Goal: Task Accomplishment & Management: Manage account settings

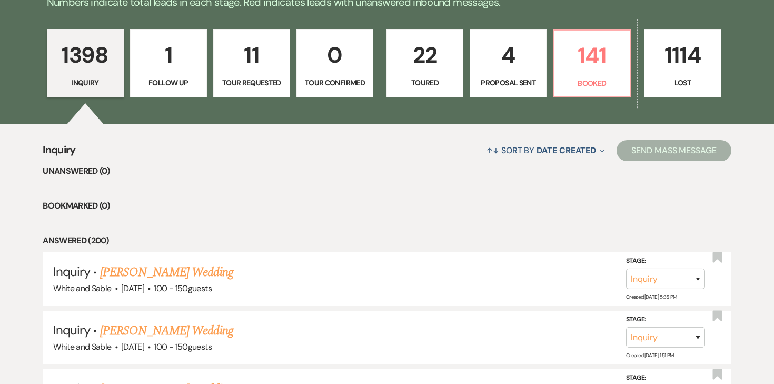
scroll to position [273, 0]
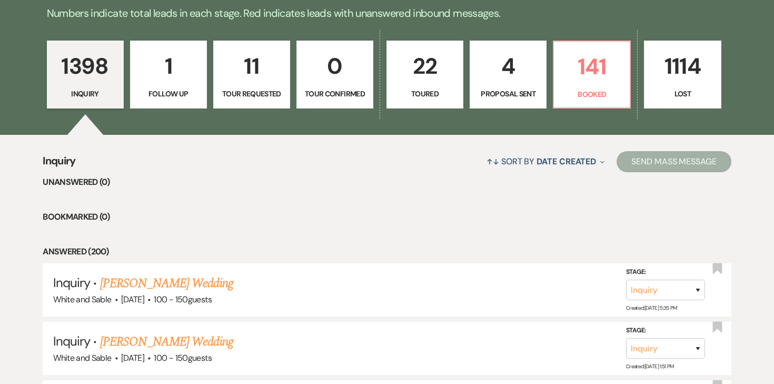
click at [506, 65] on p "4" at bounding box center [507, 65] width 63 height 35
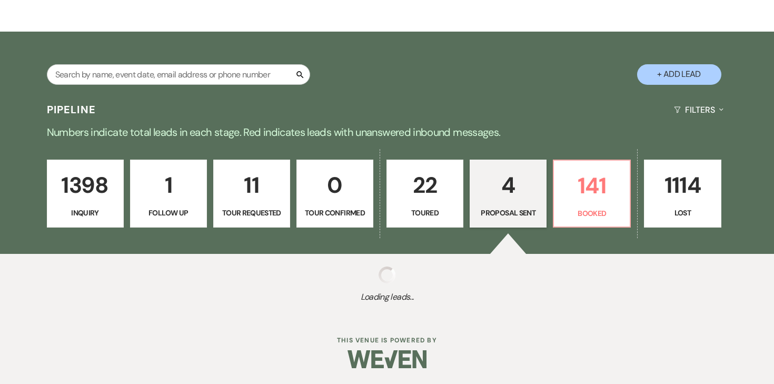
select select "6"
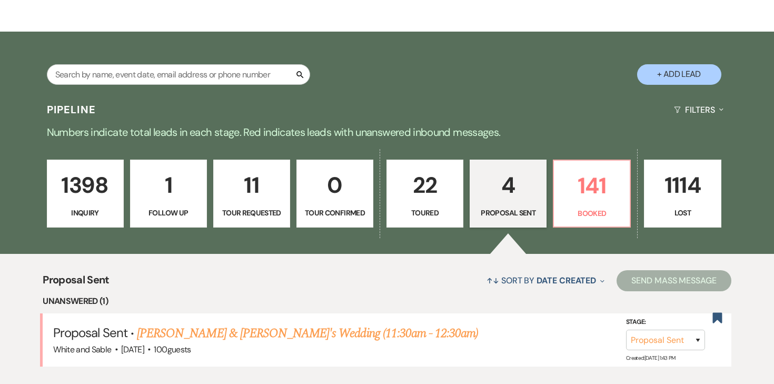
scroll to position [273, 0]
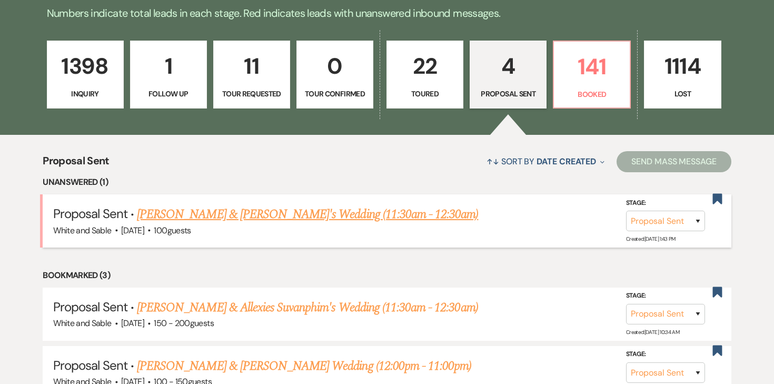
click at [331, 215] on link "[PERSON_NAME] & [PERSON_NAME]'s Wedding (11:30am - 12:30am)" at bounding box center [307, 214] width 341 height 19
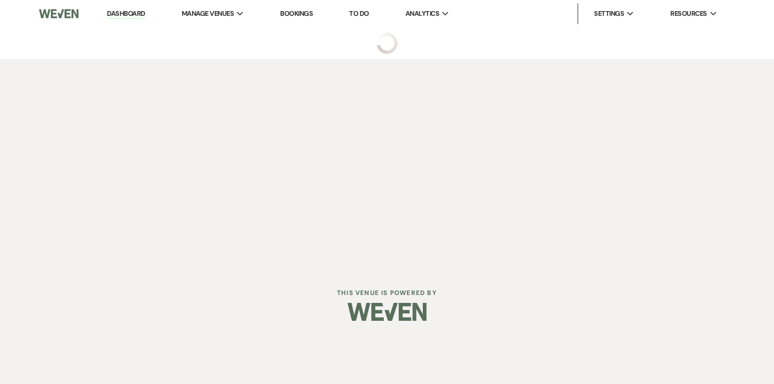
select select "6"
select select "12"
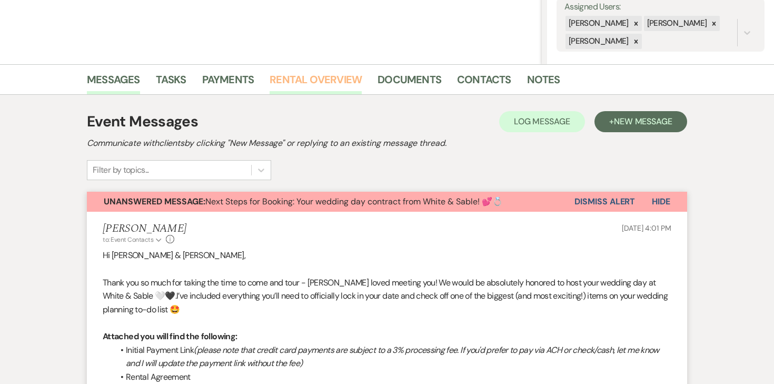
click at [322, 82] on link "Rental Overview" at bounding box center [315, 82] width 92 height 23
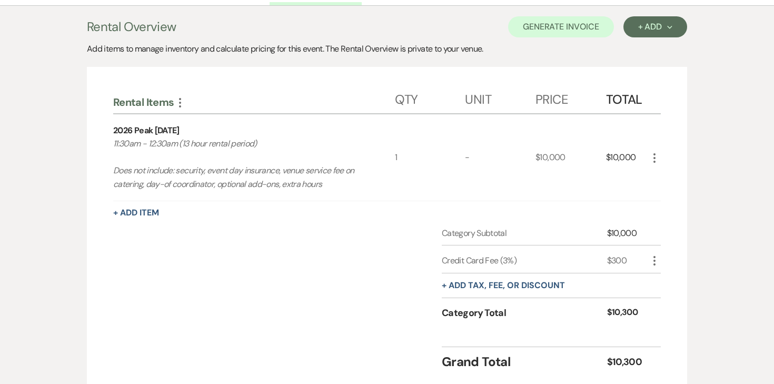
scroll to position [211, 0]
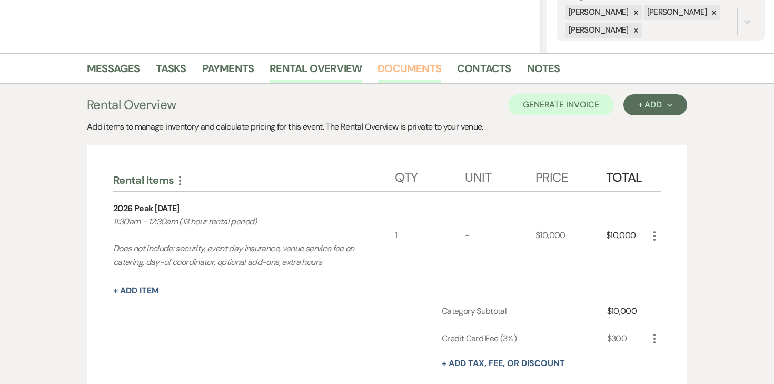
click at [432, 72] on link "Documents" at bounding box center [409, 71] width 64 height 23
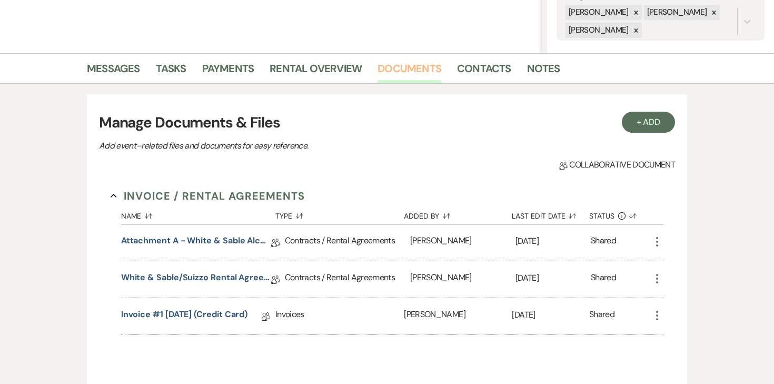
scroll to position [324, 0]
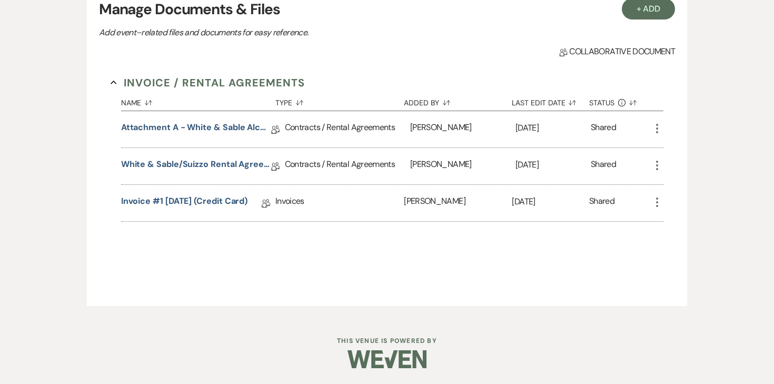
click at [656, 204] on use "button" at bounding box center [657, 201] width 2 height 9
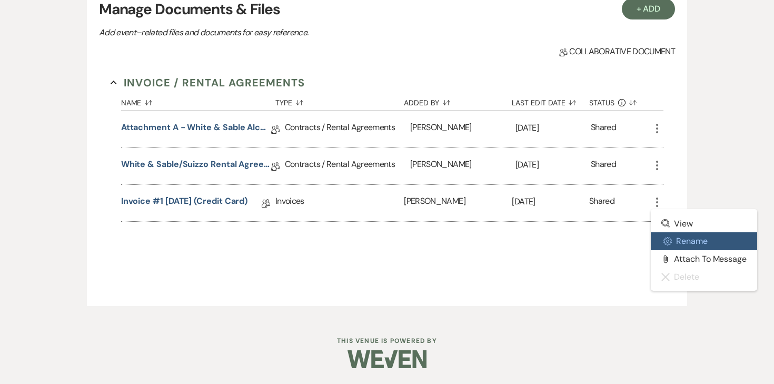
click at [675, 241] on button "Settings Gear Rename" at bounding box center [703, 241] width 106 height 18
select select "22"
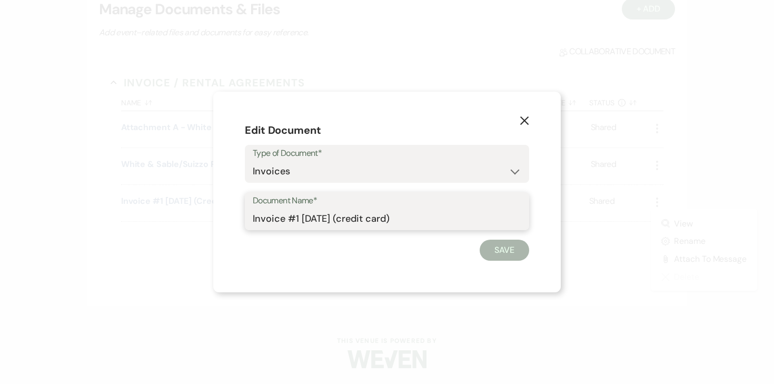
click at [441, 215] on input "Invoice #1 [DATE] (credit card)" at bounding box center [387, 218] width 268 height 21
type input "DELETE - outdated invoice"
click at [502, 262] on div "X Edit Document Type of Document* Special Event Insurance Vendor Certificate of…" at bounding box center [386, 192] width 347 height 201
click at [501, 260] on button "Save" at bounding box center [503, 249] width 49 height 21
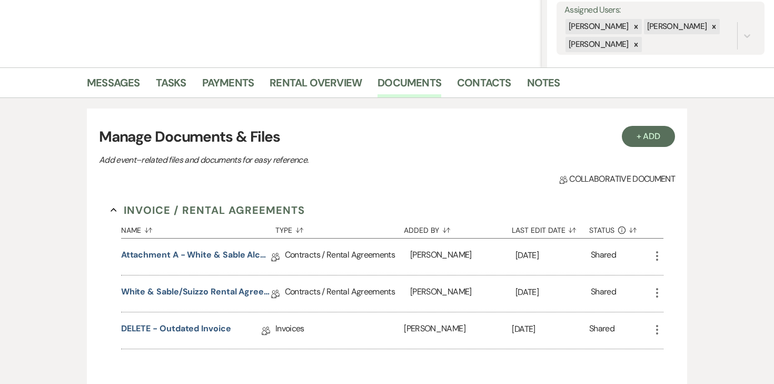
scroll to position [188, 0]
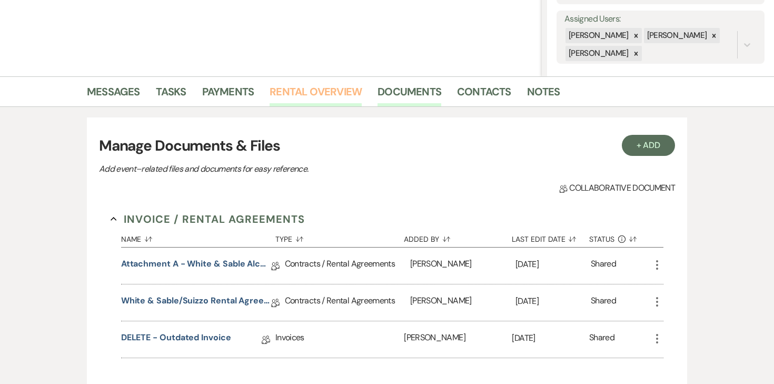
click at [318, 93] on link "Rental Overview" at bounding box center [315, 94] width 92 height 23
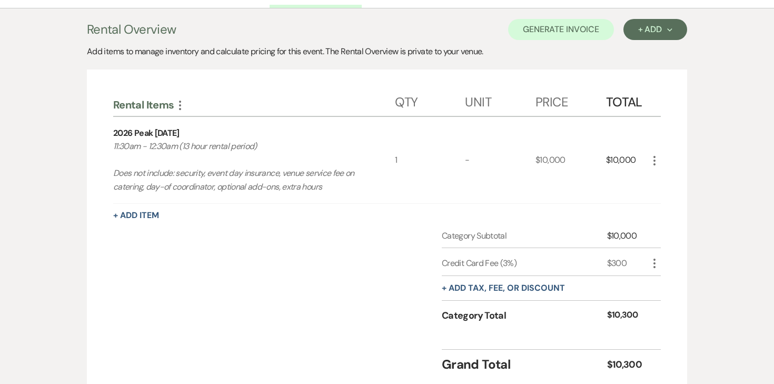
scroll to position [287, 0]
click at [652, 262] on icon "More" at bounding box center [654, 262] width 13 height 13
click at [658, 297] on button "[PERSON_NAME]" at bounding box center [676, 299] width 57 height 17
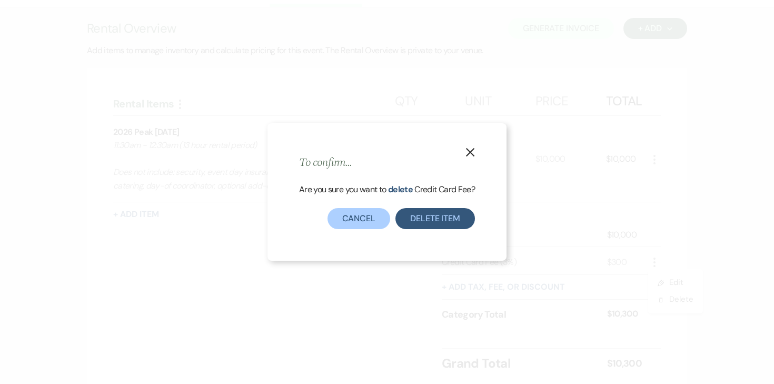
click at [453, 206] on div "Are you sure you want to delete Credit Card Fee ?" at bounding box center [387, 195] width 176 height 25
click at [453, 218] on button "Delete item" at bounding box center [434, 218] width 79 height 21
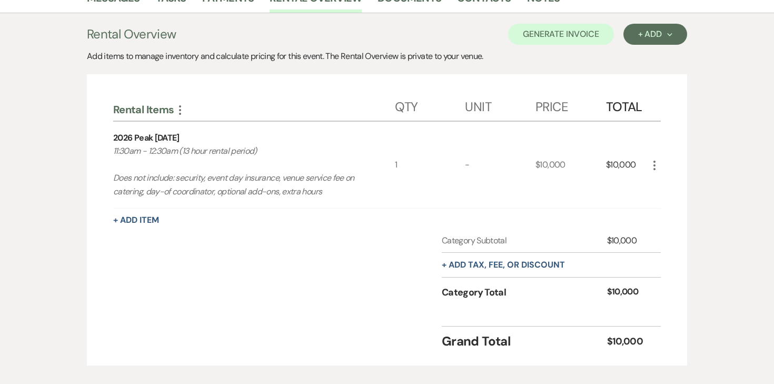
scroll to position [281, 0]
click at [586, 28] on button "Generate Invoice" at bounding box center [561, 34] width 106 height 21
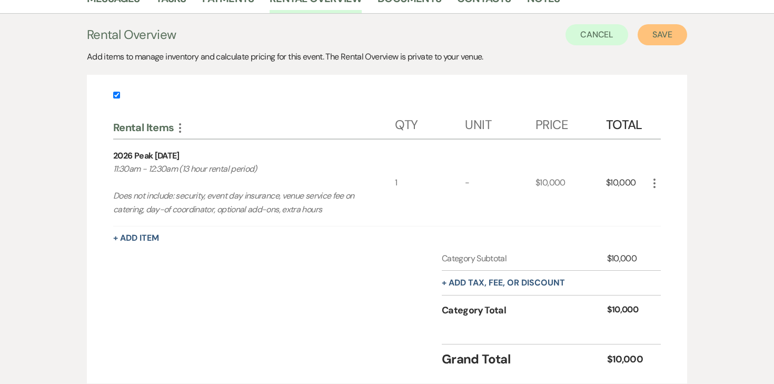
click at [655, 31] on button "Save" at bounding box center [661, 34] width 49 height 21
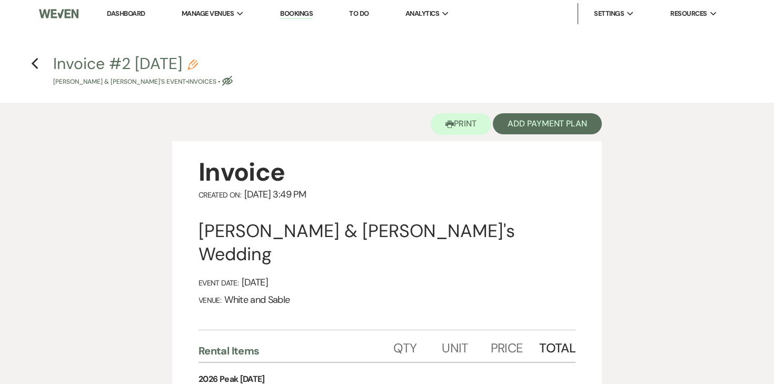
click at [198, 62] on use "button" at bounding box center [192, 64] width 11 height 11
select select "22"
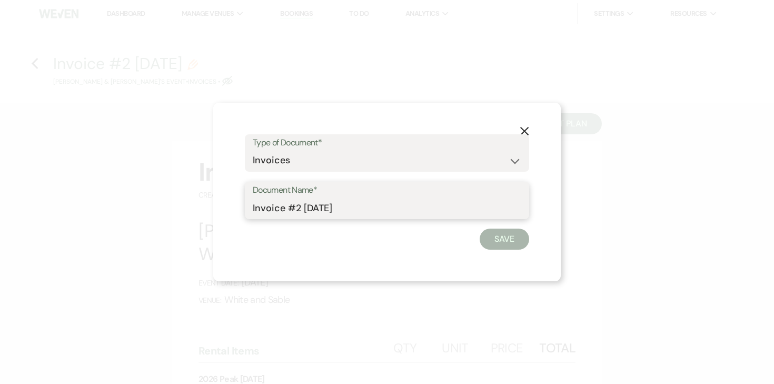
click at [299, 207] on input "Invoice #2 [DATE]" at bounding box center [387, 207] width 268 height 21
click at [394, 207] on input "Invoice #1 [DATE]" at bounding box center [387, 207] width 268 height 21
type input "Invoice #1 [DATE] (ACH)"
click at [506, 231] on button "Save" at bounding box center [503, 238] width 49 height 21
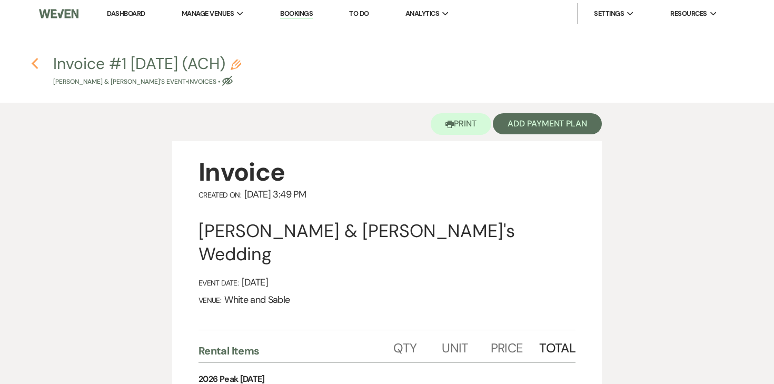
click at [34, 65] on use "button" at bounding box center [34, 64] width 7 height 12
select select "6"
select select "12"
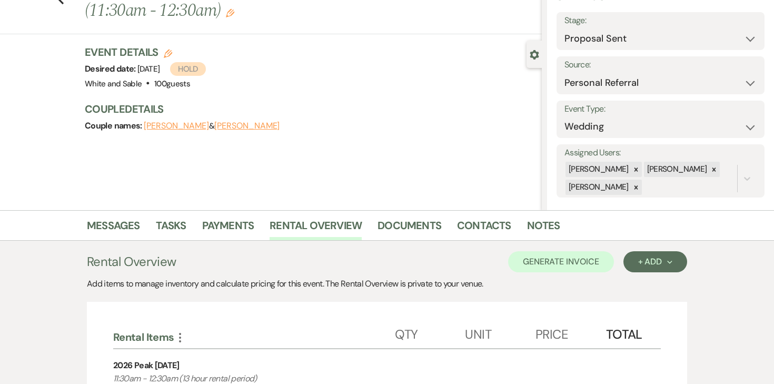
click at [191, 234] on li "Tasks" at bounding box center [179, 227] width 46 height 25
click at [229, 234] on link "Payments" at bounding box center [228, 228] width 52 height 23
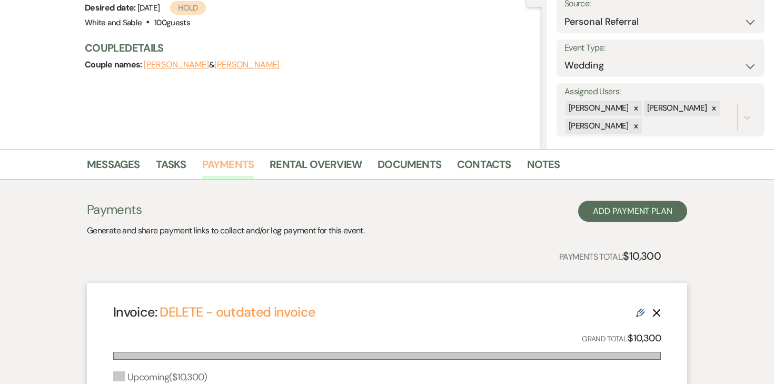
scroll to position [135, 0]
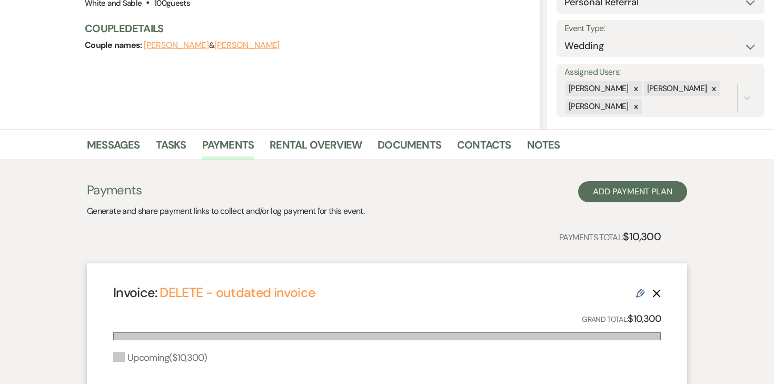
click at [657, 293] on use "button" at bounding box center [657, 293] width 8 height 8
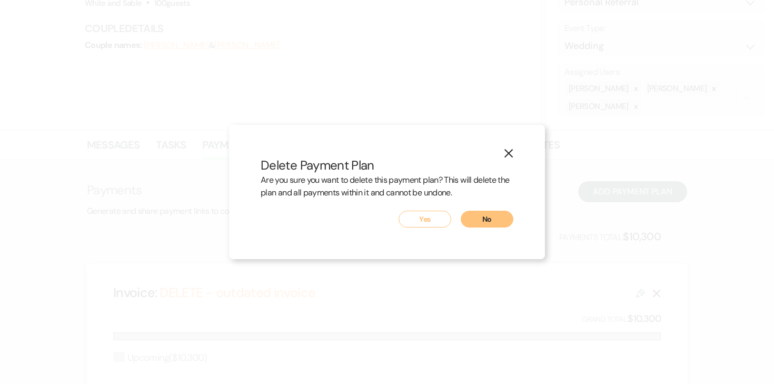
click at [433, 217] on button "Yes" at bounding box center [424, 219] width 53 height 17
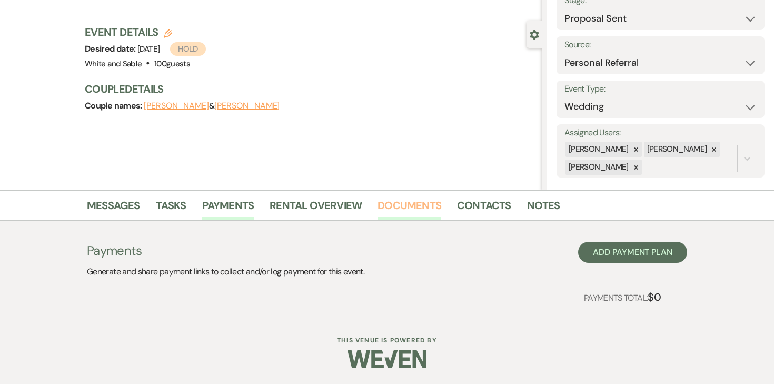
scroll to position [74, 0]
click at [421, 211] on link "Documents" at bounding box center [409, 208] width 64 height 23
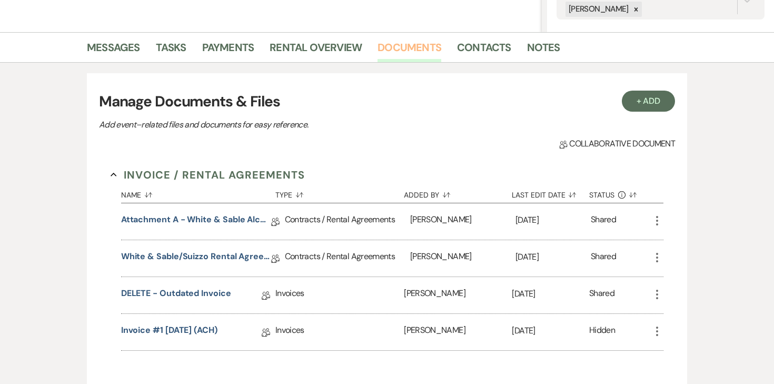
scroll to position [324, 0]
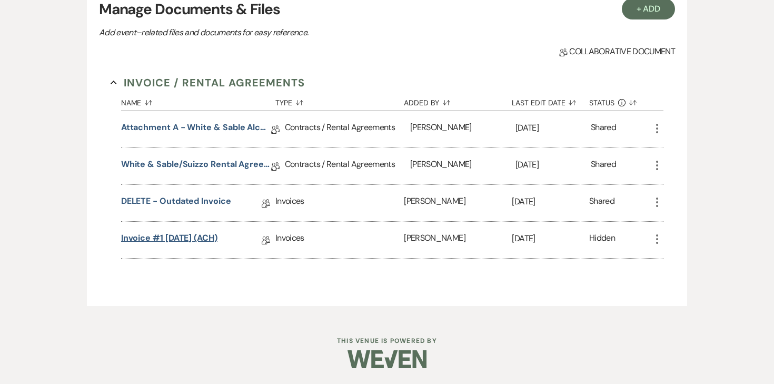
click at [155, 233] on link "Invoice #1 [DATE] (ACH)" at bounding box center [169, 240] width 96 height 16
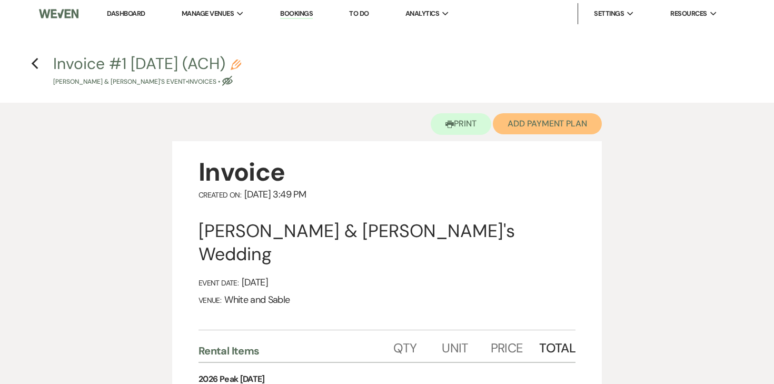
click at [569, 127] on button "Add Payment Plan" at bounding box center [547, 123] width 109 height 21
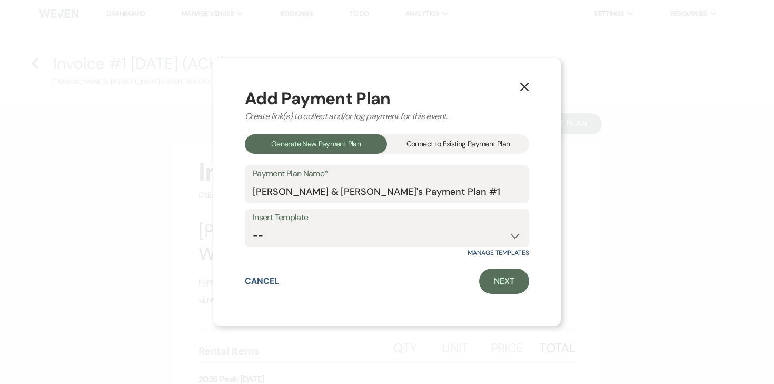
click at [407, 147] on div "Connect to Existing Payment Plan" at bounding box center [458, 143] width 142 height 19
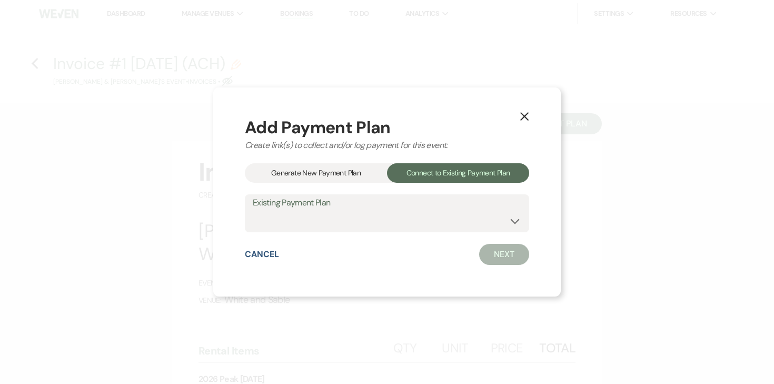
click at [353, 169] on div "Generate New Payment Plan" at bounding box center [316, 172] width 142 height 19
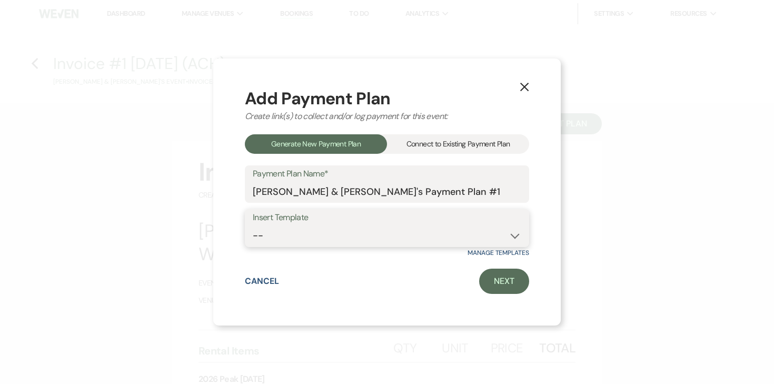
click at [326, 235] on select "-- Wedding Payments - Credit Card (3% Fee) Wedding Payments - ACH/Check/Cash" at bounding box center [387, 235] width 268 height 21
select select "457"
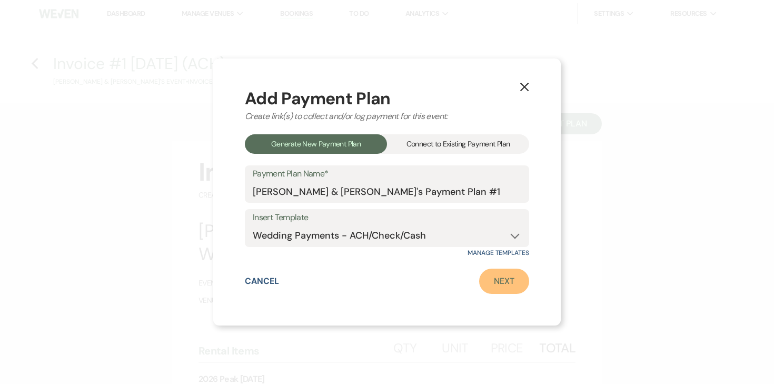
click at [513, 276] on link "Next" at bounding box center [504, 280] width 50 height 25
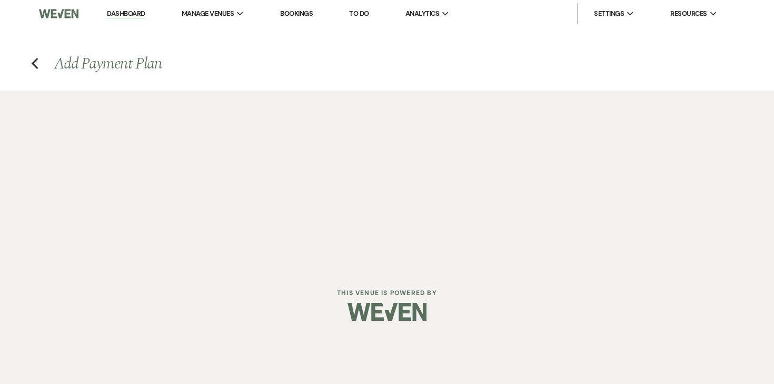
select select "28630"
select select "2"
select select "percentage"
select select "true"
select select "2"
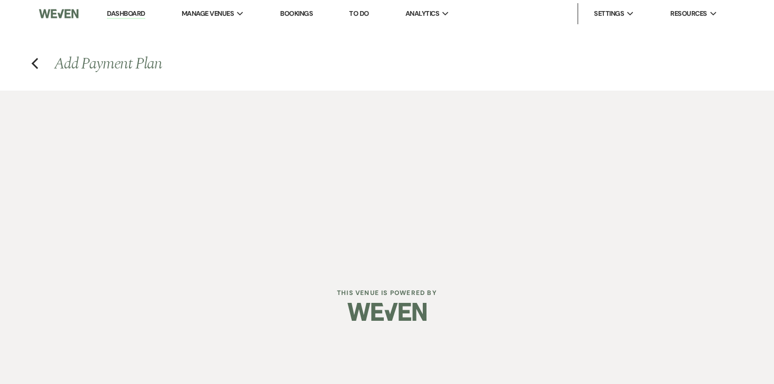
select select "percentage"
select select "true"
select select "client"
select select "weekly"
select select "onDueDate"
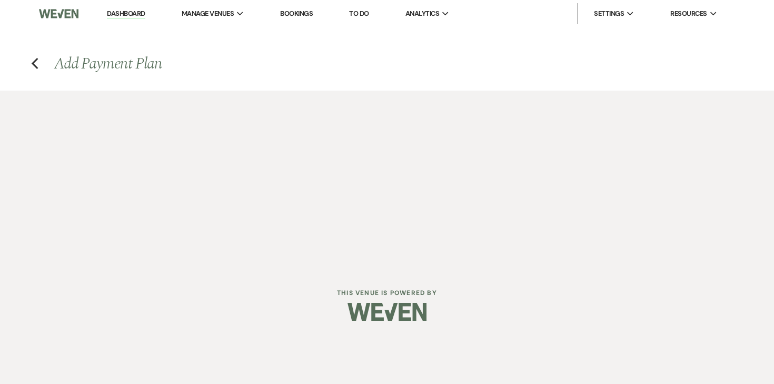
select select "complete"
select select "client"
select select "weeks"
select select "2"
select select "percentage"
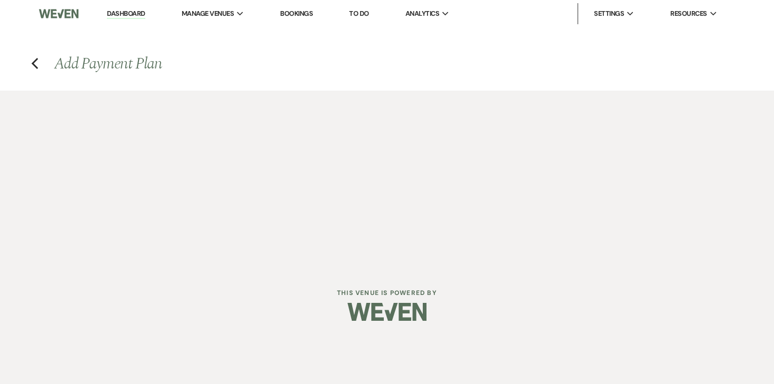
select select "true"
select select "client"
select select "weeks"
select select "client"
select select "weekly"
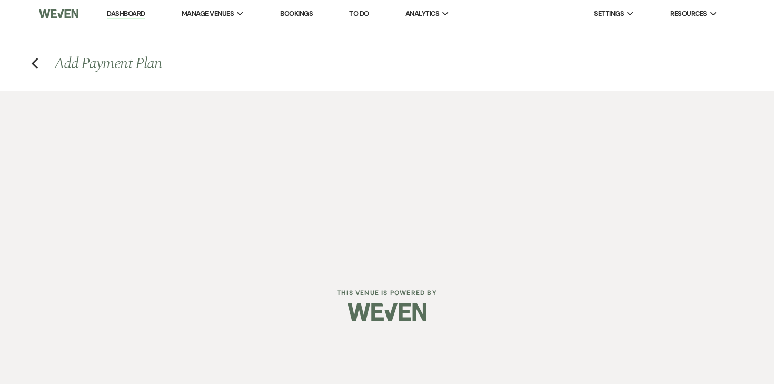
select select "onDueDate"
select select "complete"
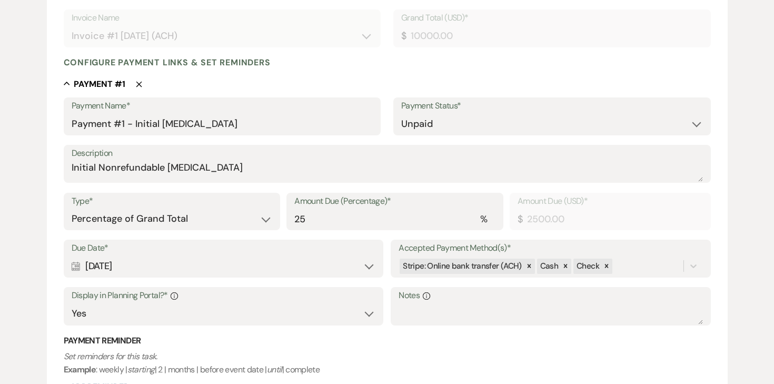
scroll to position [233, 0]
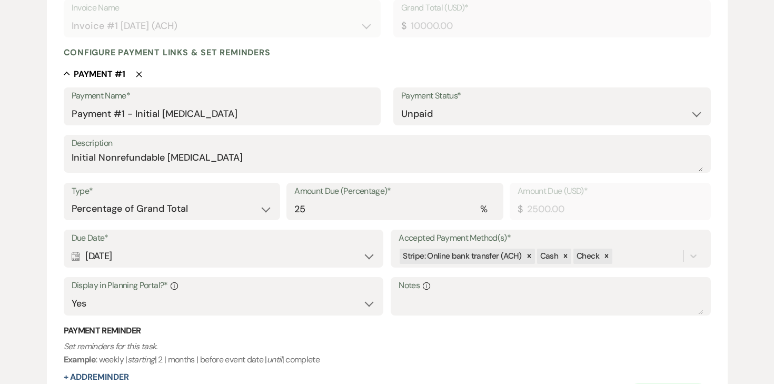
click at [153, 260] on div "Calendar [DATE] Expand" at bounding box center [224, 256] width 304 height 21
select select "day"
select select "afterTodaysDate"
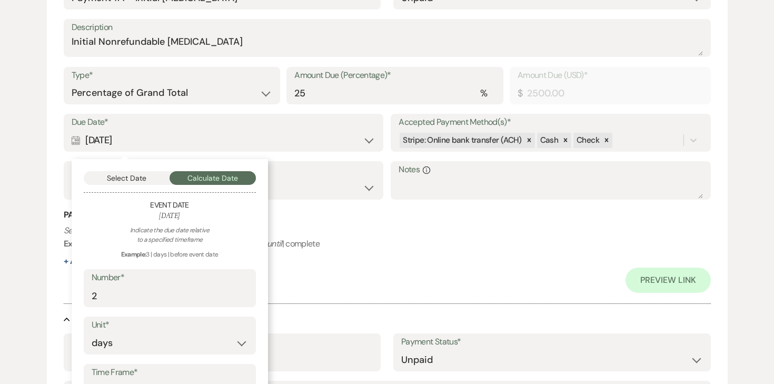
scroll to position [361, 0]
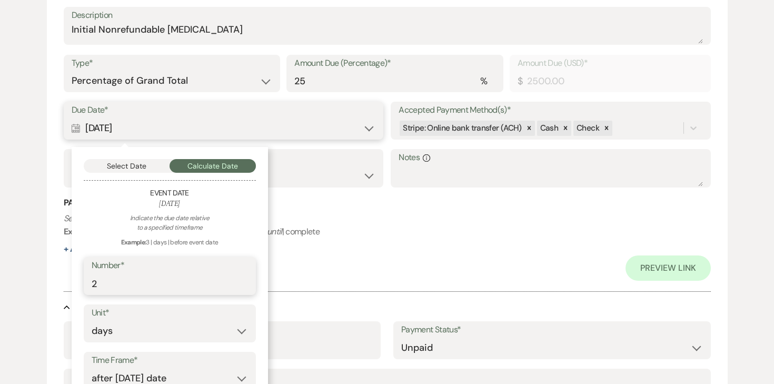
click at [140, 282] on input "2" at bounding box center [170, 283] width 156 height 21
type input "0"
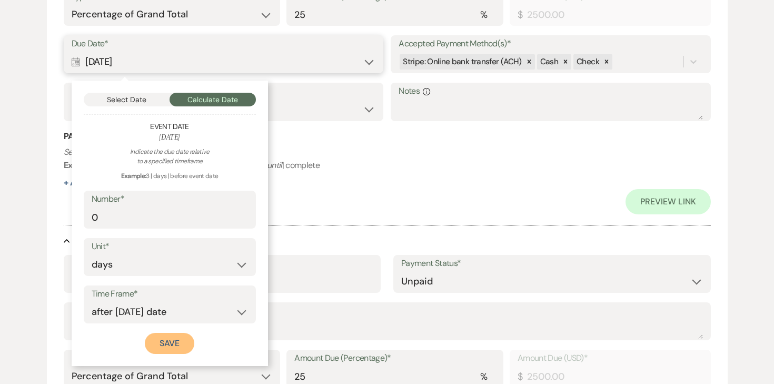
click at [167, 335] on button "Save" at bounding box center [169, 343] width 49 height 21
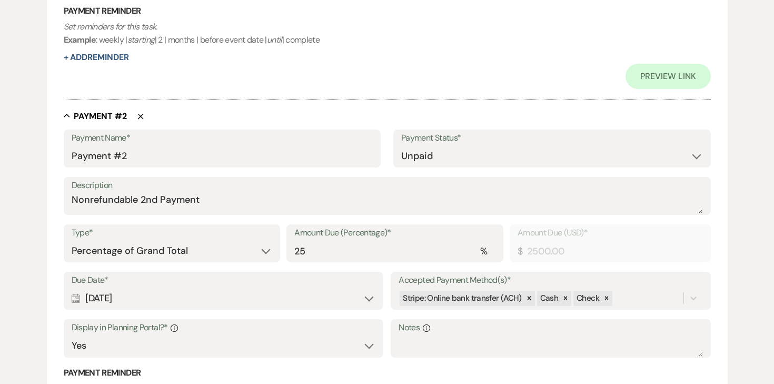
scroll to position [312, 0]
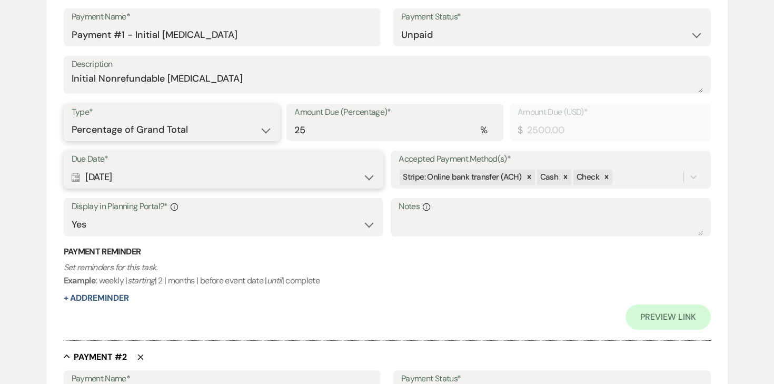
click at [198, 125] on select "Dollar Amount Percentage of Grand Total" at bounding box center [172, 129] width 201 height 21
select select "flat"
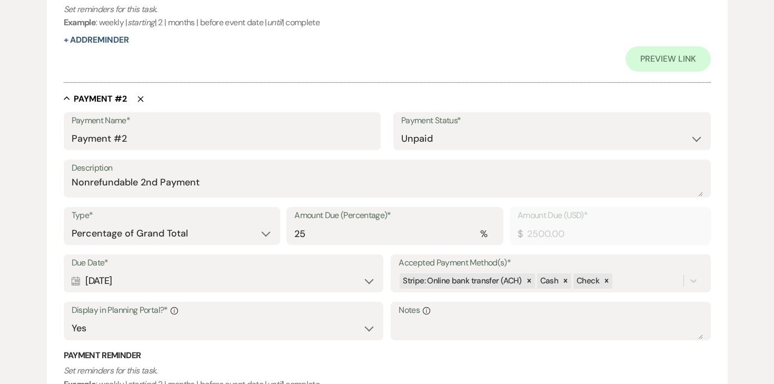
scroll to position [570, 0]
click at [191, 224] on select "Dollar Amount Percentage of Grand Total" at bounding box center [172, 232] width 201 height 21
select select "flat"
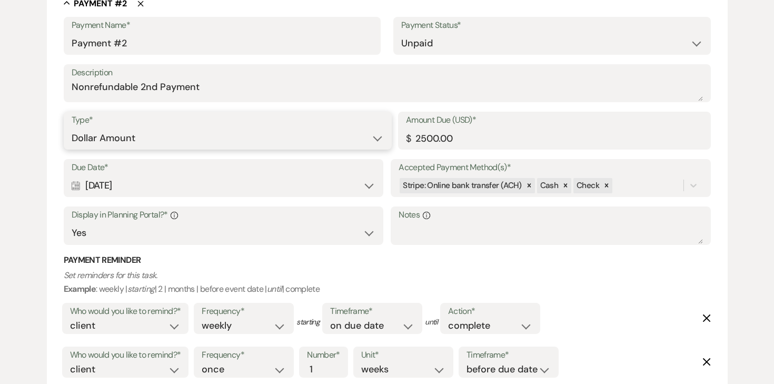
scroll to position [667, 0]
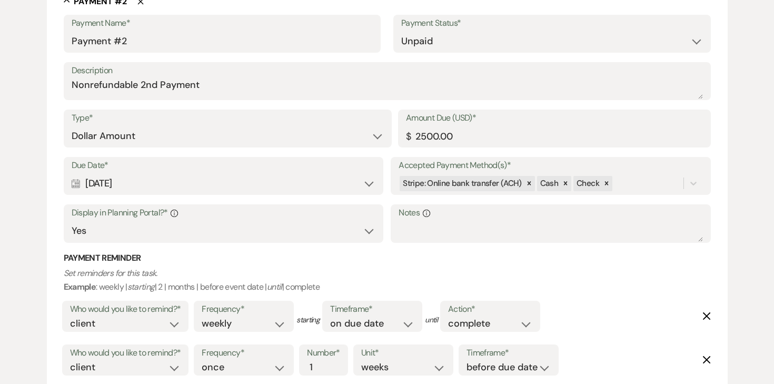
click at [204, 175] on div "Calendar [DATE] Expand" at bounding box center [224, 183] width 304 height 21
select select "day"
select select "afterTodaysDate"
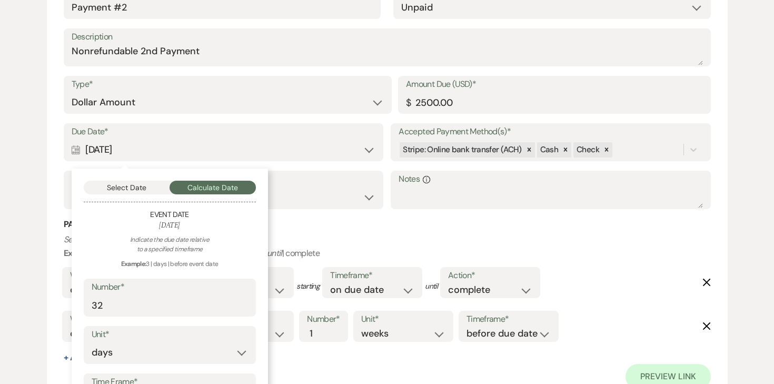
scroll to position [711, 0]
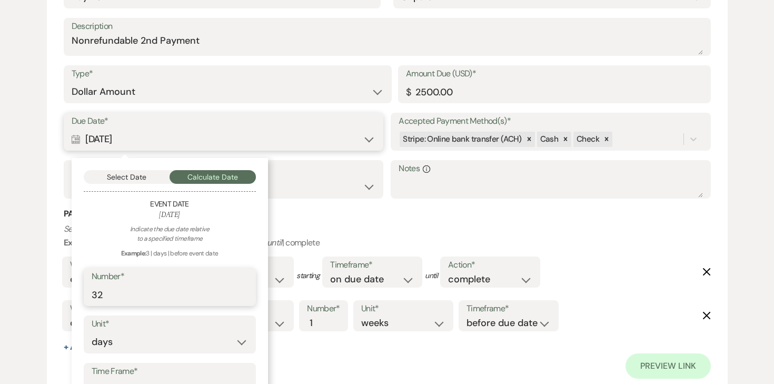
click at [143, 294] on input "32" at bounding box center [170, 294] width 156 height 21
type input "30"
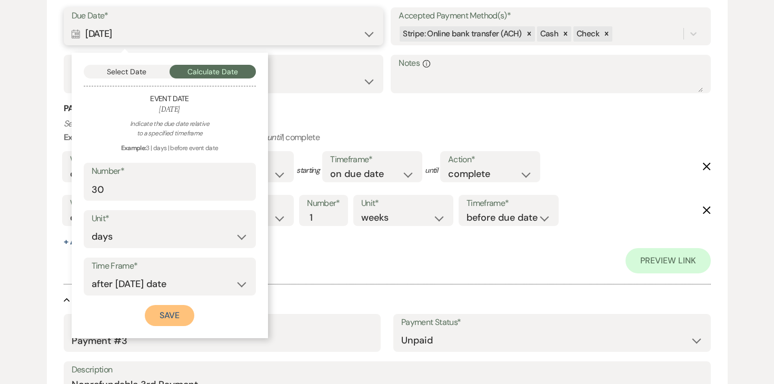
click at [168, 318] on button "Save" at bounding box center [169, 315] width 49 height 21
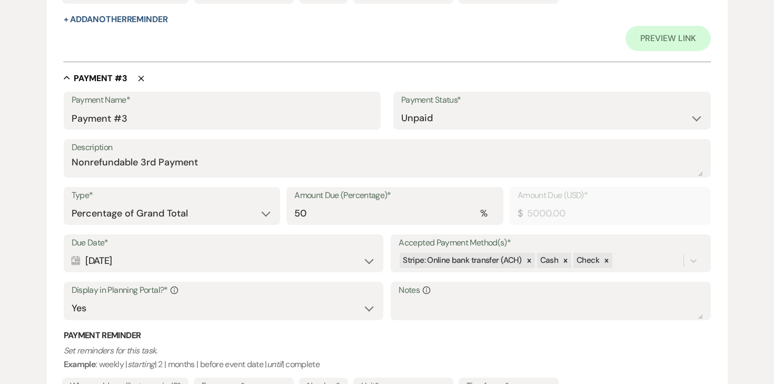
scroll to position [1046, 0]
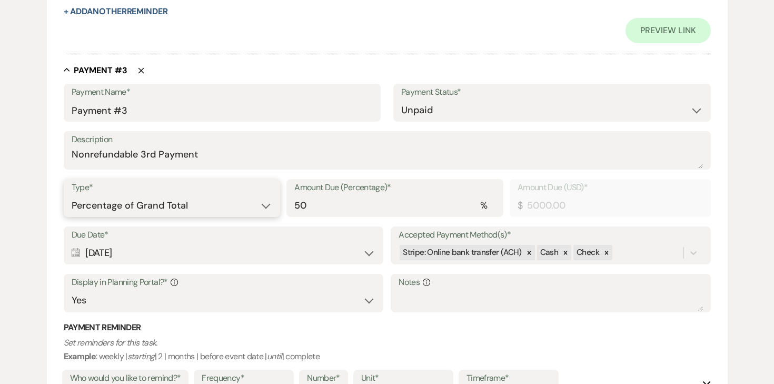
click at [174, 206] on select "Dollar Amount Percentage of Grand Total" at bounding box center [172, 205] width 201 height 21
select select "flat"
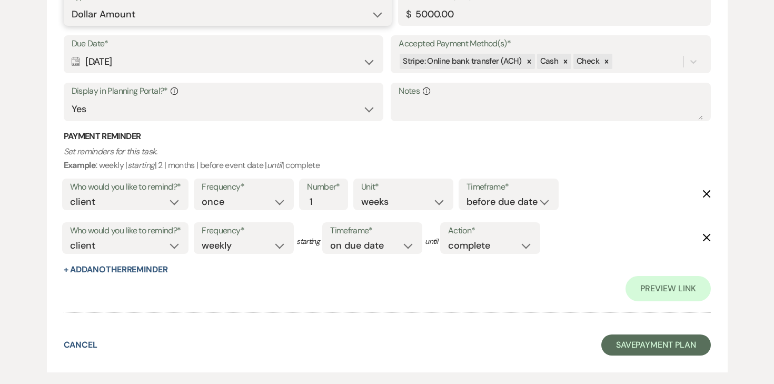
scroll to position [1293, 0]
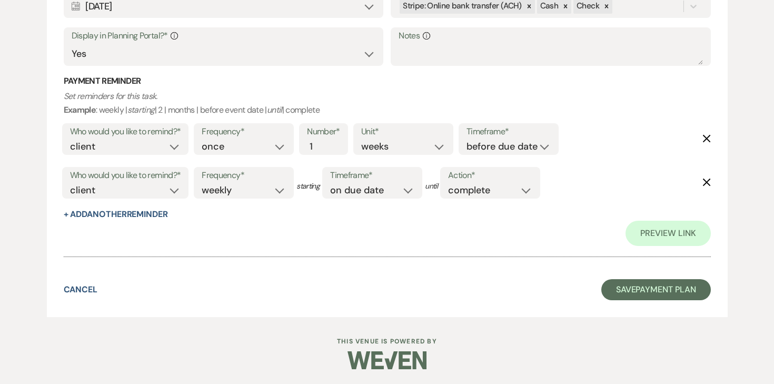
click at [663, 298] on button "Save Payment Plan" at bounding box center [655, 289] width 109 height 21
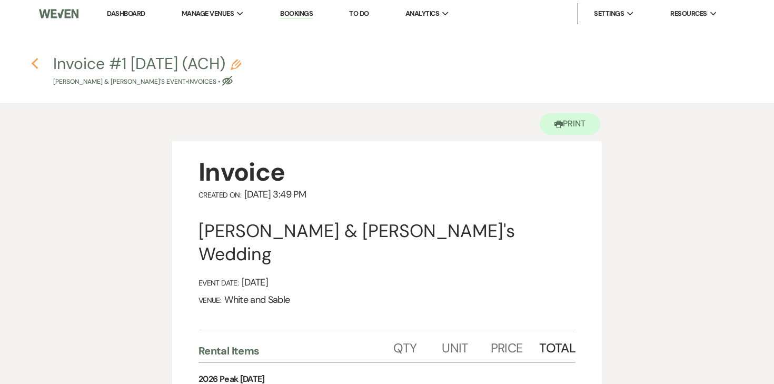
click at [33, 63] on use "button" at bounding box center [34, 64] width 7 height 12
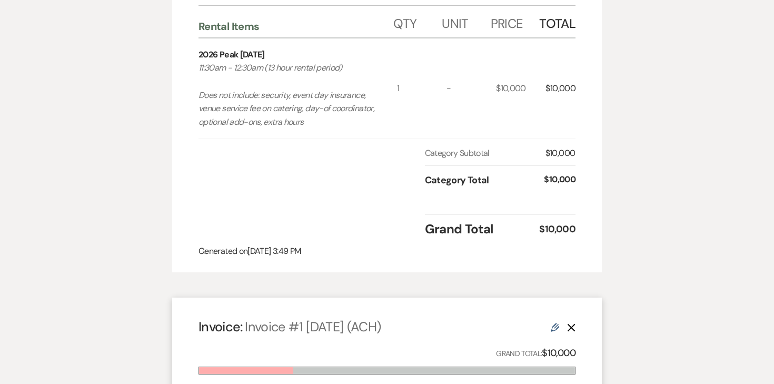
select select "6"
select select "12"
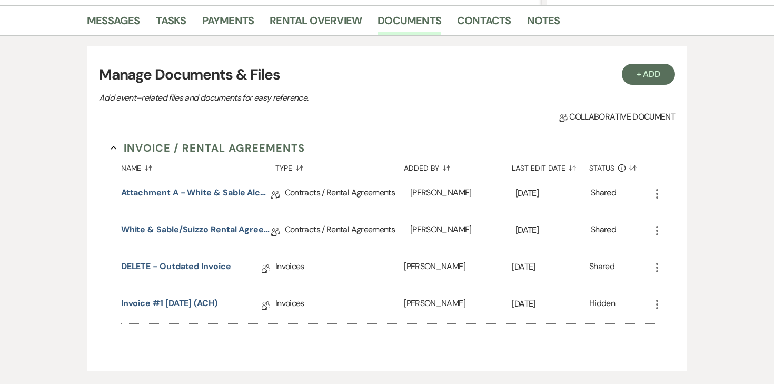
scroll to position [191, 0]
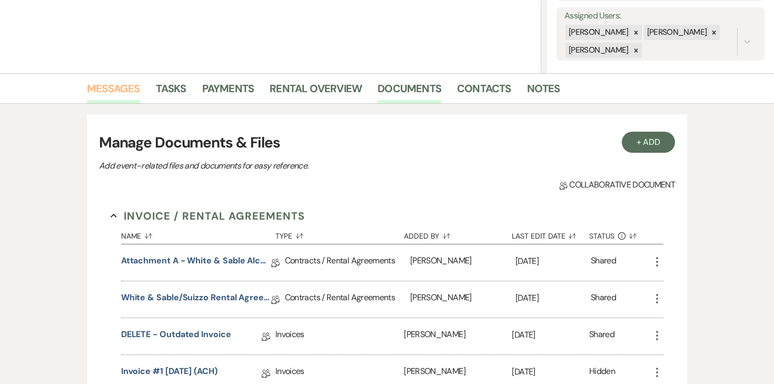
click at [136, 88] on link "Messages" at bounding box center [113, 91] width 53 height 23
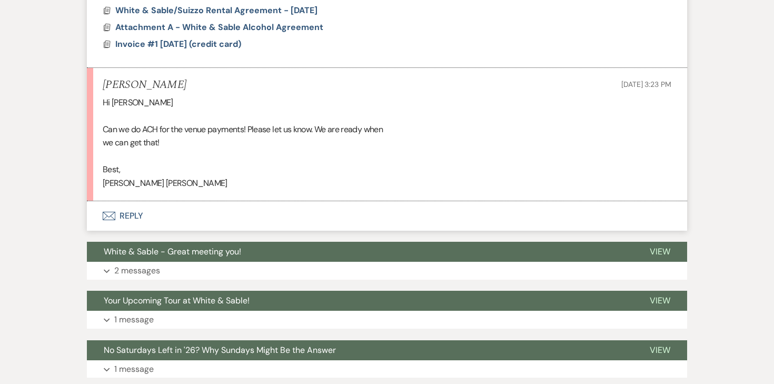
click at [134, 212] on button "Envelope Reply" at bounding box center [387, 215] width 600 height 29
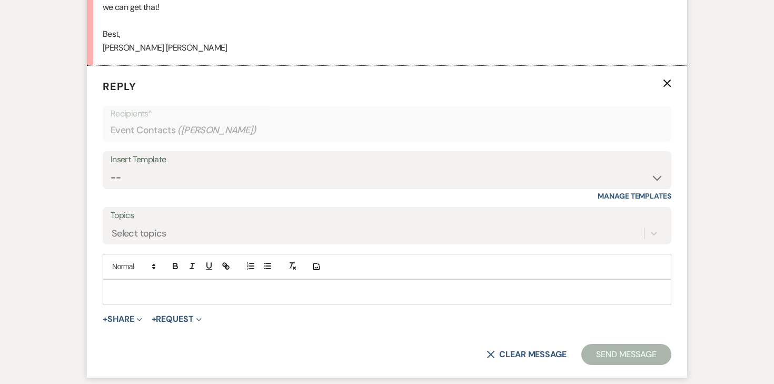
scroll to position [1093, 0]
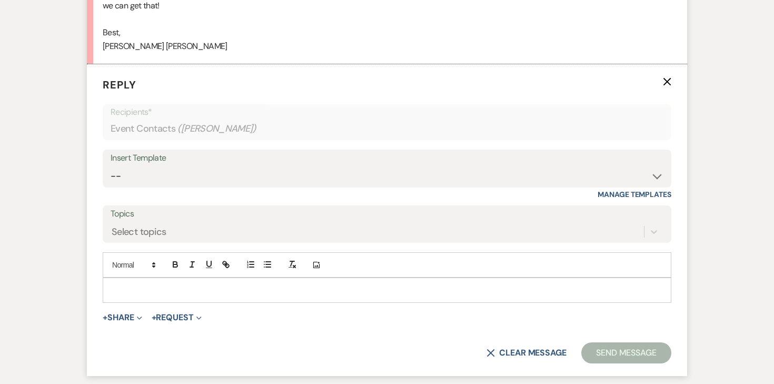
click at [220, 291] on p at bounding box center [387, 290] width 552 height 12
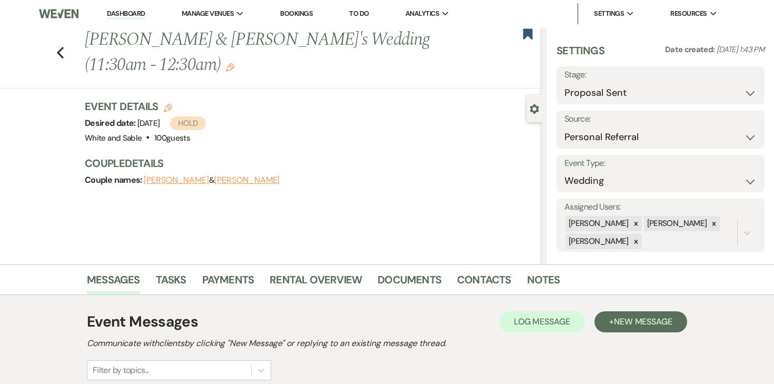
scroll to position [3, 0]
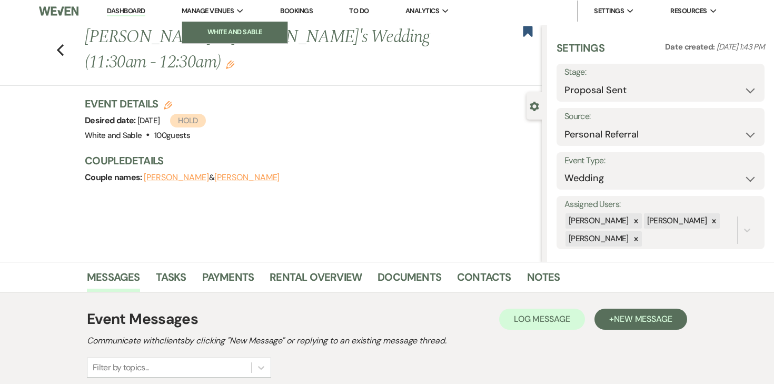
click at [228, 31] on li "White and Sable" at bounding box center [234, 32] width 95 height 11
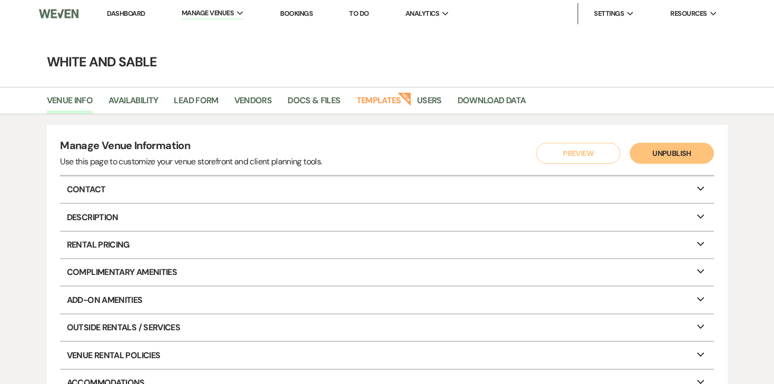
scroll to position [4, 0]
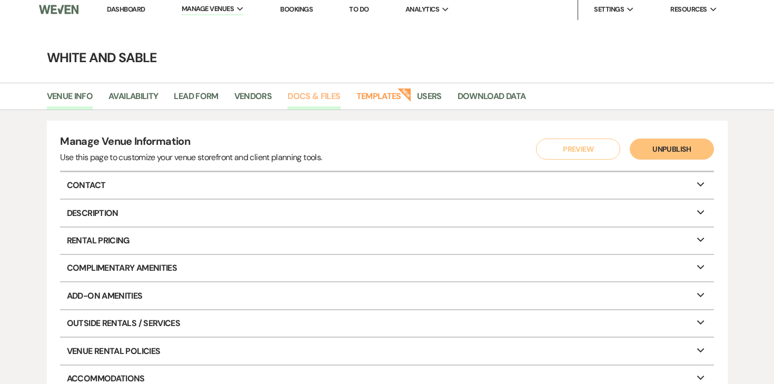
click at [329, 101] on link "Docs & Files" at bounding box center [313, 99] width 53 height 20
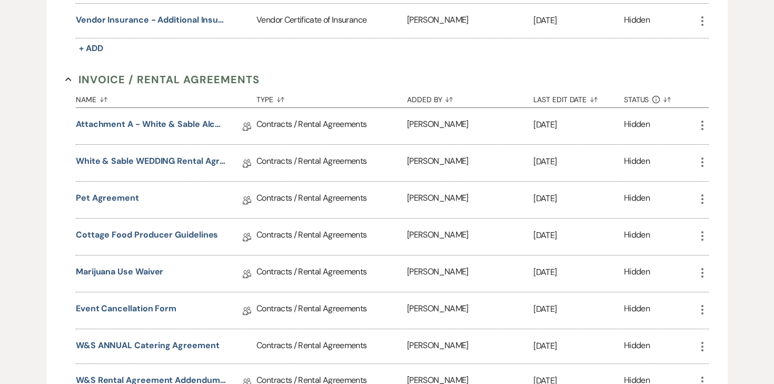
scroll to position [467, 0]
click at [192, 126] on link "Attachment A - White & Sable Alcohol Agreement" at bounding box center [151, 126] width 150 height 16
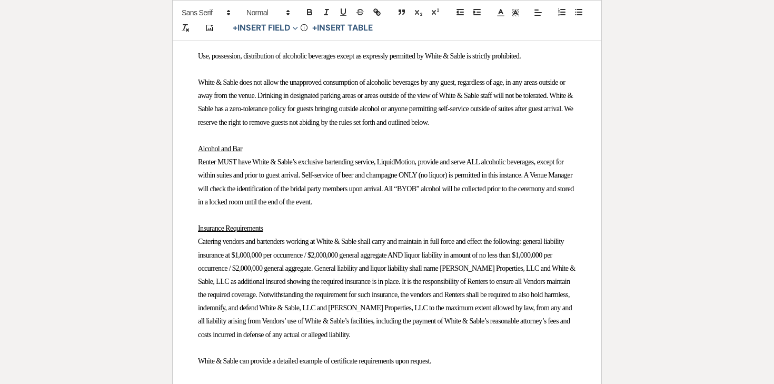
scroll to position [349, 0]
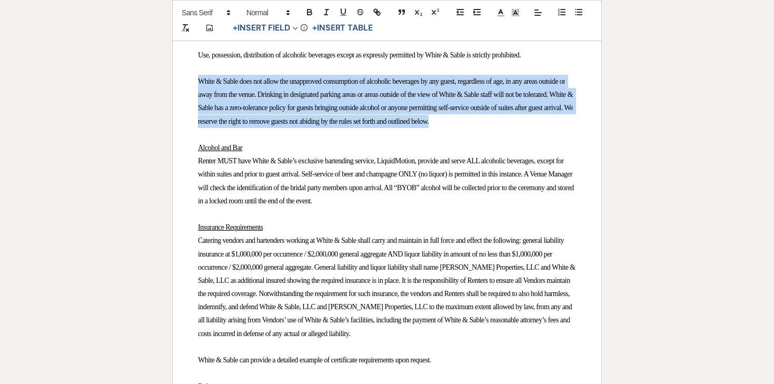
drag, startPoint x: 201, startPoint y: 81, endPoint x: 577, endPoint y: 128, distance: 378.7
click at [577, 128] on div "﻿ ﻿ Attachment A – Alcohol Policy General All of us at White & Sable, LLC (also…" at bounding box center [387, 279] width 428 height 893
copy span "White & Sable does not allow the unapproved consumption of alcoholic beverages …"
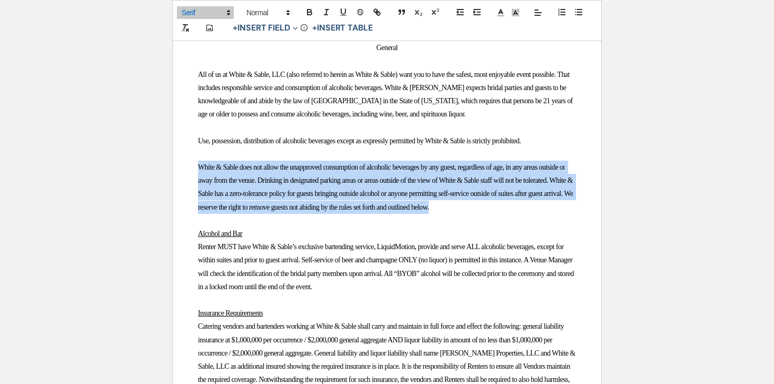
scroll to position [256, 0]
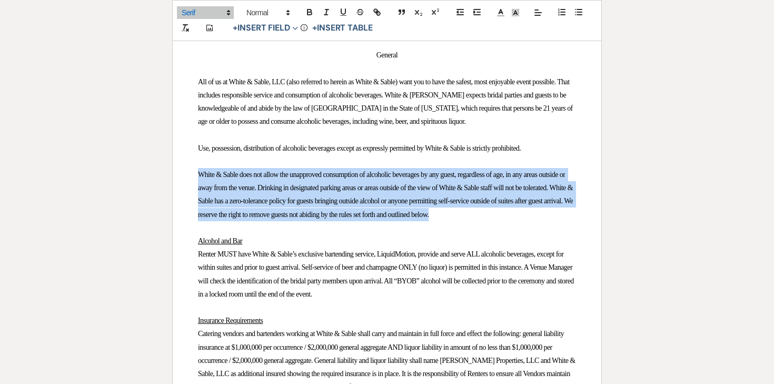
click at [286, 199] on span "White & Sable does not allow the unapproved consumption of alcoholic beverages …" at bounding box center [386, 195] width 376 height 48
drag, startPoint x: 197, startPoint y: 173, endPoint x: 580, endPoint y: 213, distance: 385.2
click at [580, 213] on div "﻿ ﻿ Attachment A – Alcohol Policy General All of us at White & Sable, LLC (also…" at bounding box center [387, 372] width 428 height 893
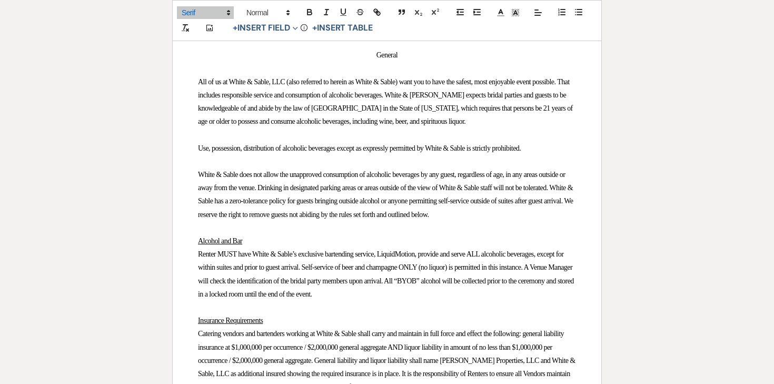
click at [565, 164] on p at bounding box center [387, 161] width 378 height 13
click at [564, 150] on p "Use, possession, distribution of alcoholic beverages except as expressly permit…" at bounding box center [387, 148] width 378 height 13
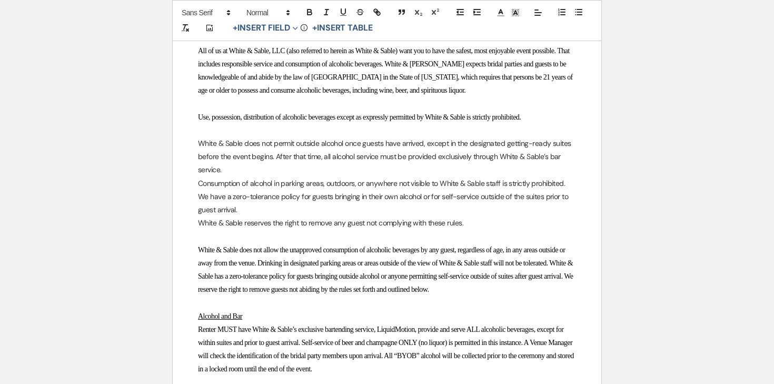
scroll to position [306, 0]
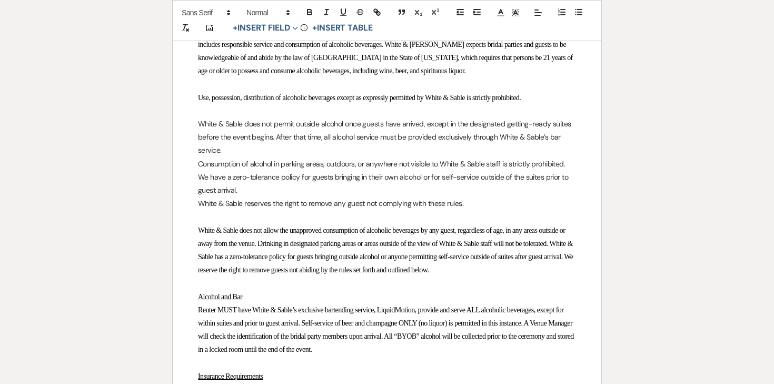
click at [194, 164] on div "﻿ ﻿ Attachment A – Alcohol Policy General All of us at White & Sable, LLC (also…" at bounding box center [387, 375] width 428 height 999
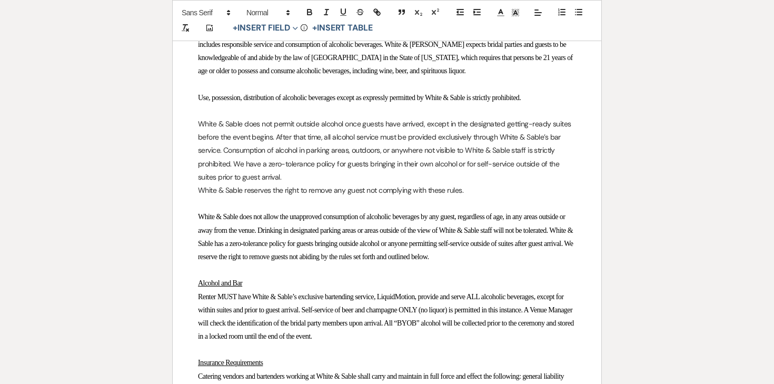
click at [196, 190] on div "﻿ ﻿ Attachment A – Alcohol Policy General All of us at White & Sable, LLC (also…" at bounding box center [387, 369] width 428 height 986
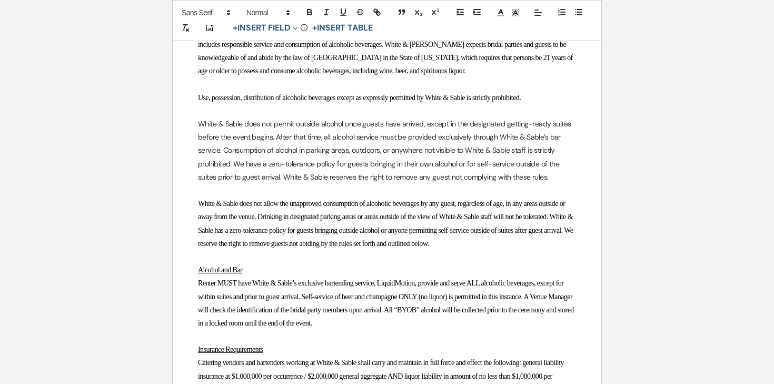
click at [549, 181] on p "White & Sable does not permit outside alcohol once guests have arrived, except …" at bounding box center [387, 150] width 378 height 66
drag, startPoint x: 554, startPoint y: 181, endPoint x: 526, endPoint y: 177, distance: 28.1
click at [526, 177] on p "White & Sable does not permit outside alcohol once guests have arrived, except …" at bounding box center [387, 150] width 378 height 66
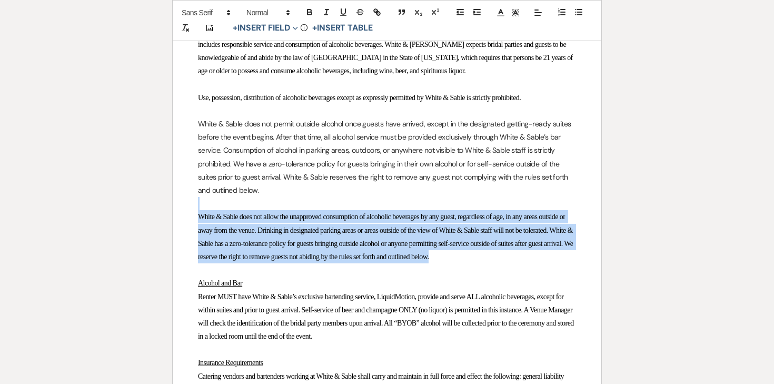
drag, startPoint x: 202, startPoint y: 205, endPoint x: 572, endPoint y: 265, distance: 374.7
click at [572, 265] on div "﻿ ﻿ Attachment A – Alcohol Policy General All of us at White & Sable, LLC (also…" at bounding box center [387, 369] width 428 height 986
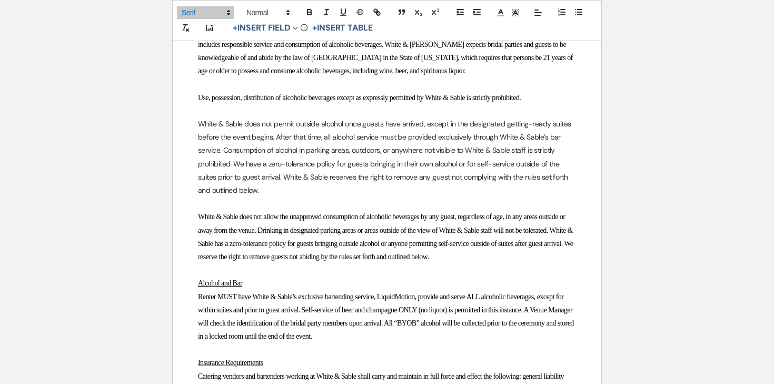
click at [507, 236] on p "White & Sable does not allow the unapproved consumption of alcoholic beverages …" at bounding box center [387, 236] width 378 height 53
click at [415, 251] on p "White & Sable does not allow the unapproved consumption of alcoholic beverages …" at bounding box center [387, 236] width 378 height 53
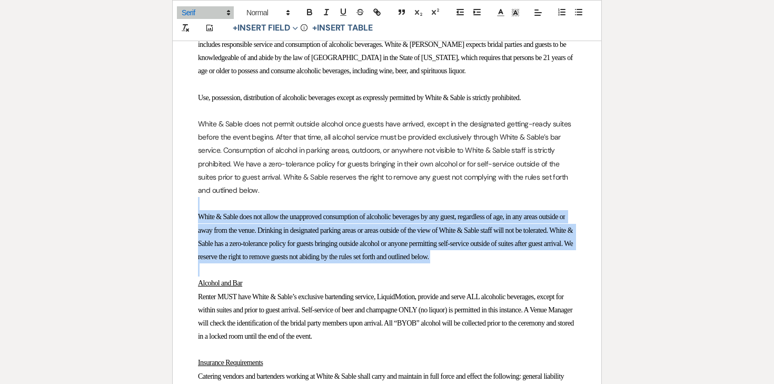
drag, startPoint x: 208, startPoint y: 209, endPoint x: 599, endPoint y: 266, distance: 395.1
click at [599, 266] on div "﻿ ﻿ Attachment A – Alcohol Policy General All of us at White & Sable, LLC (also…" at bounding box center [387, 369] width 428 height 986
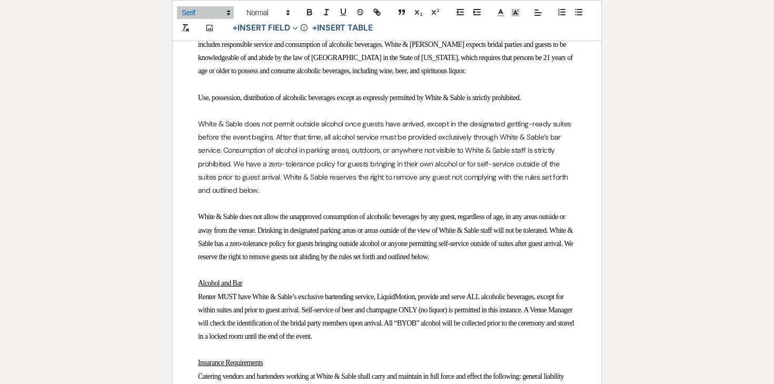
click at [525, 272] on p at bounding box center [387, 269] width 378 height 13
click at [541, 265] on p at bounding box center [387, 269] width 378 height 13
click at [534, 253] on p "White & Sable does not allow the unapproved consumption of alcoholic beverages …" at bounding box center [387, 236] width 378 height 53
click at [513, 241] on span "White & Sable does not allow the unapproved consumption of alcoholic beverages …" at bounding box center [386, 237] width 376 height 48
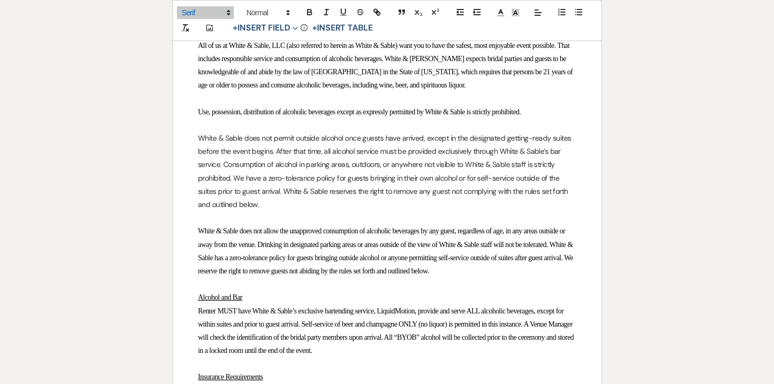
scroll to position [292, 0]
click at [272, 253] on p "White & Sable does not allow the unapproved consumption of alcoholic beverages …" at bounding box center [387, 251] width 378 height 53
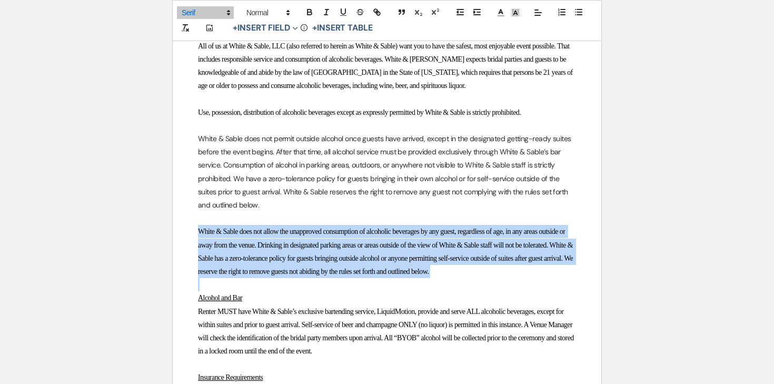
drag, startPoint x: 195, startPoint y: 231, endPoint x: 614, endPoint y: 285, distance: 422.4
click at [614, 285] on div "Printer Print Error saving document: (This document has changed since you last …" at bounding box center [387, 360] width 758 height 1098
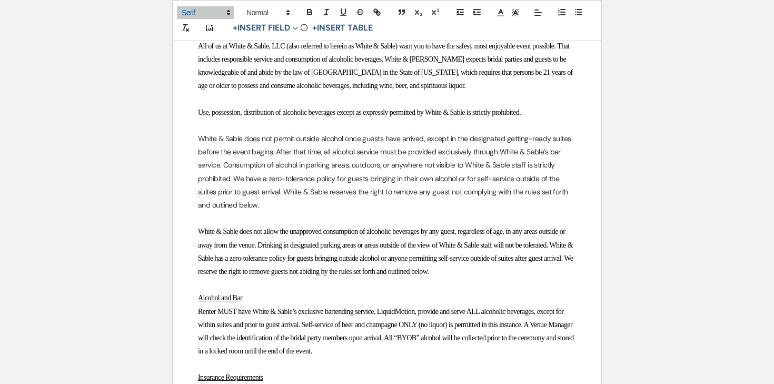
click at [513, 225] on div "﻿ ﻿ Attachment A – Alcohol Policy General All of us at White & Sable, LLC (also…" at bounding box center [387, 384] width 428 height 986
click at [313, 235] on span "White & Sable does not allow the unapproved consumption of alcoholic beverages …" at bounding box center [386, 251] width 376 height 48
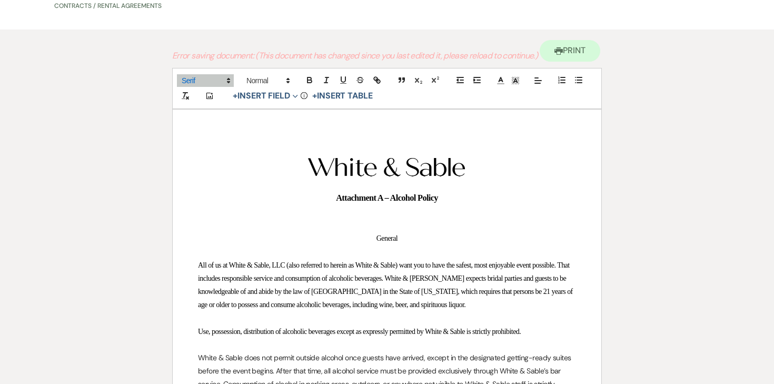
scroll to position [0, 0]
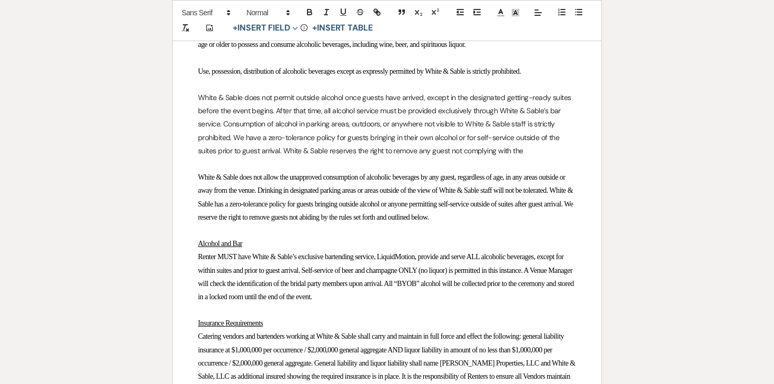
scroll to position [332, 0]
click at [241, 184] on p "White & Sable does not allow the unapproved consumption of alcoholic beverages …" at bounding box center [387, 197] width 378 height 53
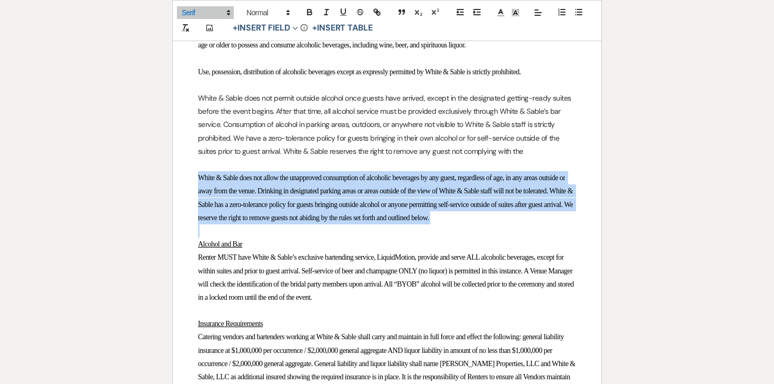
drag, startPoint x: 196, startPoint y: 175, endPoint x: 547, endPoint y: 228, distance: 354.5
click at [547, 228] on div "﻿ ﻿ Attachment A – Alcohol Policy General All of us at White & Sable, LLC (also…" at bounding box center [387, 336] width 428 height 973
click at [504, 180] on span "White & Sable does not allow the unapproved consumption of alcoholic beverages …" at bounding box center [386, 198] width 376 height 48
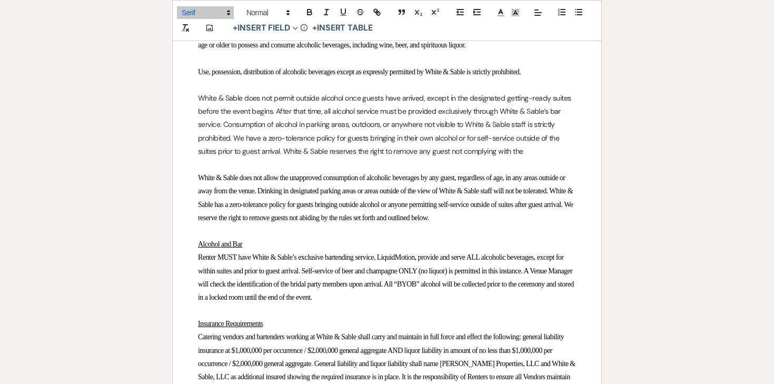
click at [529, 153] on p "White & Sable does not permit outside alcohol once guests have arrived, except …" at bounding box center [387, 125] width 378 height 66
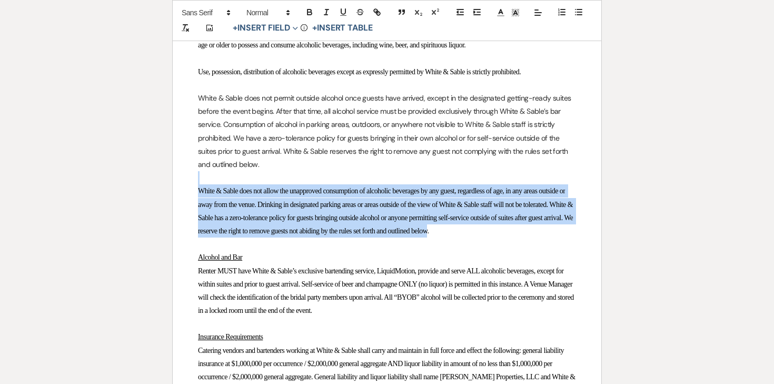
drag, startPoint x: 341, startPoint y: 175, endPoint x: 569, endPoint y: 235, distance: 236.2
click at [569, 235] on div "﻿ ﻿ Attachment A – Alcohol Policy General All of us at White & Sable, LLC (also…" at bounding box center [387, 343] width 428 height 986
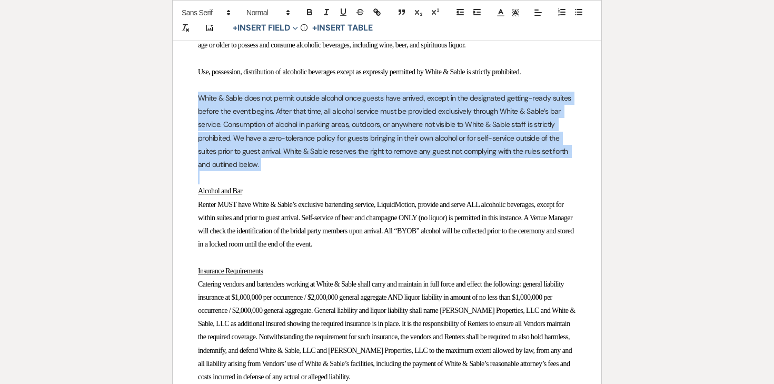
drag, startPoint x: 265, startPoint y: 173, endPoint x: 183, endPoint y: 99, distance: 111.1
click at [183, 99] on div "﻿ ﻿ Attachment A – Alcohol Policy General All of us at White & Sable, LLC (also…" at bounding box center [387, 309] width 428 height 919
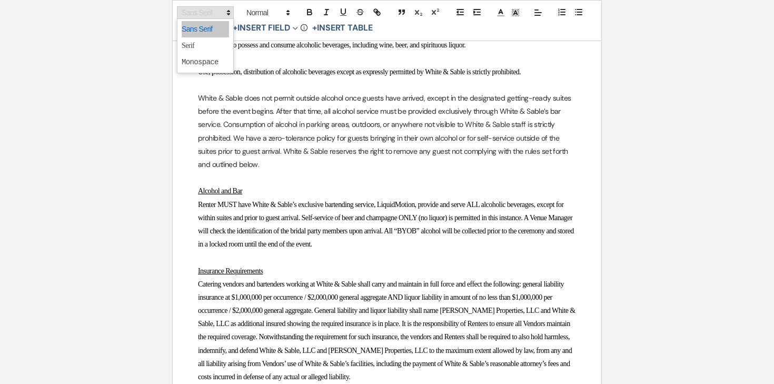
click at [200, 14] on span at bounding box center [205, 12] width 57 height 13
click at [205, 43] on span at bounding box center [205, 45] width 47 height 16
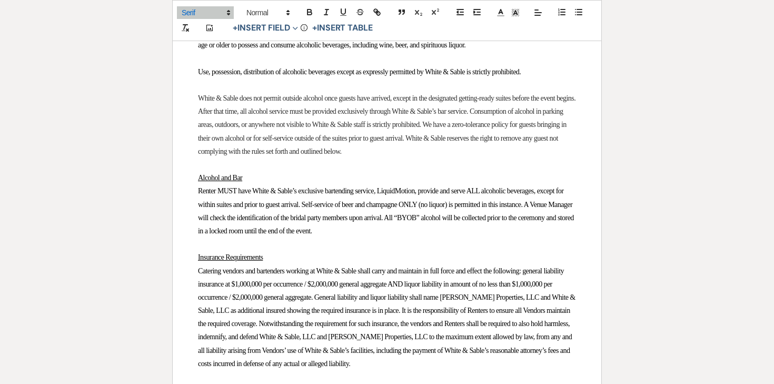
click at [262, 161] on p at bounding box center [387, 164] width 378 height 13
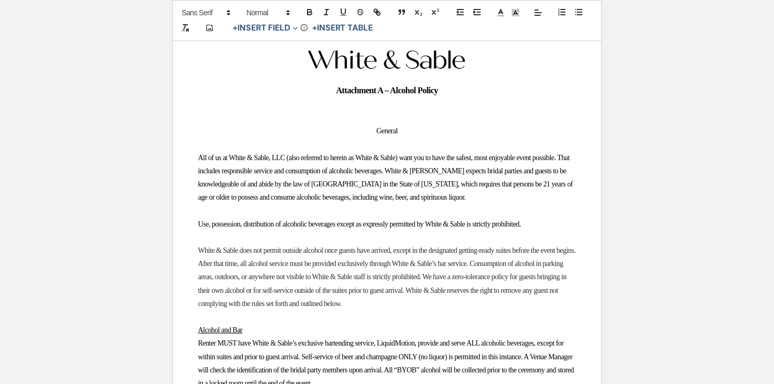
scroll to position [0, 0]
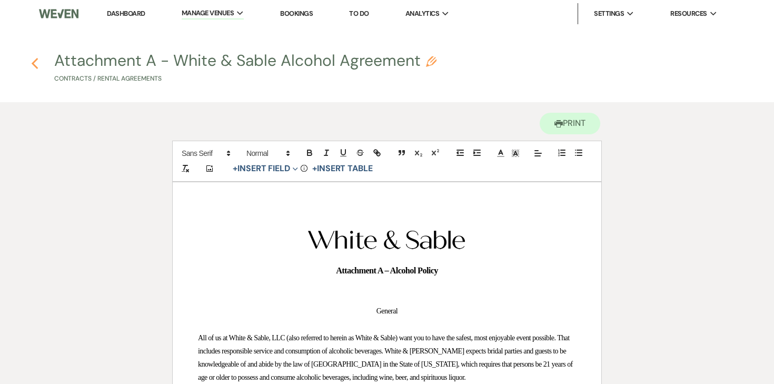
click at [38, 62] on icon "Previous" at bounding box center [35, 63] width 8 height 13
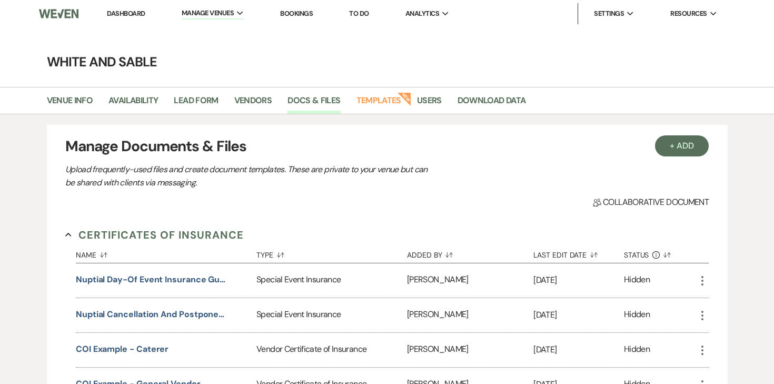
click at [112, 16] on link "Dashboard" at bounding box center [126, 13] width 38 height 9
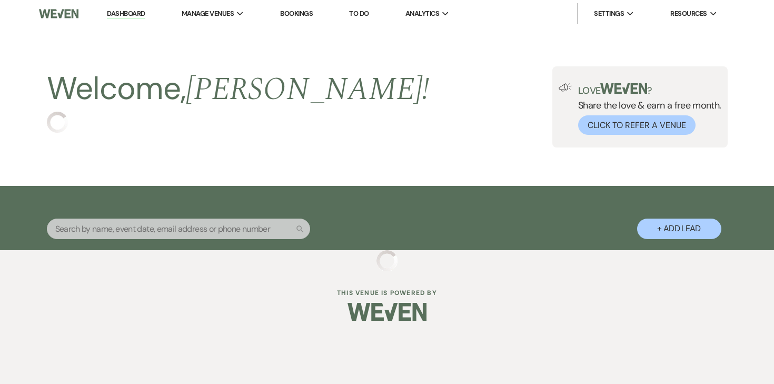
scroll to position [154, 0]
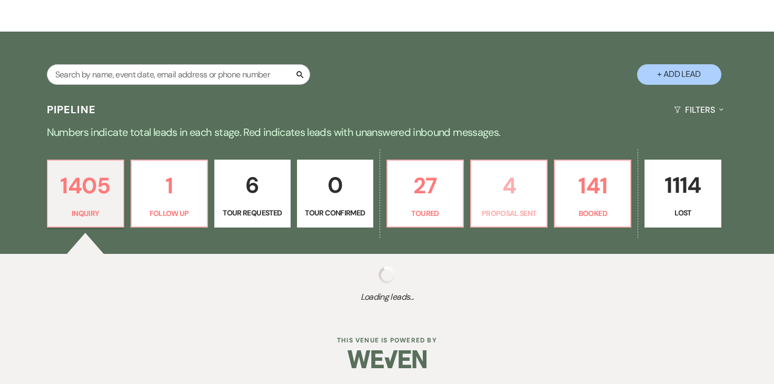
click at [500, 193] on p "4" at bounding box center [508, 185] width 63 height 35
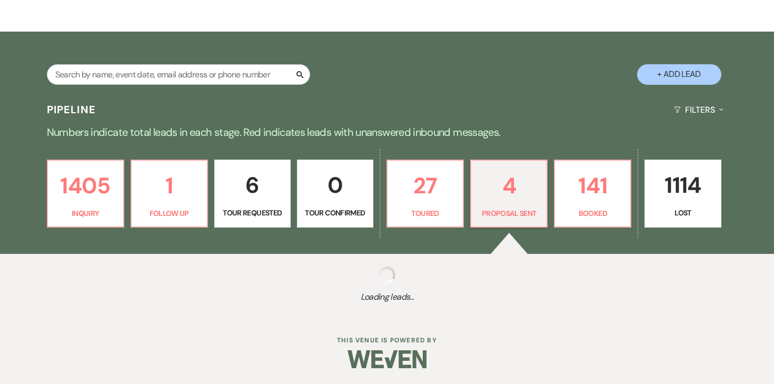
select select "6"
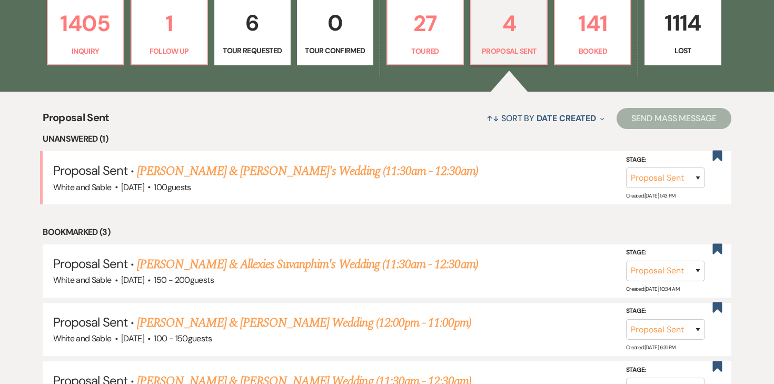
scroll to position [325, 0]
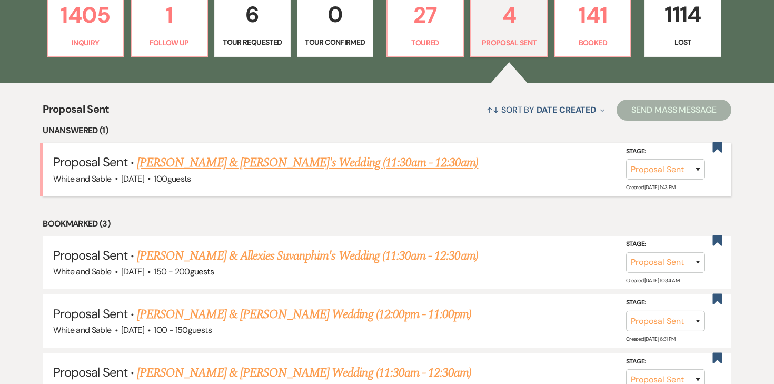
click at [398, 162] on link "[PERSON_NAME] & [PERSON_NAME]'s Wedding (11:30am - 12:30am)" at bounding box center [307, 162] width 341 height 19
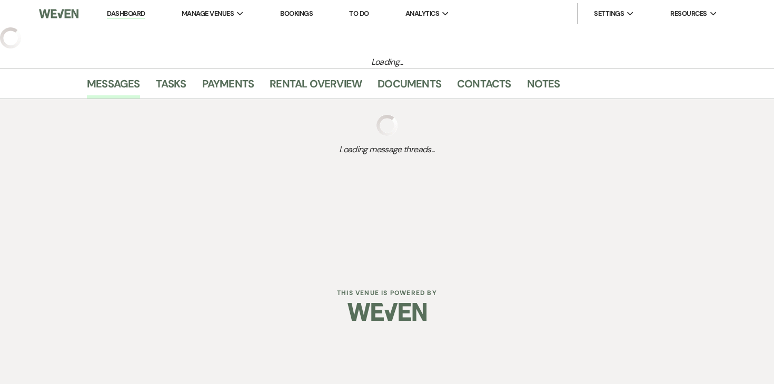
select select "6"
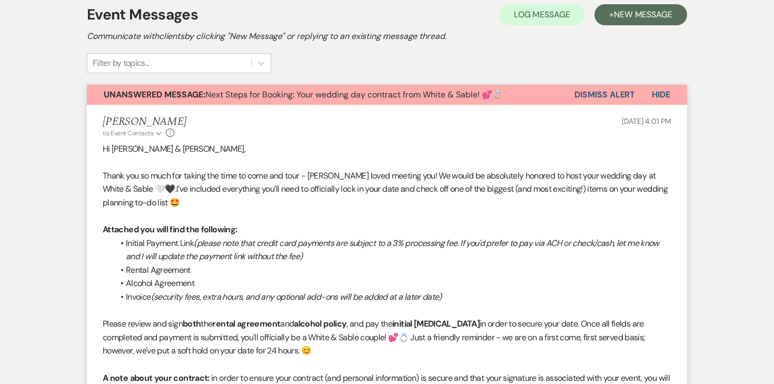
select select "12"
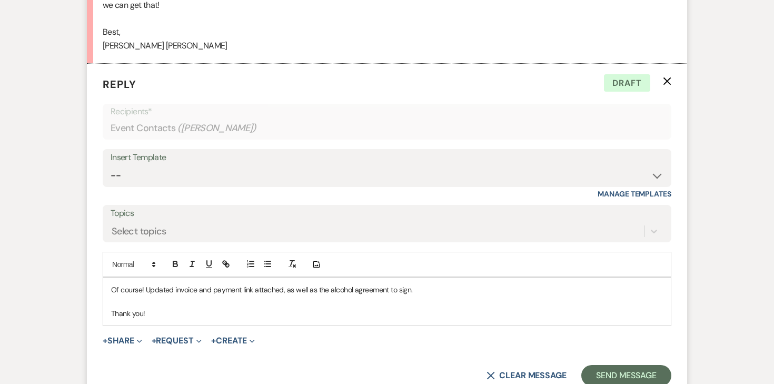
scroll to position [1169, 0]
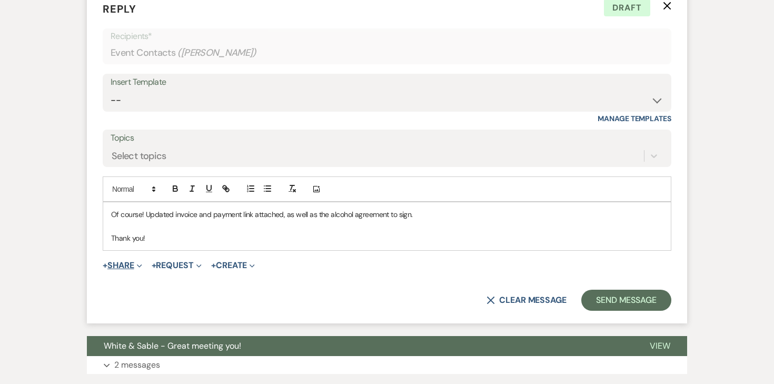
click at [117, 261] on button "+ Share Expand" at bounding box center [122, 265] width 39 height 8
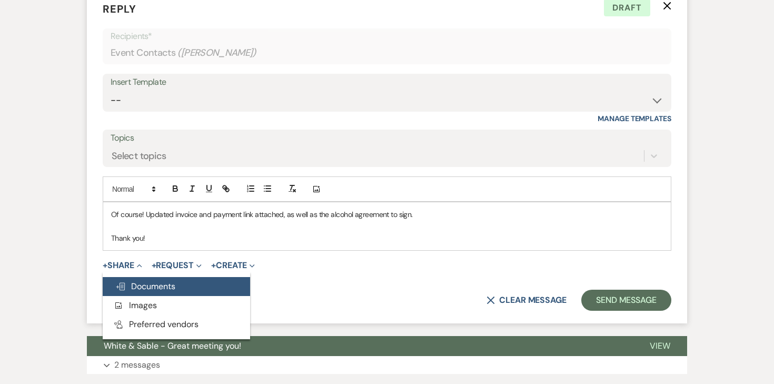
click at [135, 283] on span "Doc Upload Documents" at bounding box center [145, 286] width 60 height 11
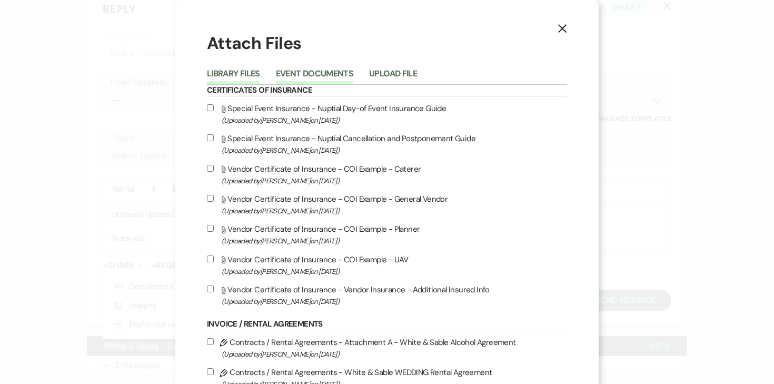
click at [339, 74] on button "Event Documents" at bounding box center [314, 76] width 77 height 15
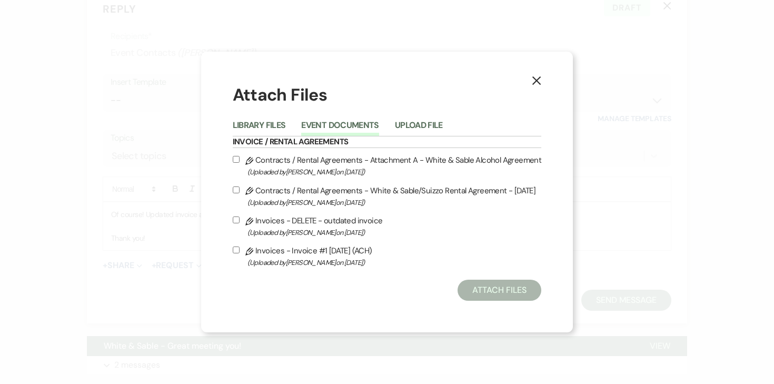
click at [238, 249] on input "Pencil Invoices - Invoice #1 9-14-2025 (ACH) (Uploaded by Angela Oldenburger on…" at bounding box center [236, 249] width 7 height 7
checkbox input "true"
click at [275, 127] on button "Library Files" at bounding box center [259, 128] width 53 height 15
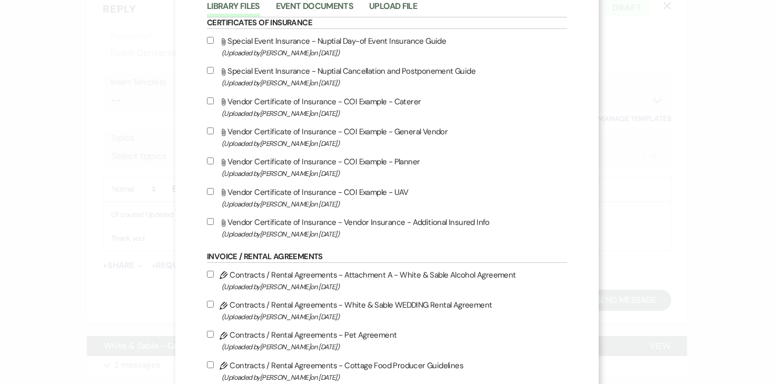
scroll to position [113, 0]
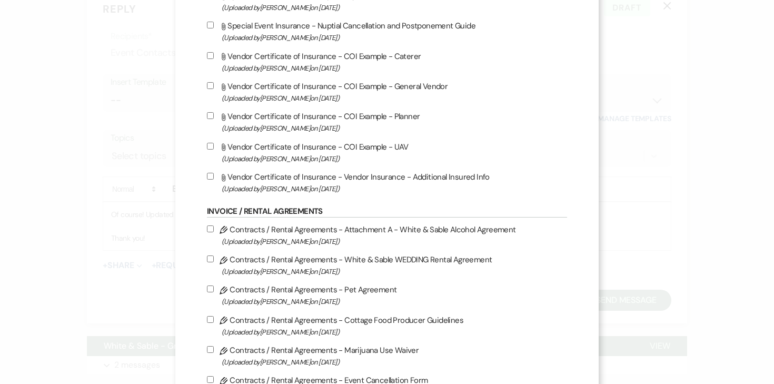
click at [214, 229] on input "Pencil Contracts / Rental Agreements - Attachment A - White & Sable Alcohol Agr…" at bounding box center [210, 228] width 7 height 7
checkbox input "true"
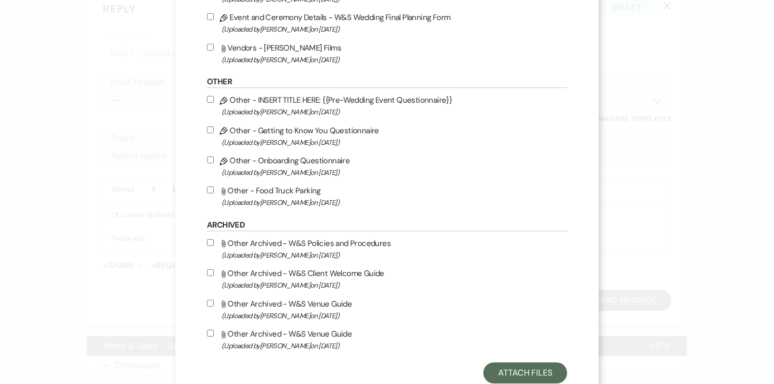
scroll to position [1454, 0]
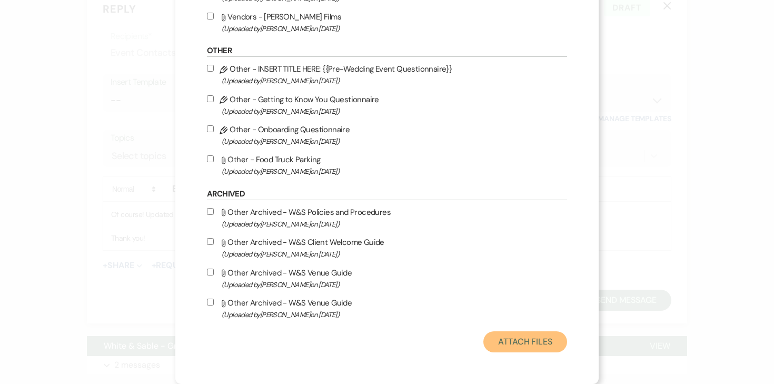
click at [502, 344] on button "Attach Files" at bounding box center [525, 341] width 84 height 21
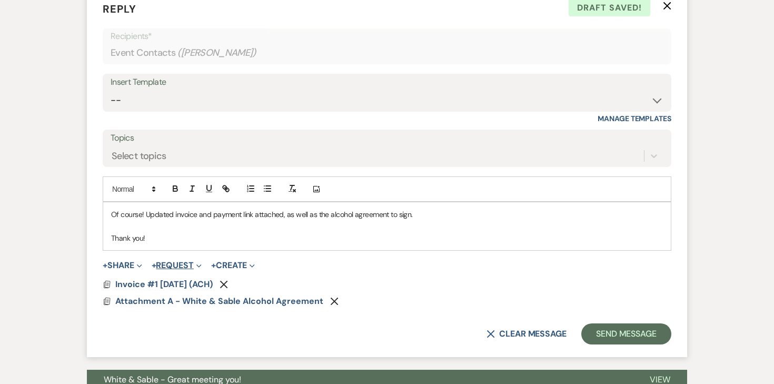
click at [172, 264] on button "+ Request Expand" at bounding box center [177, 265] width 50 height 8
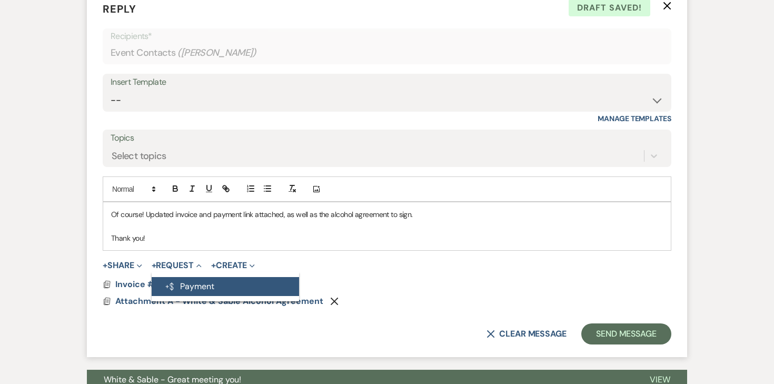
click at [183, 277] on button "Generate Payment Payment" at bounding box center [225, 286] width 147 height 19
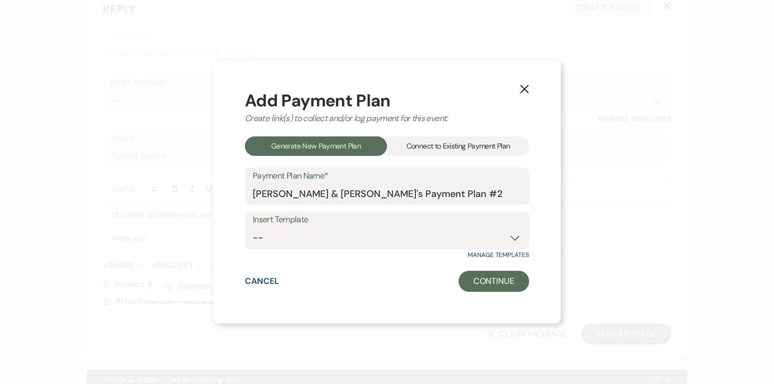
click at [447, 152] on div "Connect to Existing Payment Plan" at bounding box center [458, 145] width 142 height 19
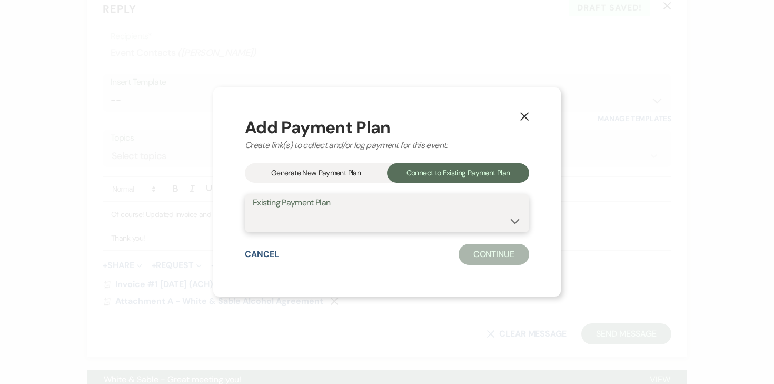
click at [402, 215] on select "[PERSON_NAME] & [PERSON_NAME]'s Payment Plan #1" at bounding box center [387, 221] width 268 height 21
select select "25409"
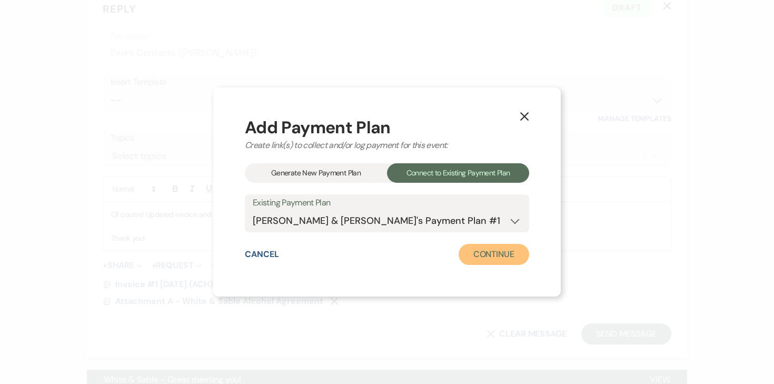
click at [482, 257] on button "Continue" at bounding box center [493, 254] width 71 height 21
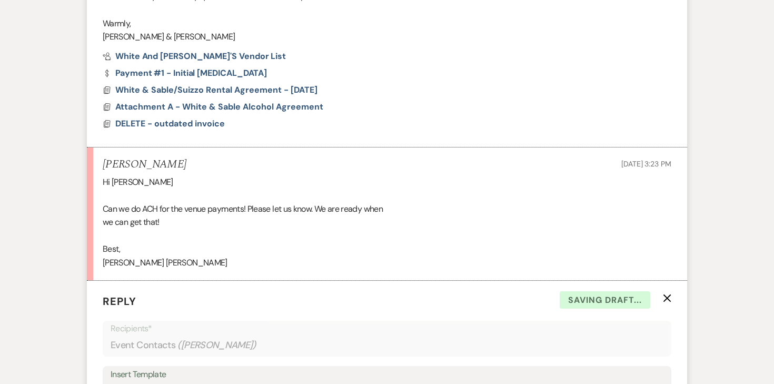
scroll to position [834, 0]
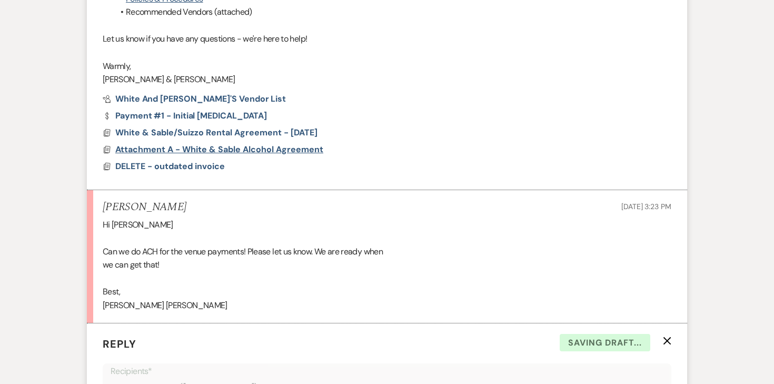
click at [229, 151] on span "Attachment A - White & Sable Alcohol Agreement" at bounding box center [219, 149] width 208 height 11
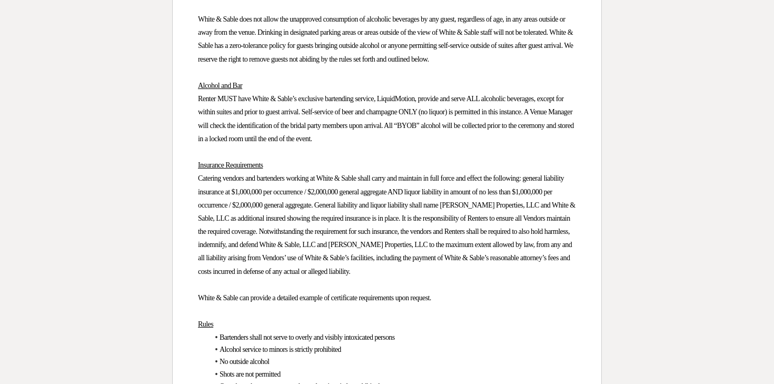
scroll to position [0, 0]
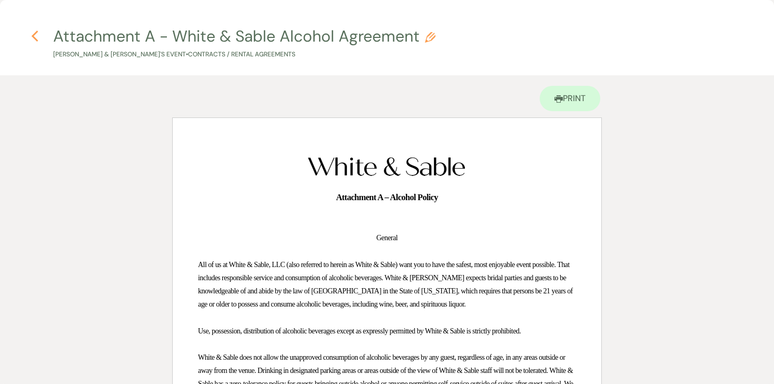
click at [35, 35] on icon "Previous" at bounding box center [35, 36] width 8 height 13
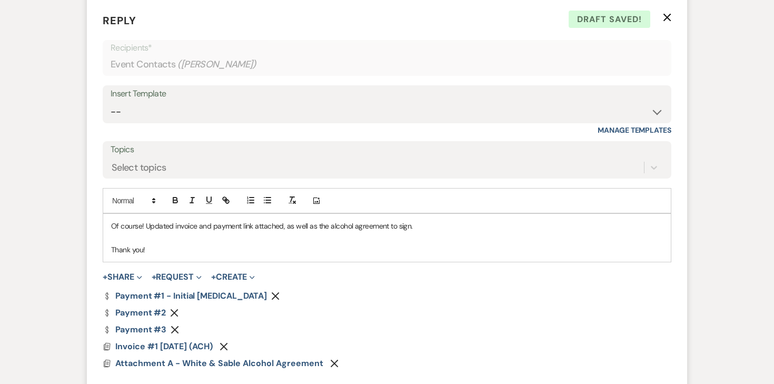
scroll to position [1269, 0]
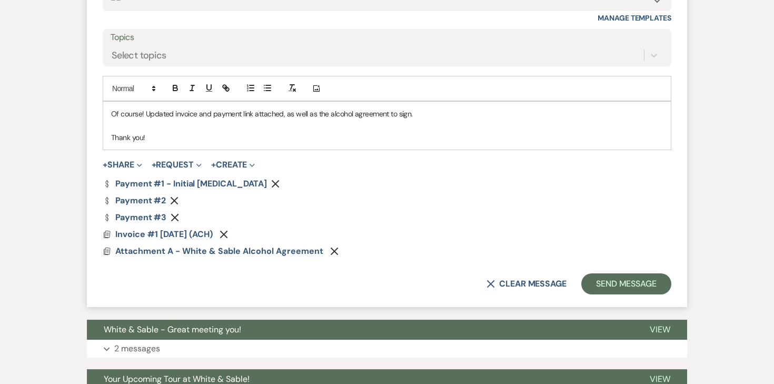
click at [177, 197] on use "button" at bounding box center [175, 201] width 8 height 8
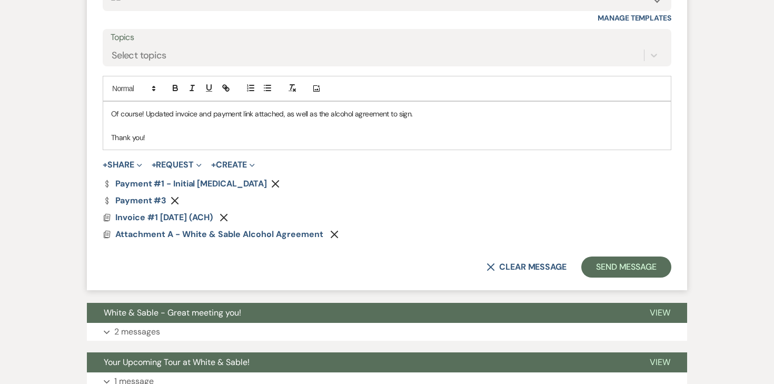
click at [177, 197] on use "button" at bounding box center [175, 201] width 8 height 8
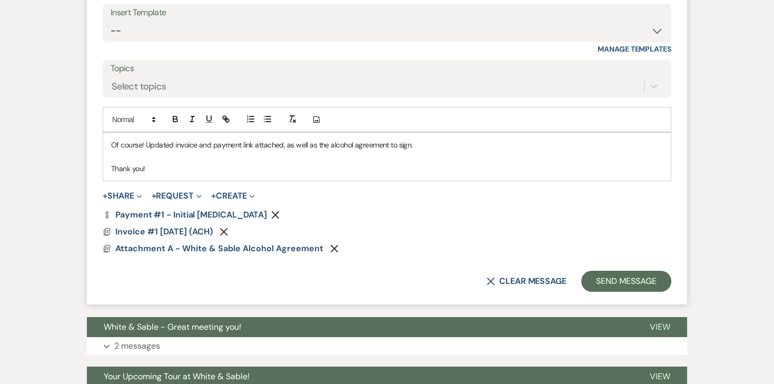
scroll to position [1225, 0]
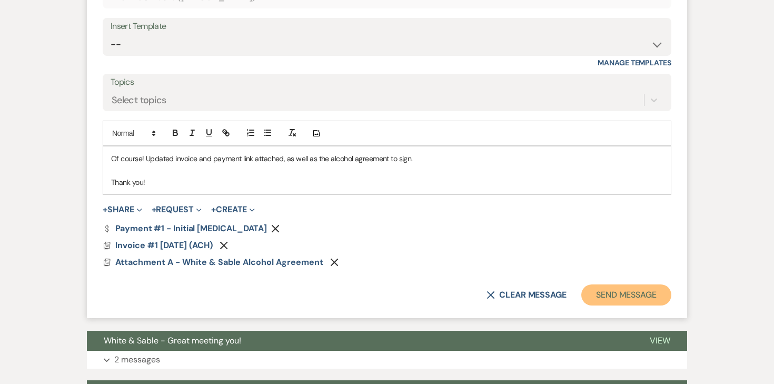
click at [615, 294] on button "Send Message" at bounding box center [626, 294] width 90 height 21
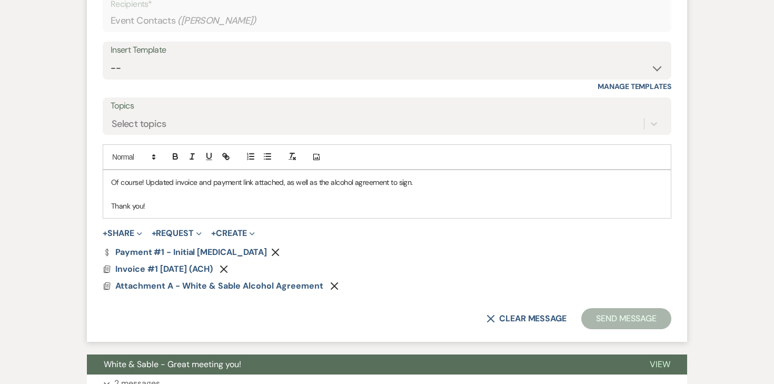
click at [308, 202] on p "Thank you!" at bounding box center [387, 206] width 552 height 12
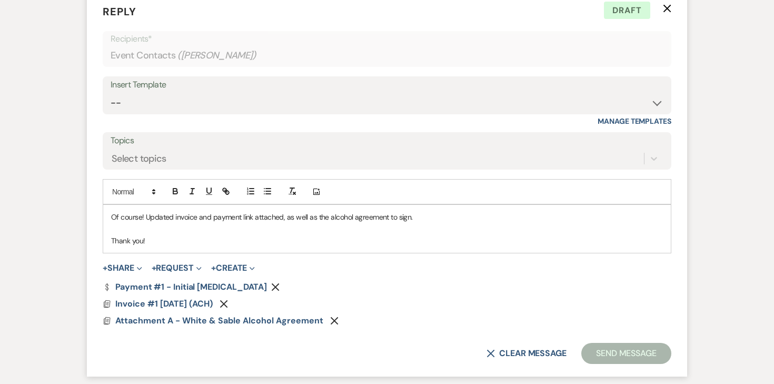
scroll to position [1186, 0]
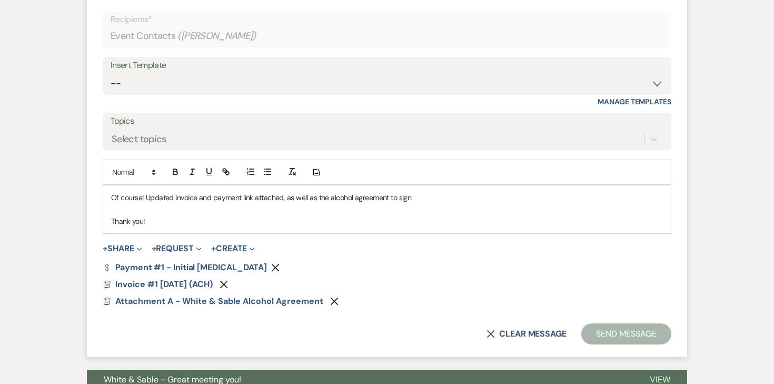
click at [308, 202] on p "Of course! Updated invoice and payment link attached, as well as the alcohol ag…" at bounding box center [387, 198] width 552 height 12
click at [503, 281] on div "Docs Invoice #1 9-14-2025 (ACH) Remove" at bounding box center [387, 284] width 568 height 8
click at [585, 322] on form "Reply X Draft Recipients* Event Contacts ( Tina Marie Suizzo ) Insert Template …" at bounding box center [387, 165] width 600 height 386
click at [594, 329] on button "Send Message" at bounding box center [626, 333] width 90 height 21
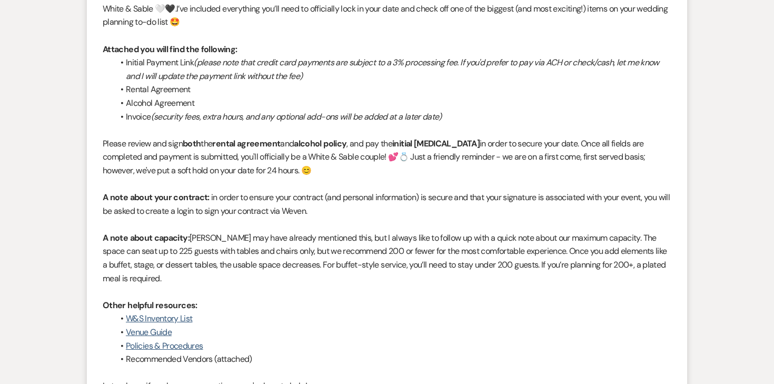
scroll to position [0, 0]
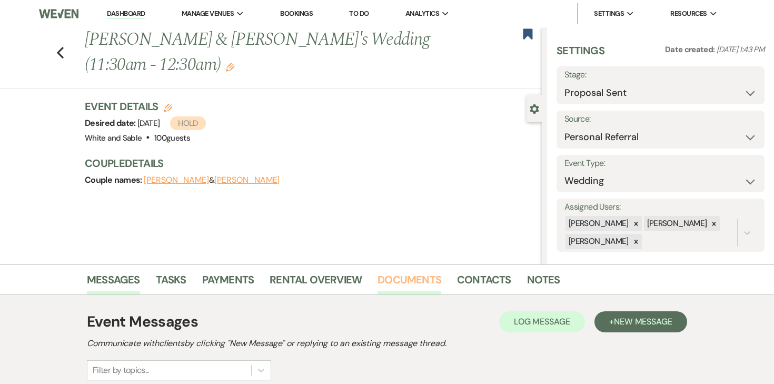
click at [415, 286] on link "Documents" at bounding box center [409, 282] width 64 height 23
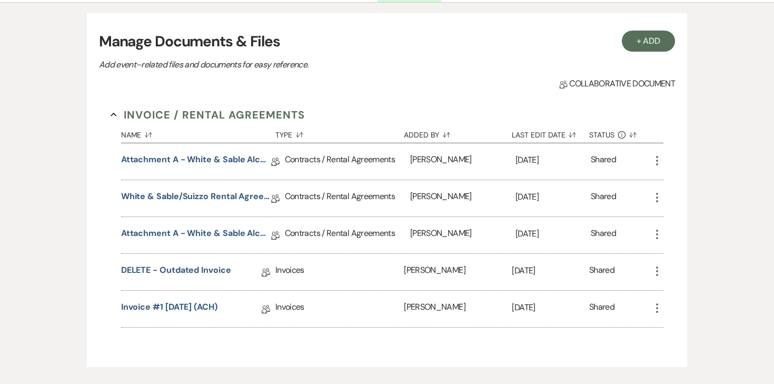
scroll to position [318, 0]
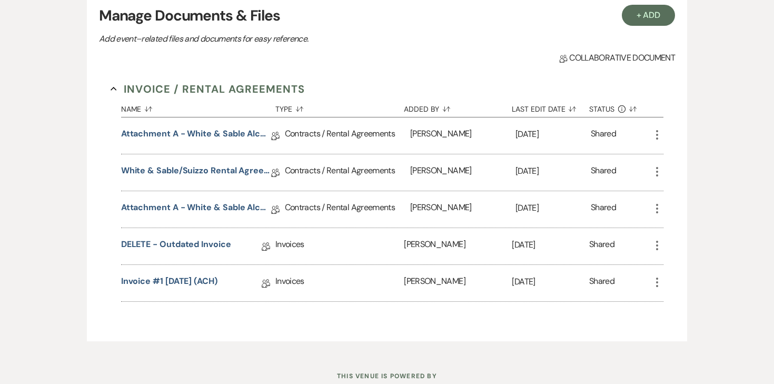
click at [651, 138] on icon "More" at bounding box center [656, 134] width 13 height 13
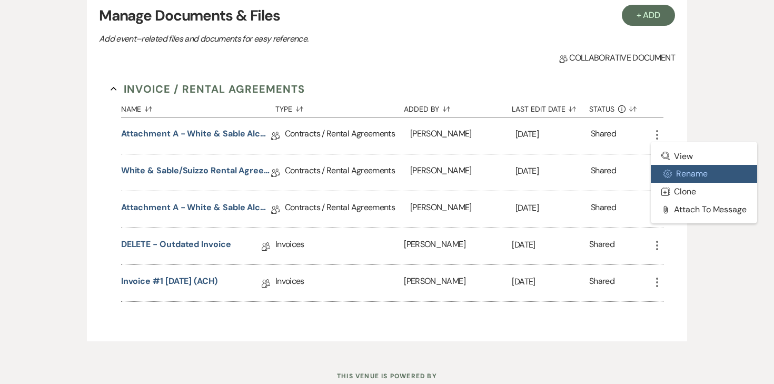
click at [677, 177] on button "Settings Gear Rename" at bounding box center [703, 174] width 106 height 18
select select "10"
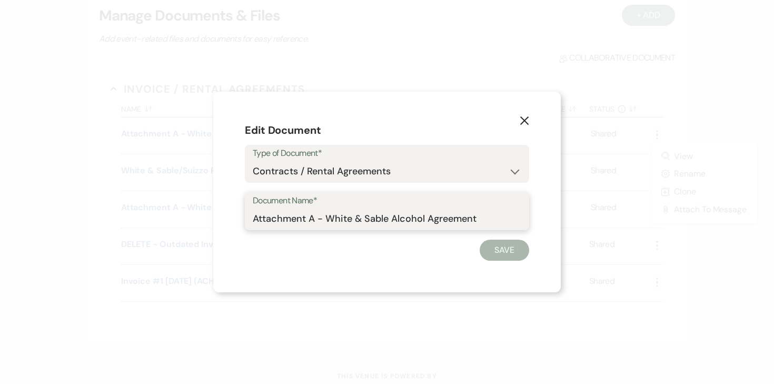
click at [445, 213] on input "Attachment A - White & Sable Alcohol Agreement" at bounding box center [387, 218] width 268 height 21
type input "DELETE - outdated"
click at [514, 254] on button "Save" at bounding box center [503, 249] width 49 height 21
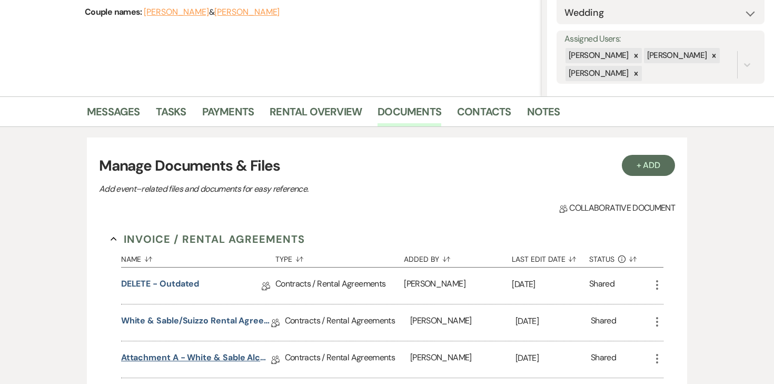
scroll to position [0, 0]
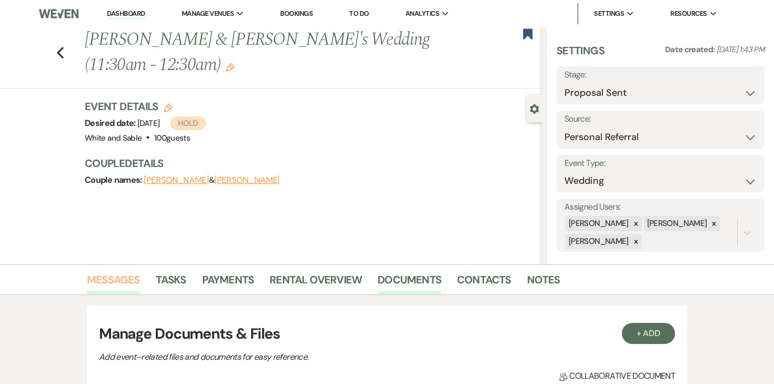
click at [125, 281] on link "Messages" at bounding box center [113, 282] width 53 height 23
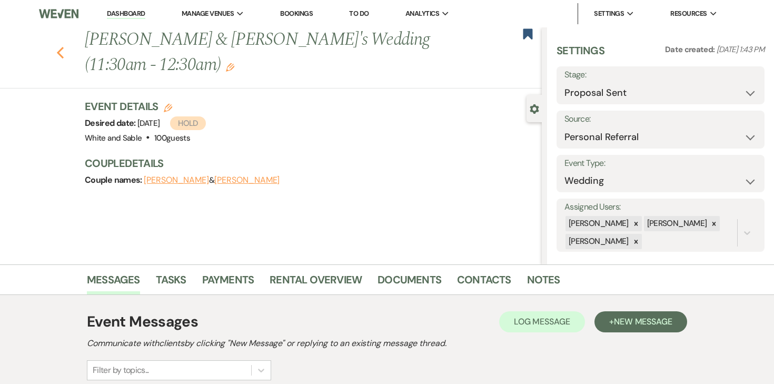
click at [61, 48] on use "button" at bounding box center [60, 53] width 7 height 12
select select "6"
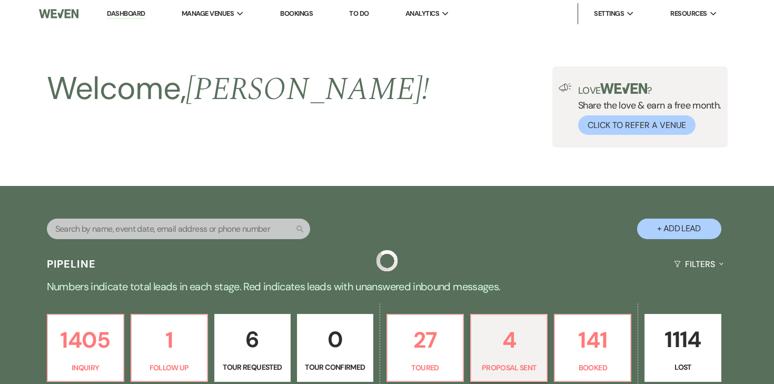
scroll to position [325, 0]
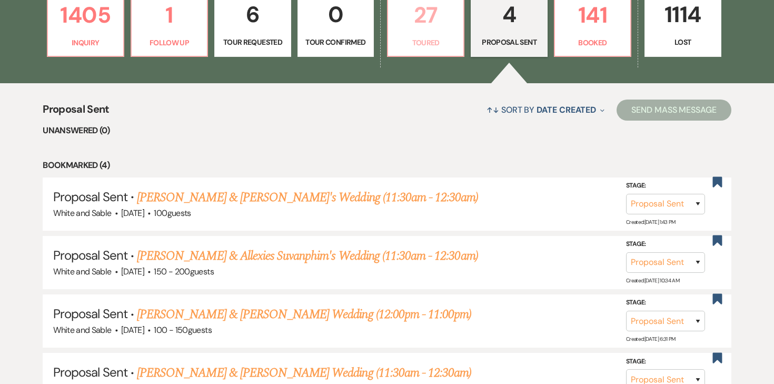
click at [424, 29] on p "27" at bounding box center [425, 14] width 63 height 35
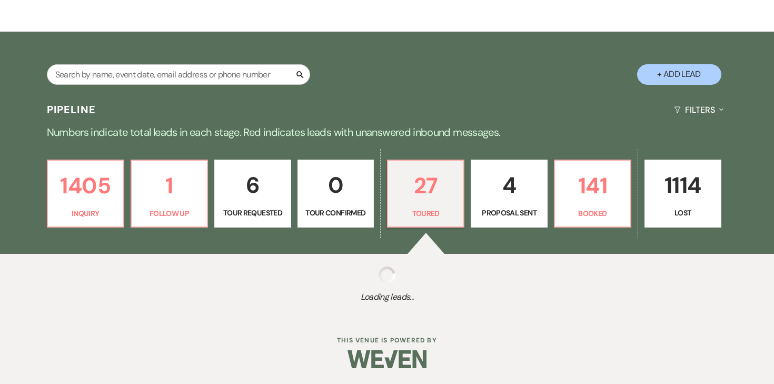
select select "5"
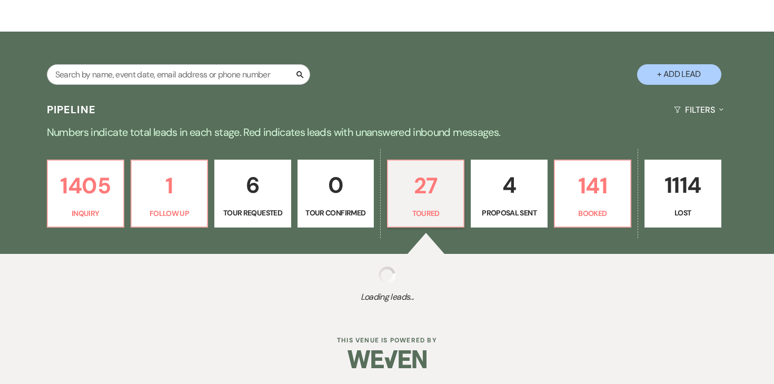
select select "5"
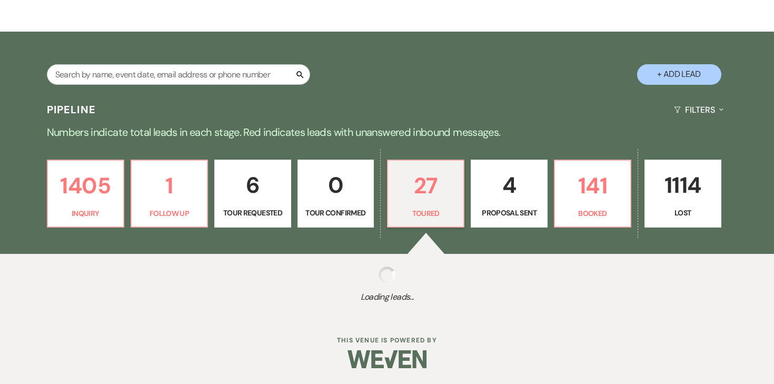
select select "5"
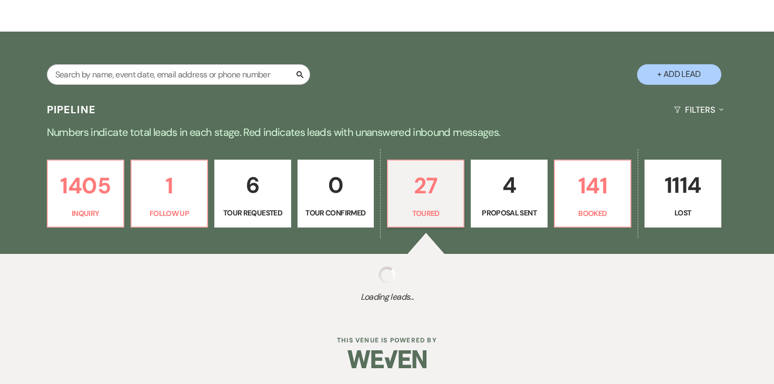
select select "5"
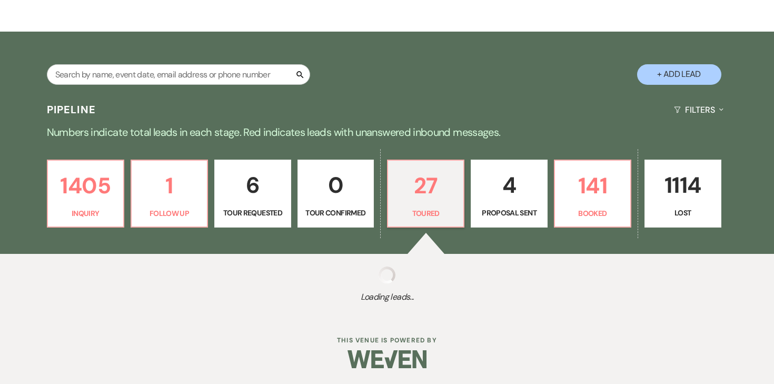
select select "5"
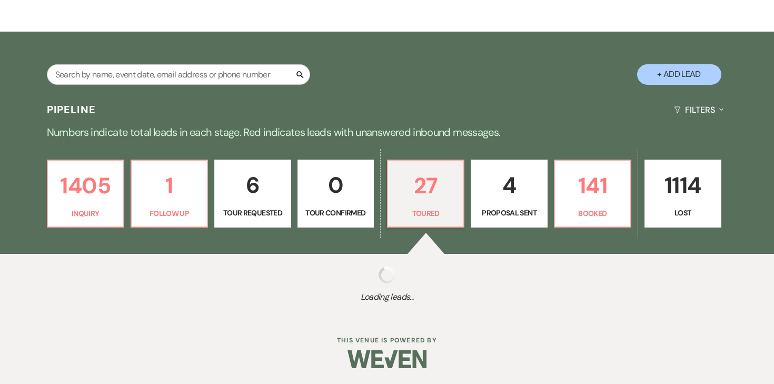
select select "5"
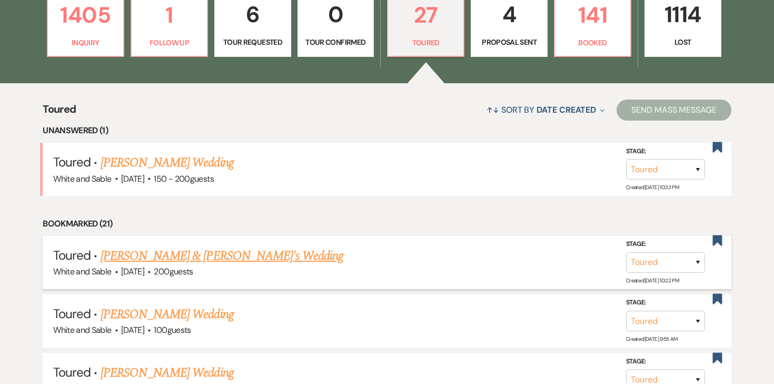
scroll to position [328, 0]
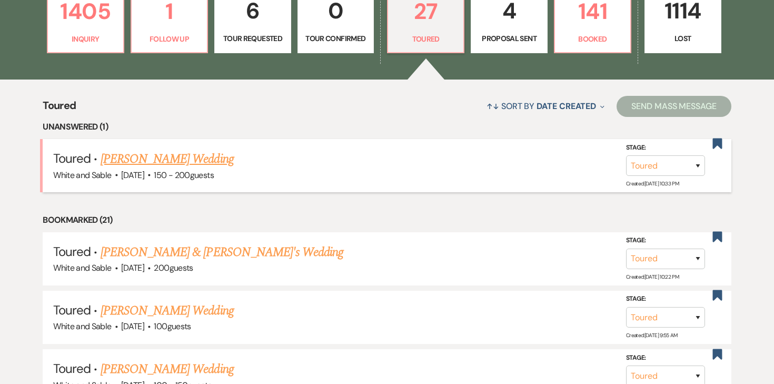
click at [190, 166] on link "Nari Vue's Wedding" at bounding box center [167, 158] width 133 height 19
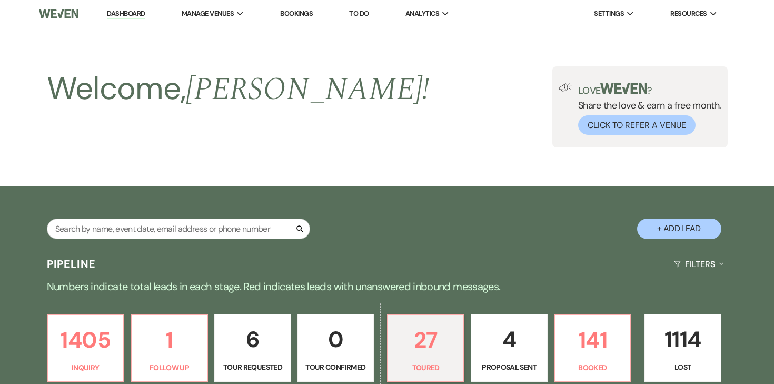
select select "5"
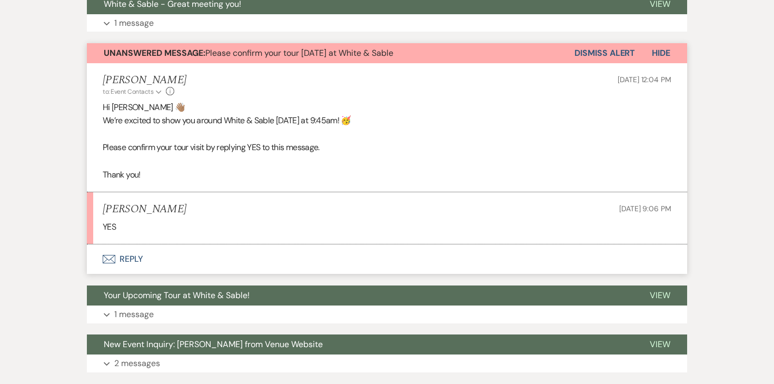
scroll to position [398, 0]
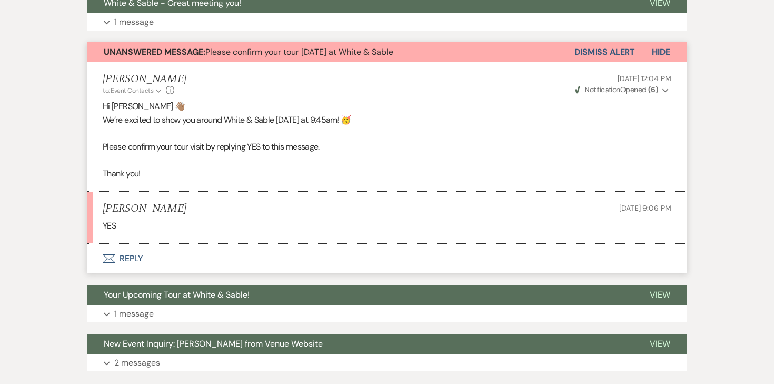
click at [620, 55] on button "Dismiss Alert" at bounding box center [604, 52] width 61 height 20
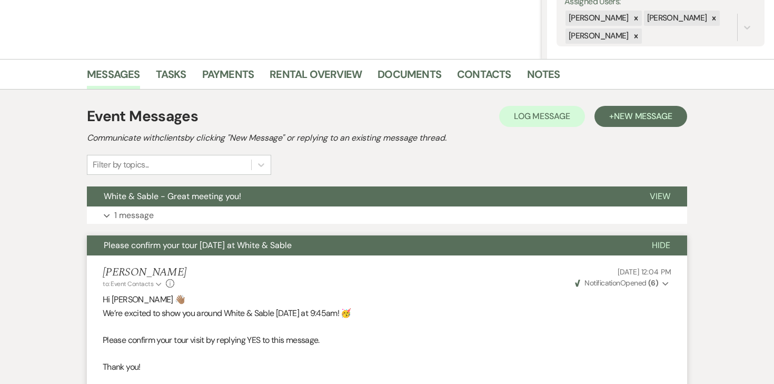
scroll to position [0, 0]
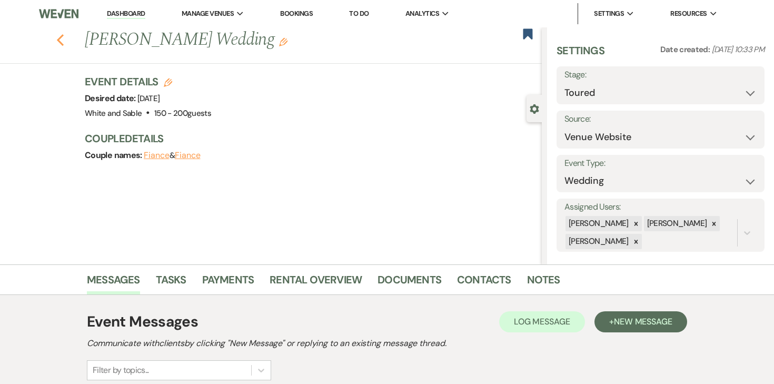
click at [63, 44] on use "button" at bounding box center [60, 40] width 7 height 12
select select "5"
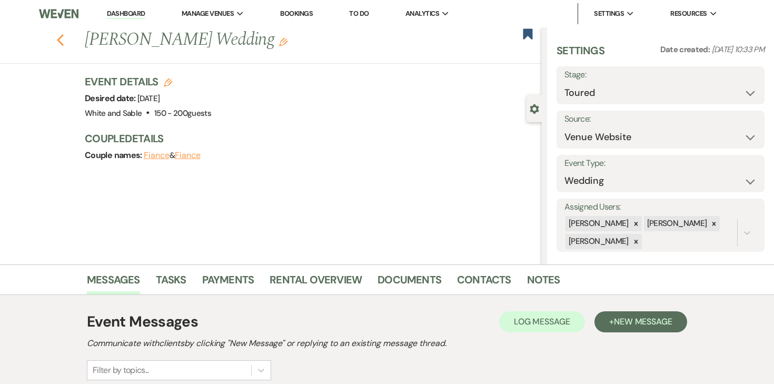
select select "5"
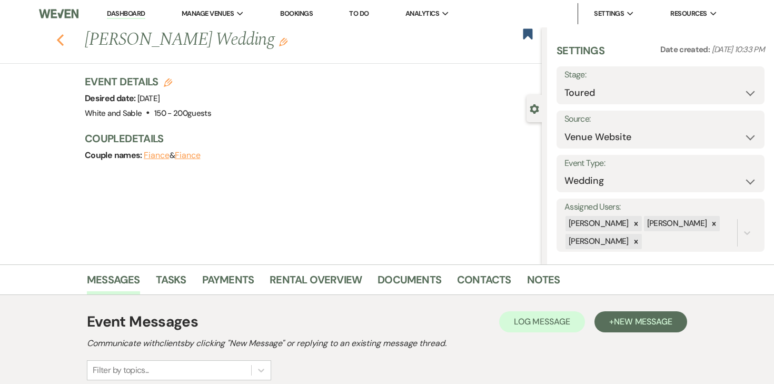
select select "5"
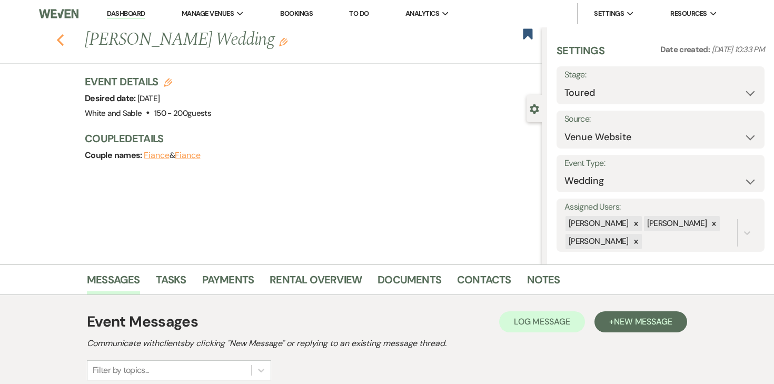
select select "5"
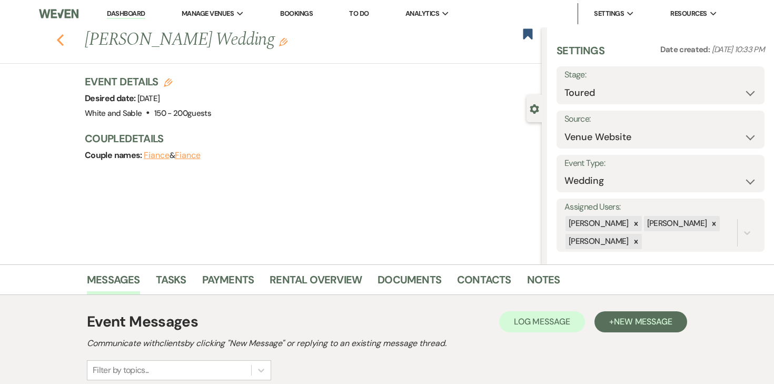
select select "5"
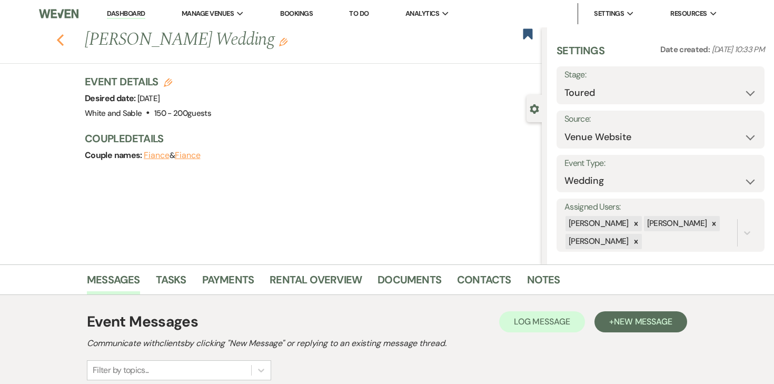
select select "5"
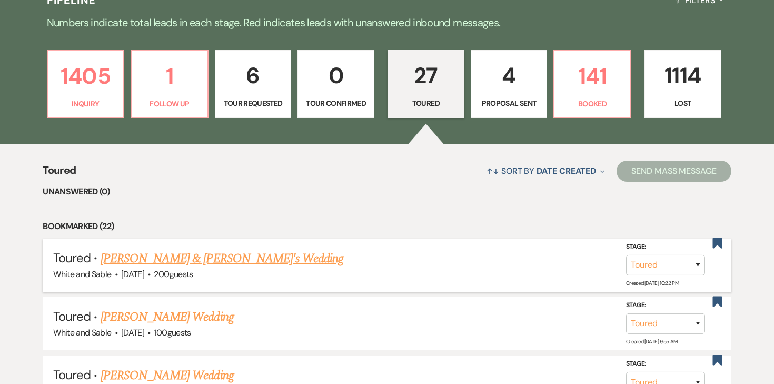
scroll to position [248, 0]
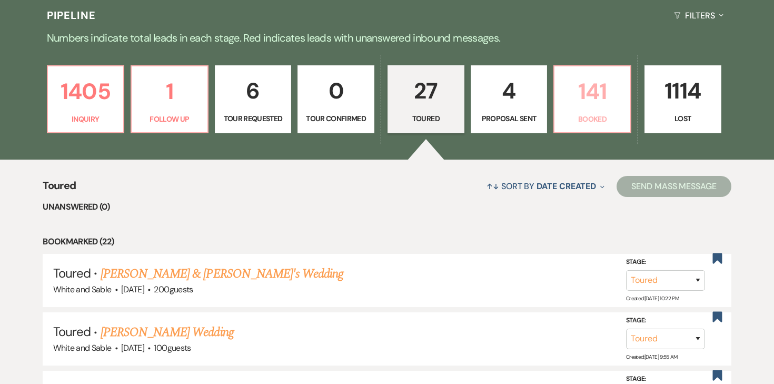
click at [582, 106] on p "141" at bounding box center [591, 91] width 63 height 35
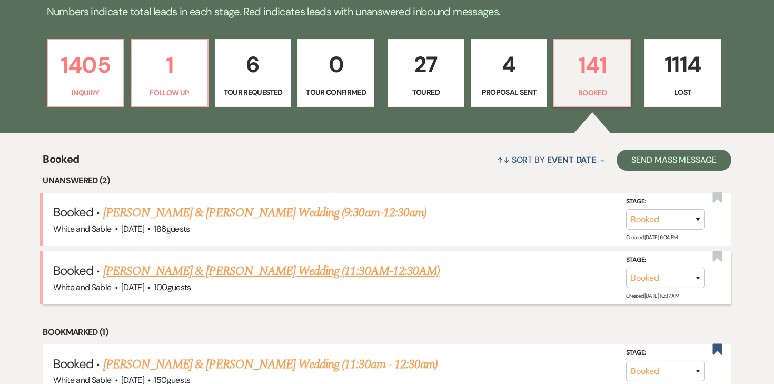
scroll to position [271, 0]
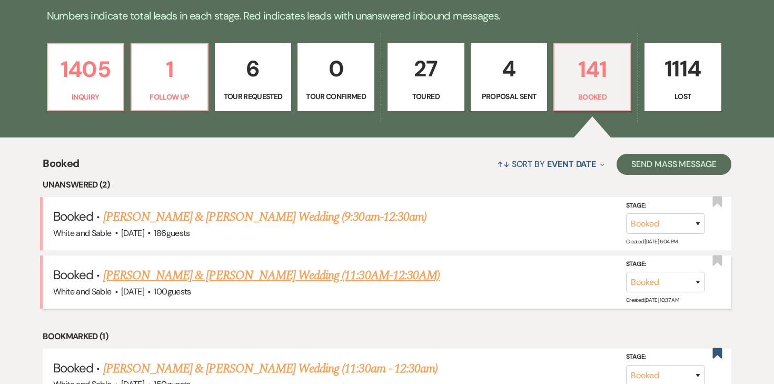
click at [272, 267] on link "Lauren Sylvester & Hunter Stull's Wedding (11:30AM-12:30AM)" at bounding box center [271, 275] width 336 height 19
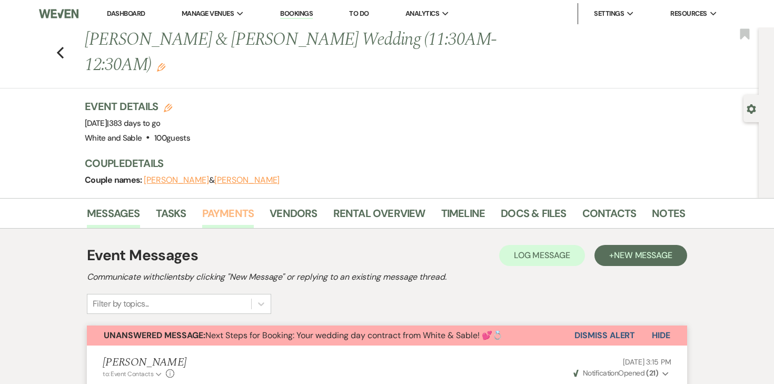
click at [236, 205] on link "Payments" at bounding box center [228, 216] width 52 height 23
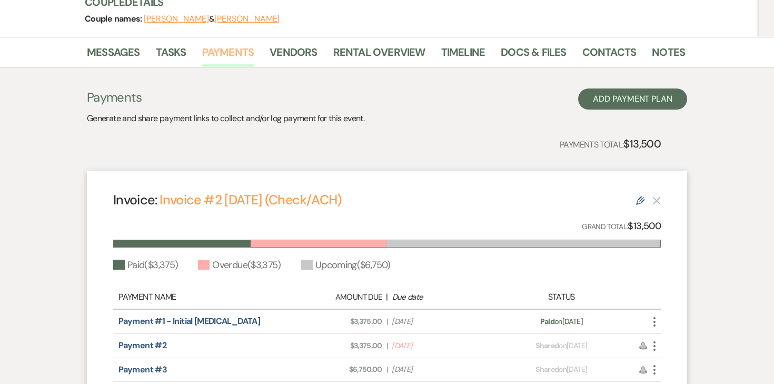
scroll to position [261, 0]
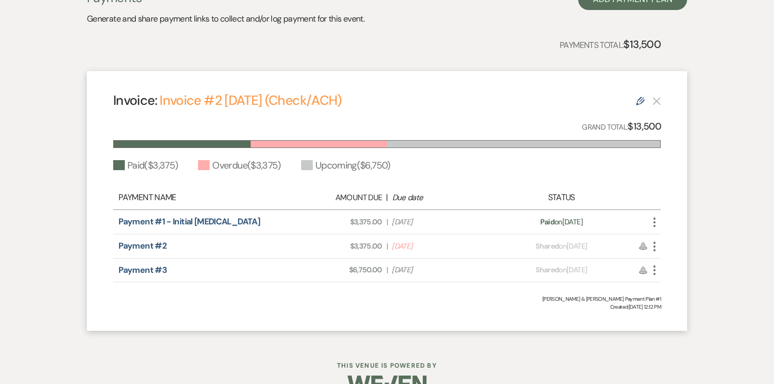
click at [650, 240] on icon "More" at bounding box center [654, 246] width 13 height 13
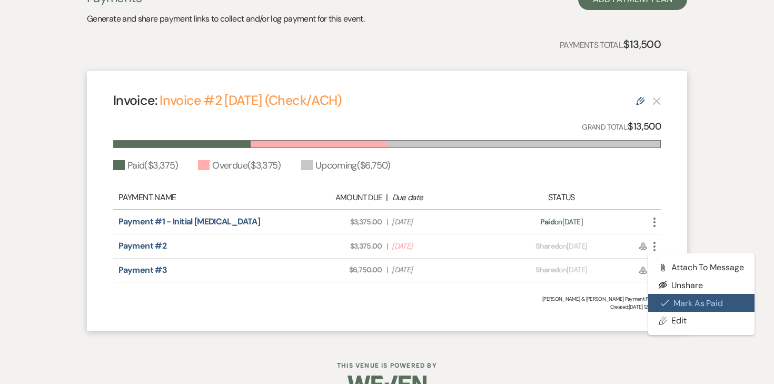
click at [672, 294] on button "Check Mark Mark as Paid" at bounding box center [701, 303] width 106 height 18
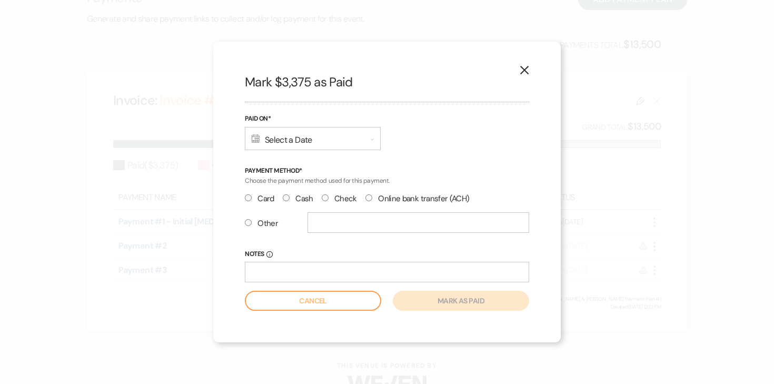
click at [352, 144] on div "Calendar Select a Date Expand" at bounding box center [313, 138] width 136 height 23
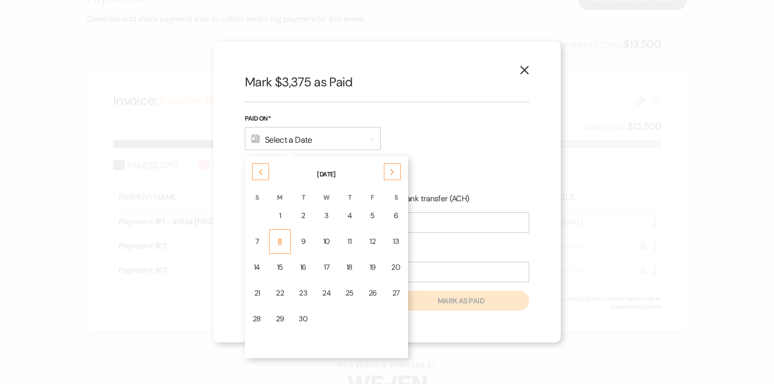
click at [282, 244] on div "8" at bounding box center [280, 241] width 8 height 11
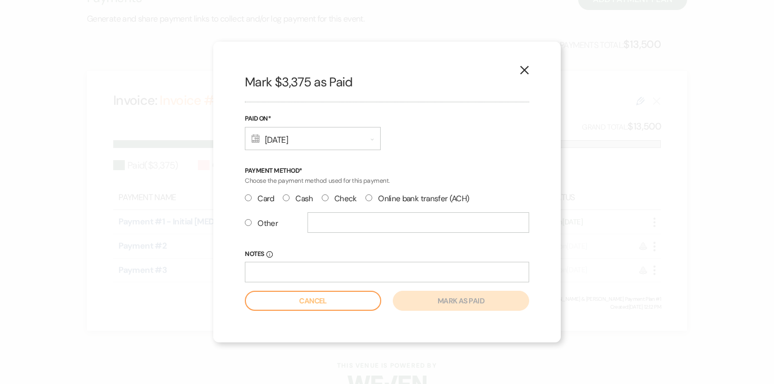
click at [325, 198] on input "Check" at bounding box center [325, 197] width 7 height 7
radio input "true"
click at [308, 267] on input "Notes Info" at bounding box center [387, 272] width 284 height 21
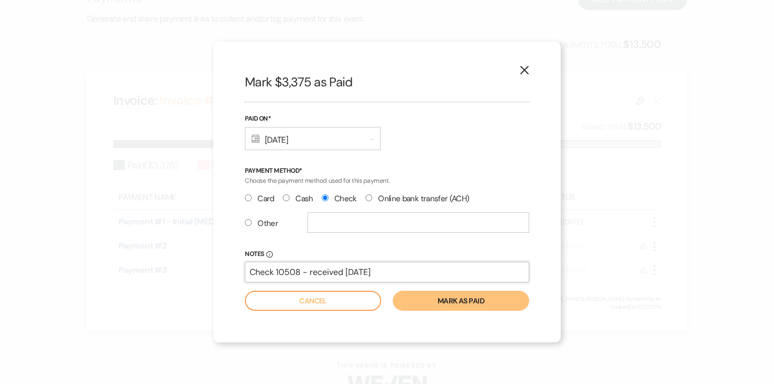
type input "Check 10508 - received 9/13/25"
click at [457, 299] on button "Mark as paid" at bounding box center [461, 301] width 136 height 20
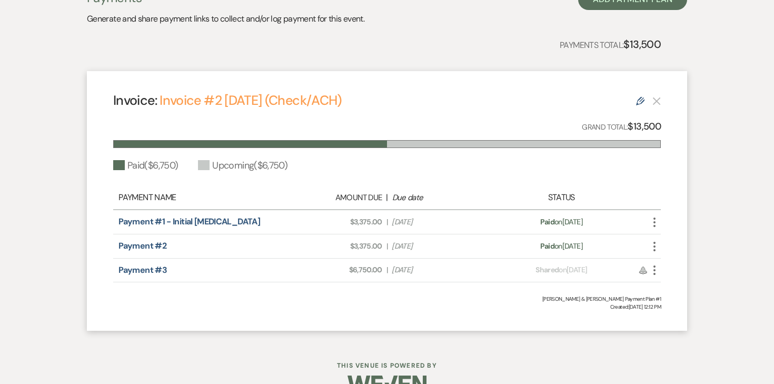
scroll to position [49, 0]
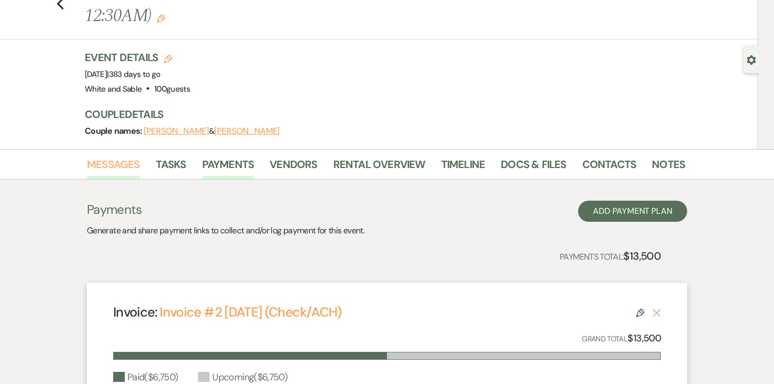
click at [110, 156] on link "Messages" at bounding box center [113, 167] width 53 height 23
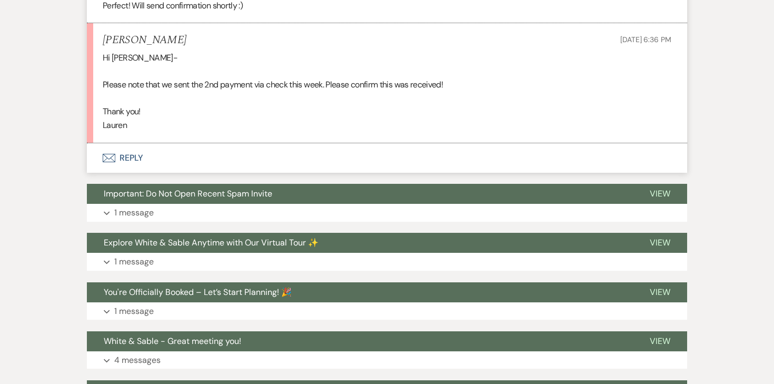
click at [136, 143] on button "Envelope Reply" at bounding box center [387, 157] width 600 height 29
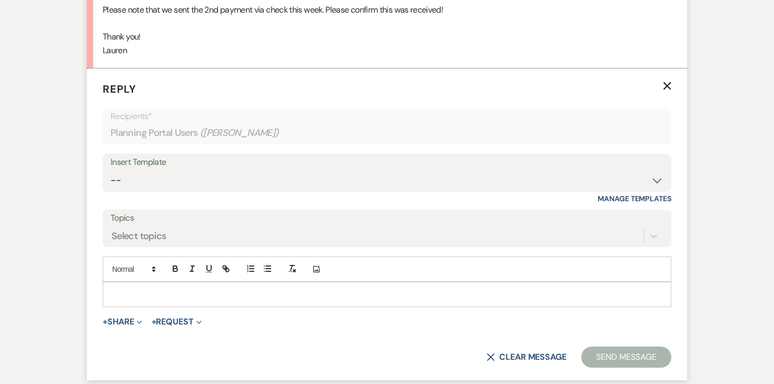
scroll to position [1460, 0]
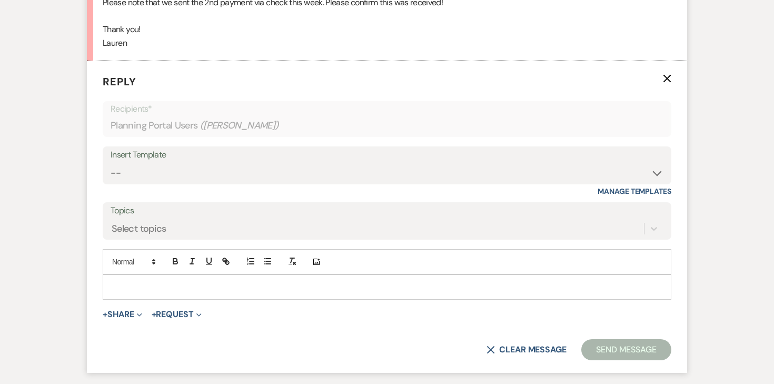
click at [227, 281] on p at bounding box center [387, 287] width 552 height 12
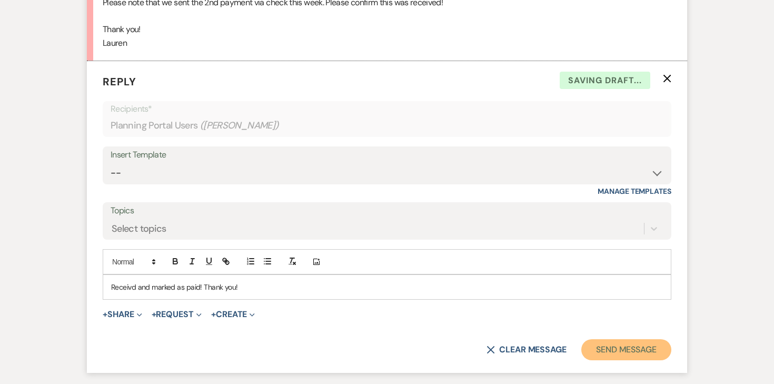
click at [604, 339] on button "Send Message" at bounding box center [626, 349] width 90 height 21
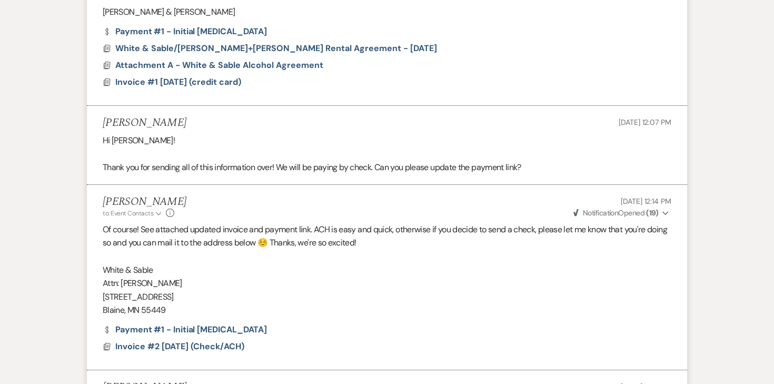
scroll to position [0, 0]
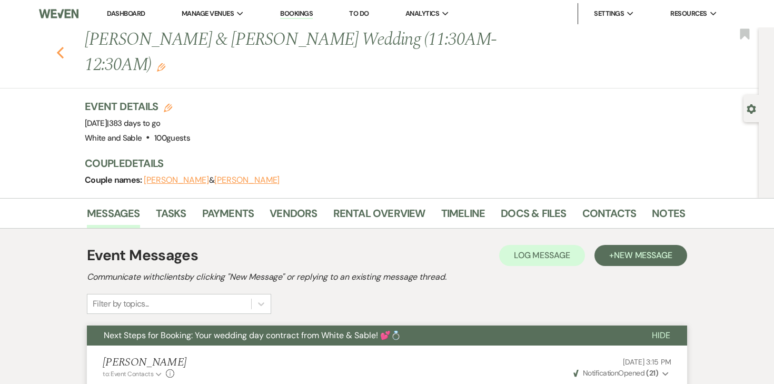
click at [61, 46] on icon "Previous" at bounding box center [60, 52] width 8 height 13
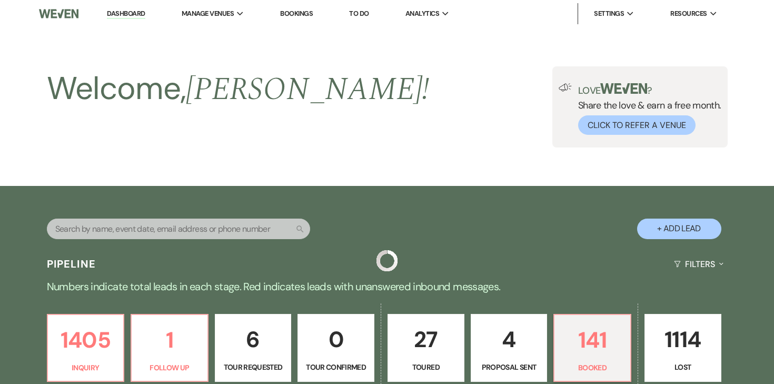
scroll to position [271, 0]
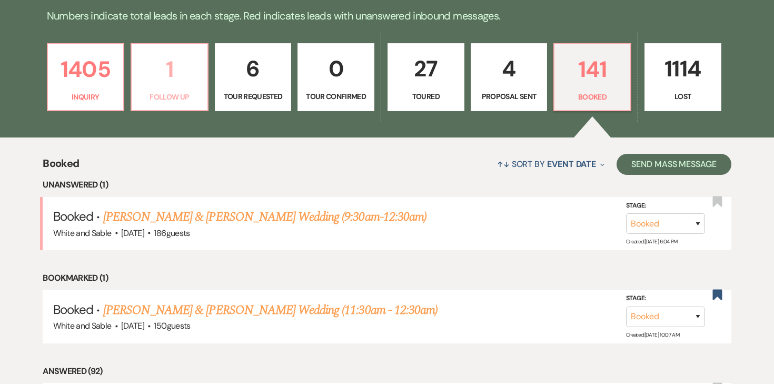
click at [179, 83] on p "1" at bounding box center [169, 69] width 63 height 35
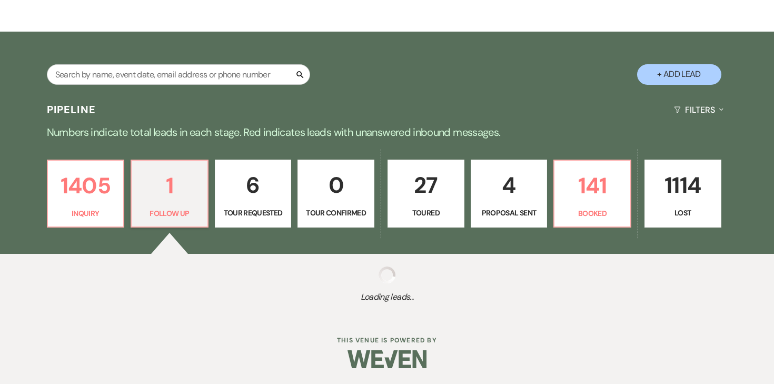
select select "9"
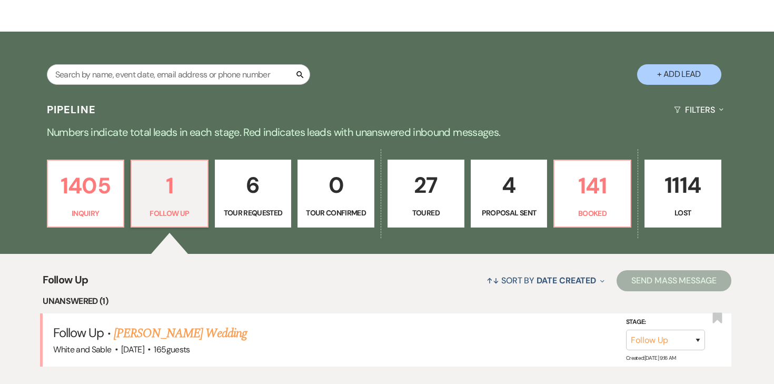
scroll to position [271, 0]
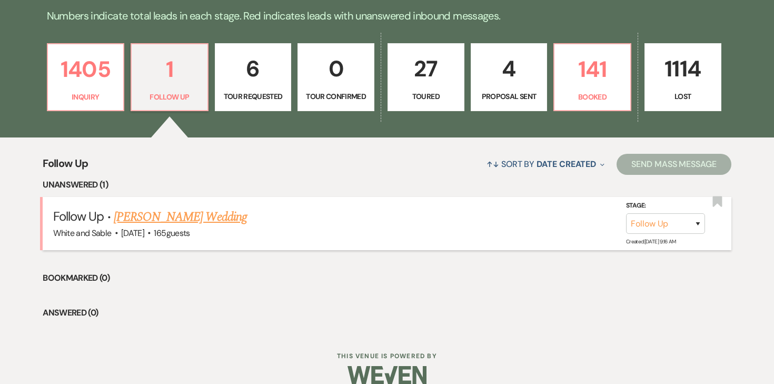
click at [227, 209] on link "[PERSON_NAME] Wedding" at bounding box center [180, 216] width 133 height 19
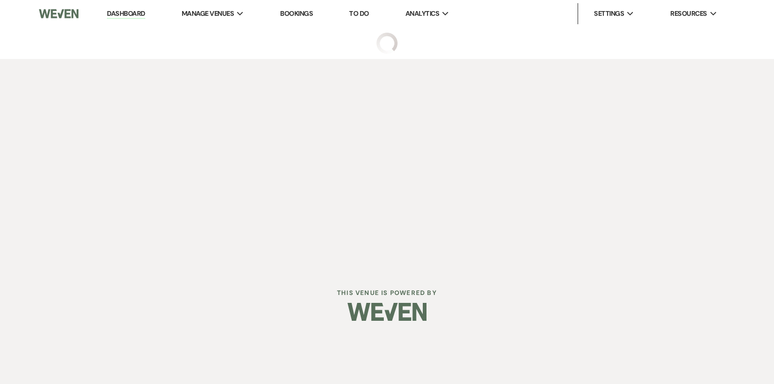
select select "9"
select select "6"
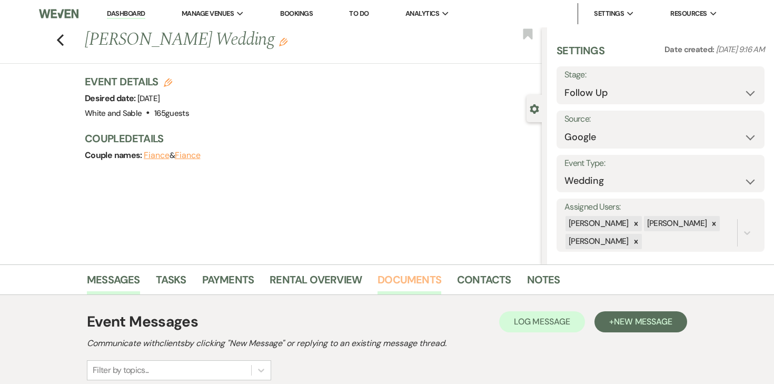
scroll to position [173, 0]
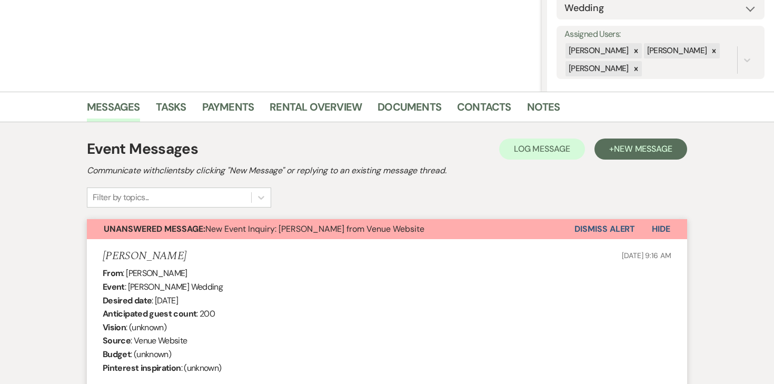
click at [608, 228] on button "Dismiss Alert" at bounding box center [604, 229] width 61 height 20
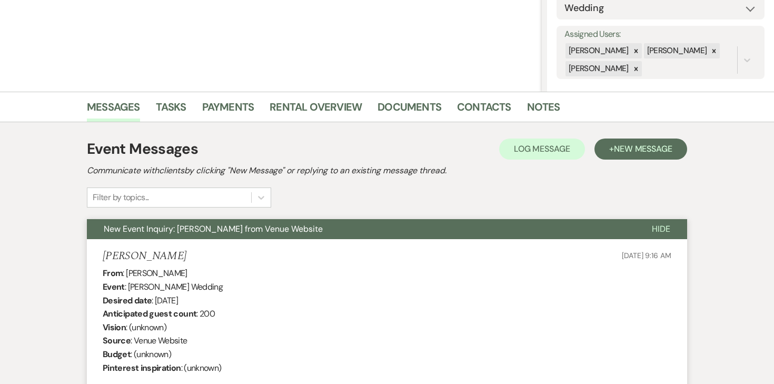
scroll to position [0, 0]
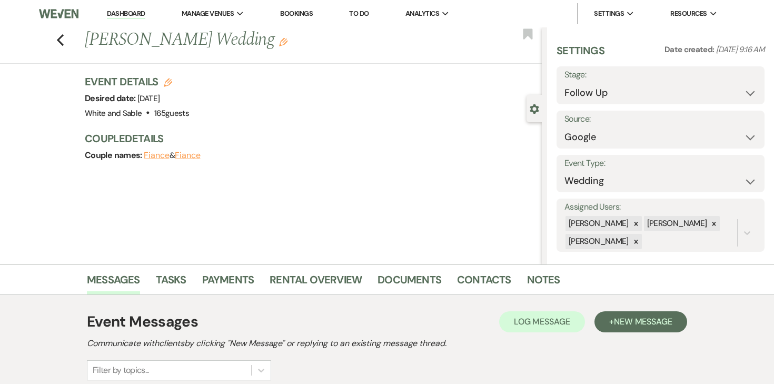
click at [67, 37] on div "Previous Wendy Peterson's Wedding Edit Bookmark" at bounding box center [268, 45] width 547 height 36
click at [62, 37] on icon "Previous" at bounding box center [60, 40] width 8 height 13
select select "9"
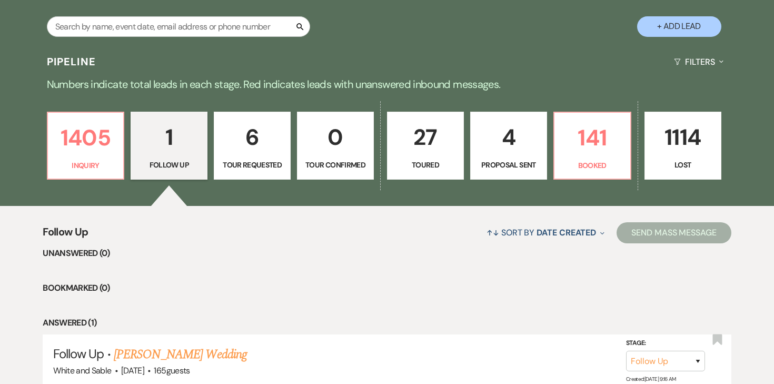
scroll to position [162, 0]
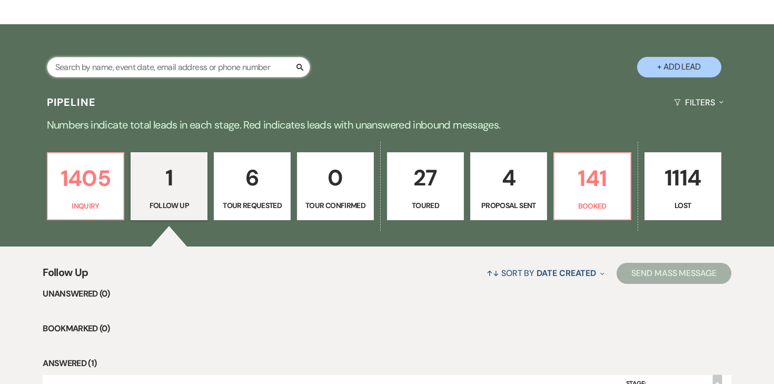
click at [202, 76] on input "text" at bounding box center [178, 67] width 263 height 21
type input "rice"
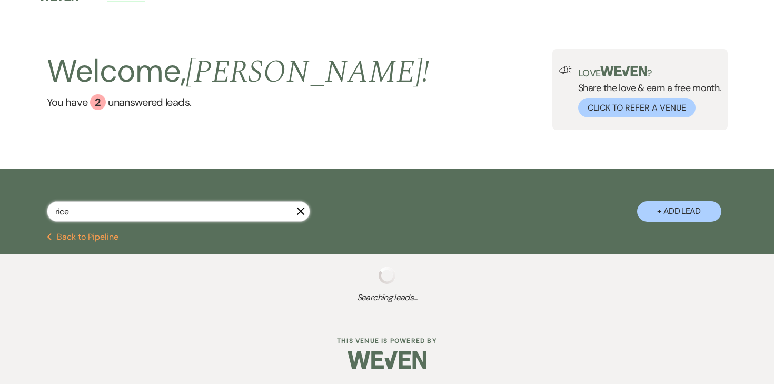
scroll to position [102, 0]
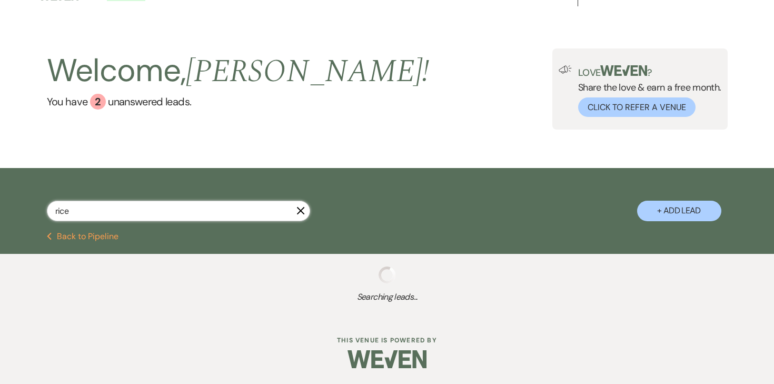
select select "5"
select select "8"
select select "2"
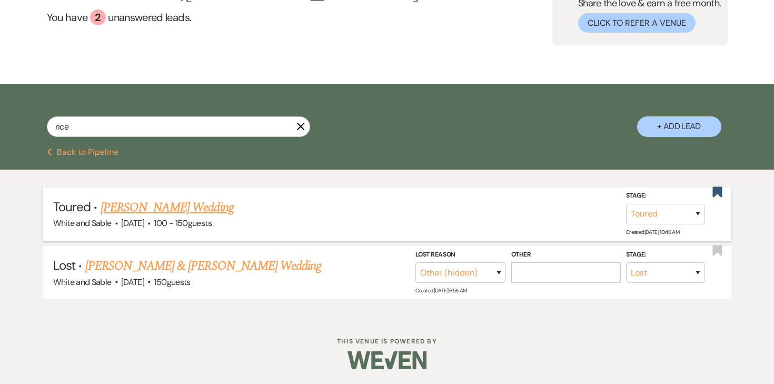
click at [178, 206] on link "Jason Rice's Wedding" at bounding box center [167, 207] width 133 height 19
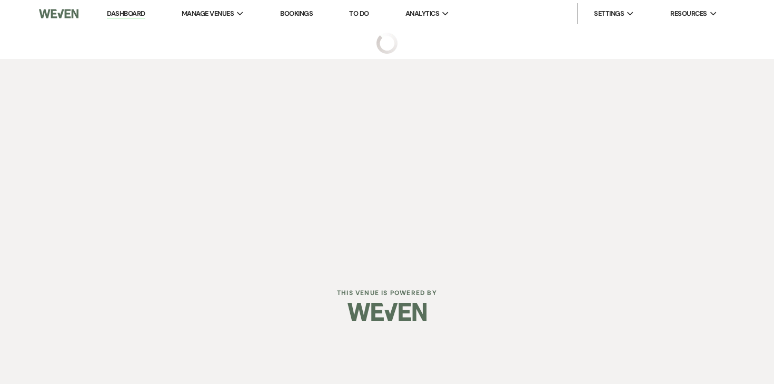
select select "5"
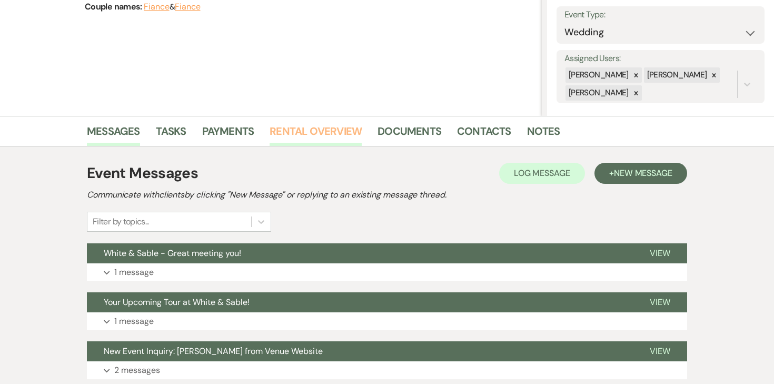
scroll to position [227, 0]
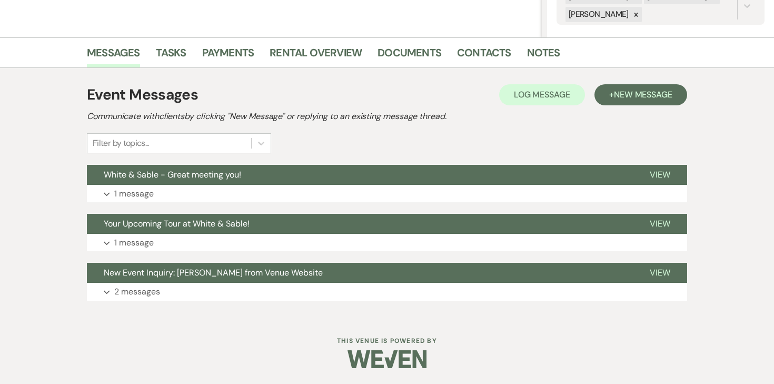
click at [158, 202] on div "Event Messages Log Log Message + New Message Communicate with clients by clicki…" at bounding box center [387, 191] width 600 height 227
click at [147, 194] on p "1 message" at bounding box center [133, 194] width 39 height 14
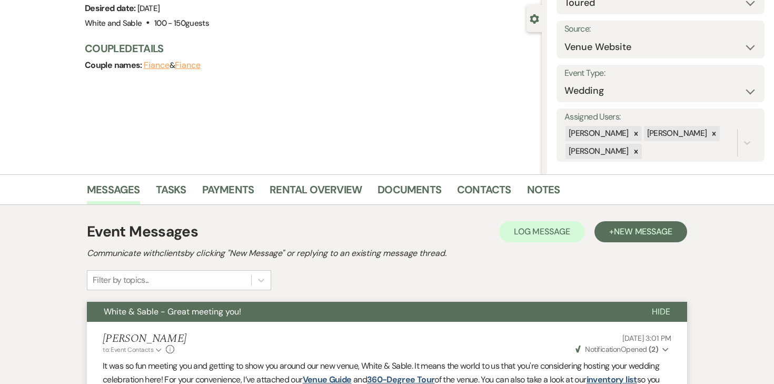
scroll to position [0, 0]
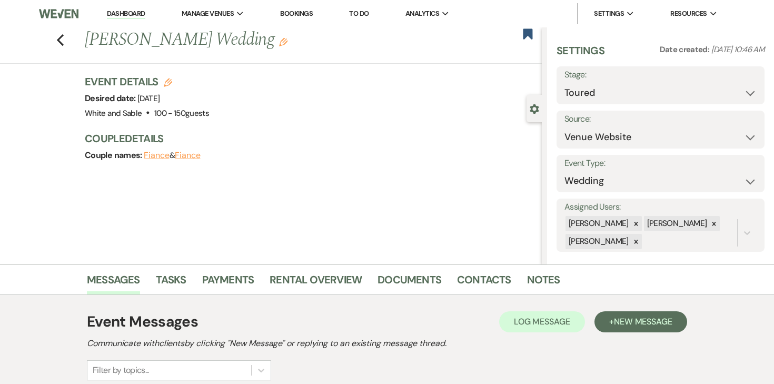
click at [139, 16] on link "Dashboard" at bounding box center [126, 14] width 38 height 10
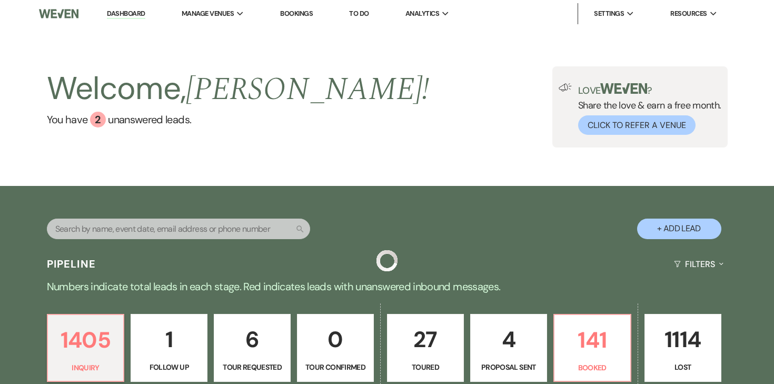
scroll to position [166, 0]
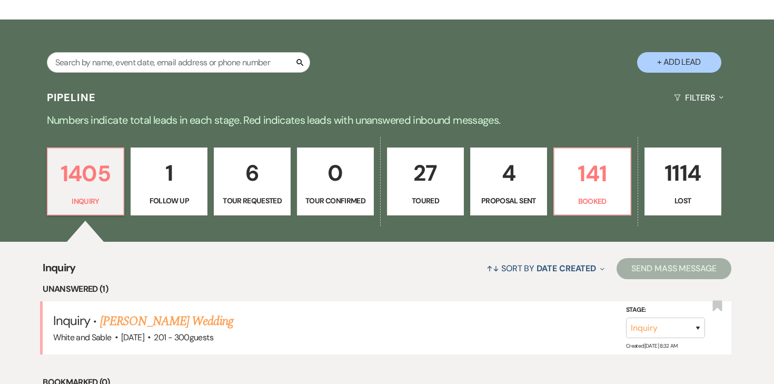
click at [504, 172] on p "4" at bounding box center [508, 172] width 63 height 35
select select "6"
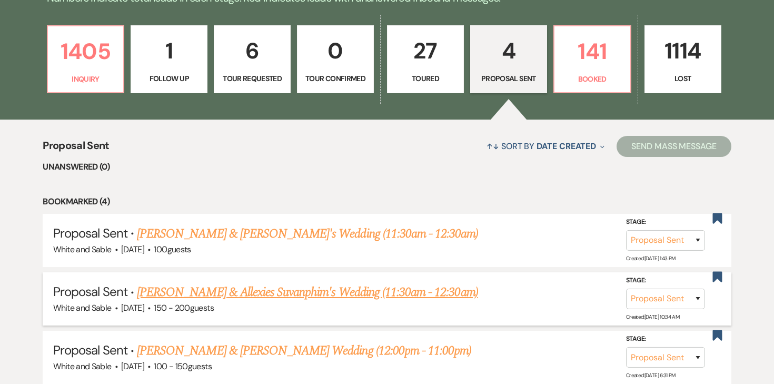
scroll to position [292, 0]
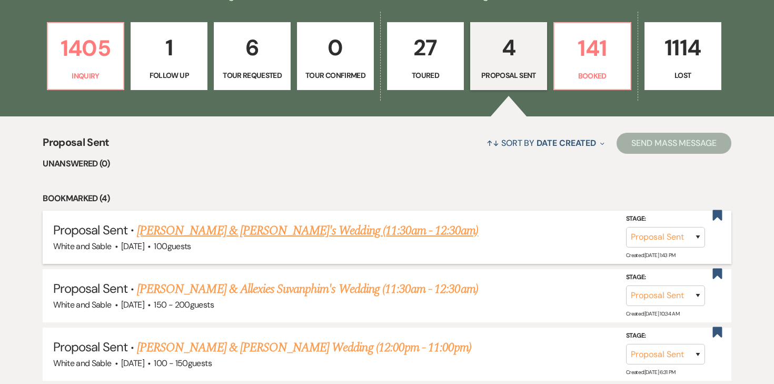
click at [377, 222] on link "[PERSON_NAME] & [PERSON_NAME]'s Wedding (11:30am - 12:30am)" at bounding box center [307, 230] width 341 height 19
select select "6"
select select "12"
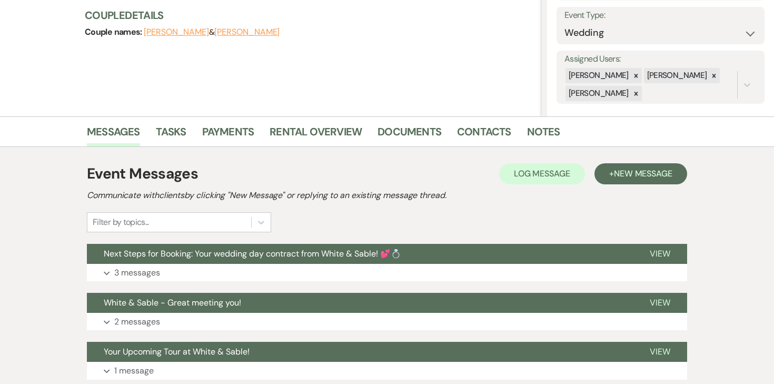
scroll to position [149, 0]
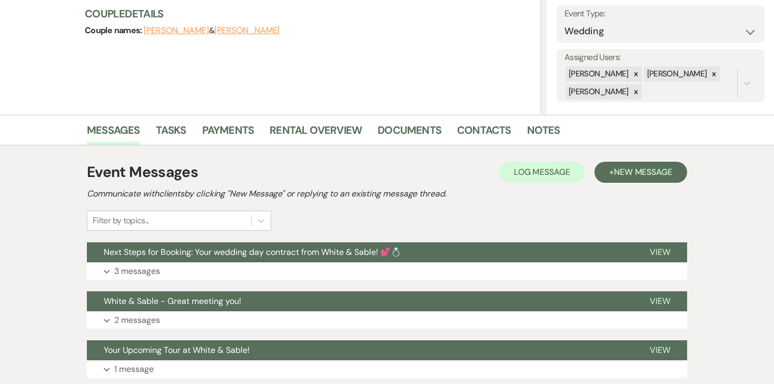
click at [308, 120] on li "Rental Overview" at bounding box center [323, 131] width 108 height 25
click at [306, 129] on link "Rental Overview" at bounding box center [315, 133] width 92 height 23
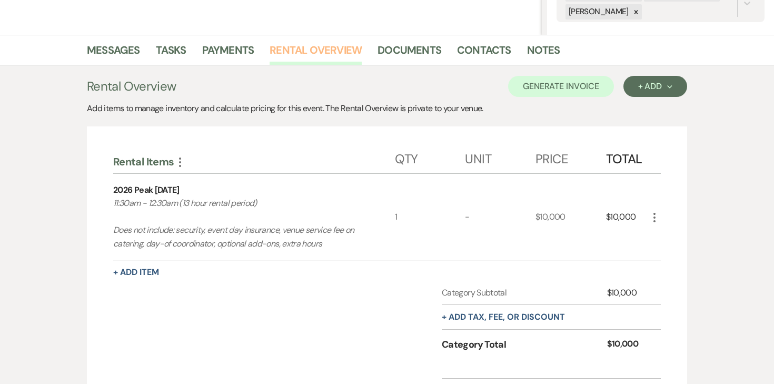
scroll to position [230, 0]
click at [420, 46] on link "Documents" at bounding box center [409, 52] width 64 height 23
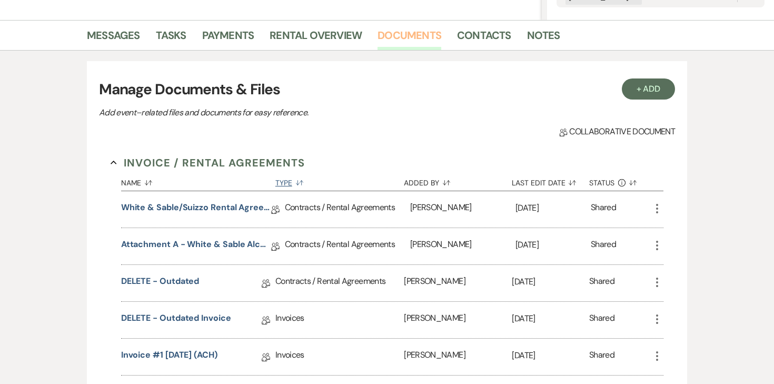
scroll to position [246, 0]
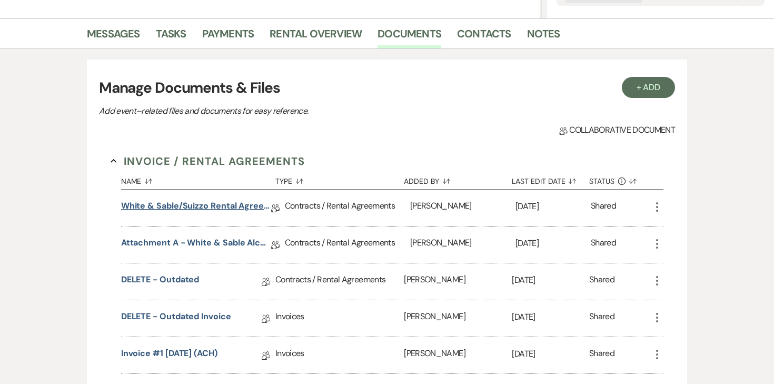
click at [237, 209] on link "White & Sable/Suizzo Rental Agreement - [DATE]" at bounding box center [196, 207] width 150 height 16
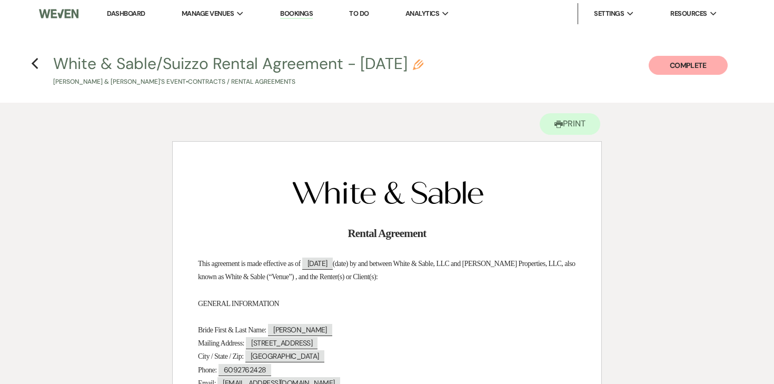
click at [128, 12] on link "Dashboard" at bounding box center [126, 13] width 38 height 9
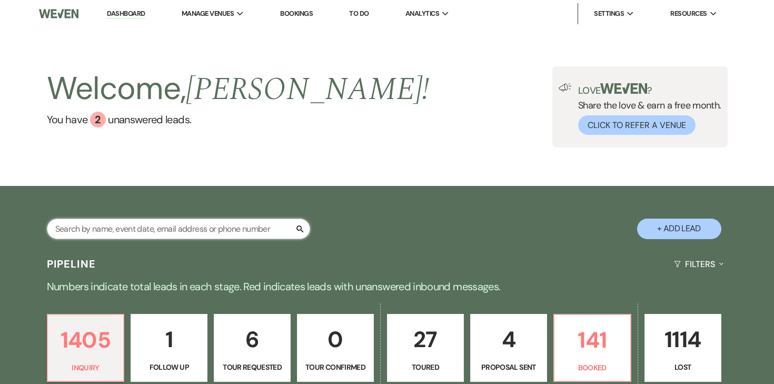
click at [145, 226] on input "text" at bounding box center [178, 228] width 263 height 21
type input "gorea"
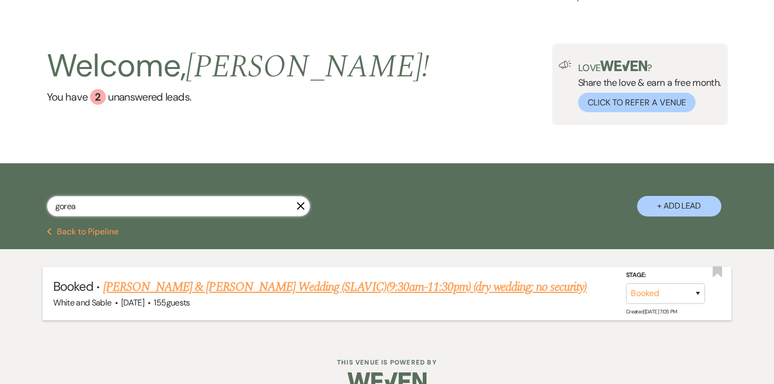
scroll to position [26, 0]
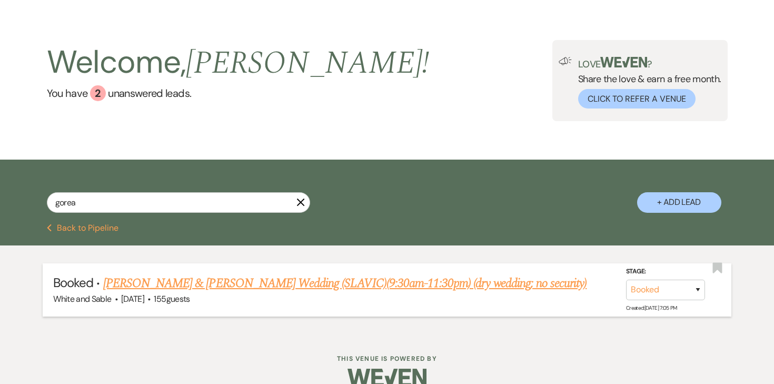
click at [258, 286] on link "Jessica Gorea & Stan Chubenko's Wedding (SLAVIC)(9:30am-11:30pm) (dry wedding; …" at bounding box center [345, 283] width 484 height 19
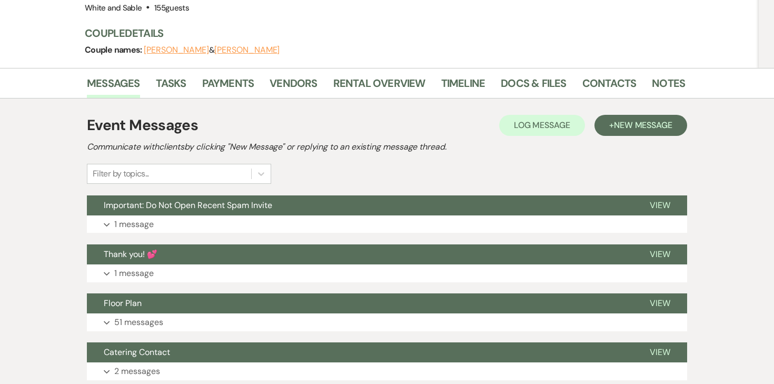
scroll to position [134, 0]
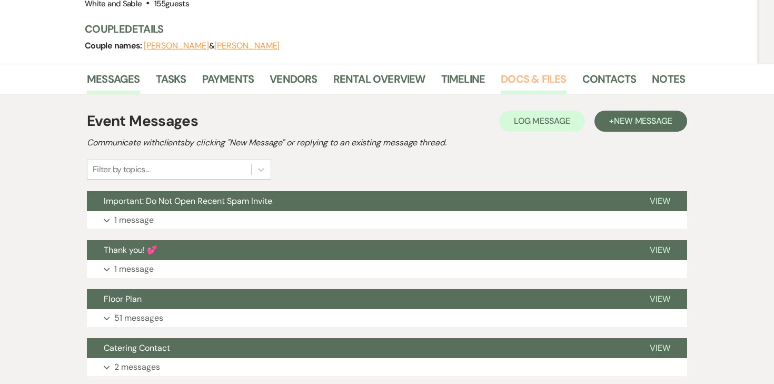
click at [525, 84] on link "Docs & Files" at bounding box center [533, 82] width 65 height 23
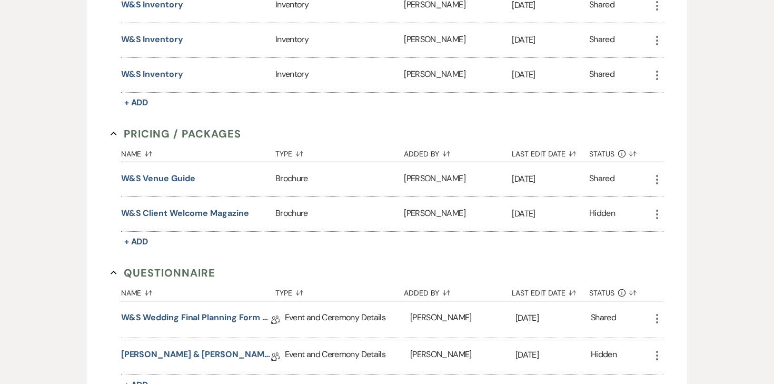
scroll to position [1978, 0]
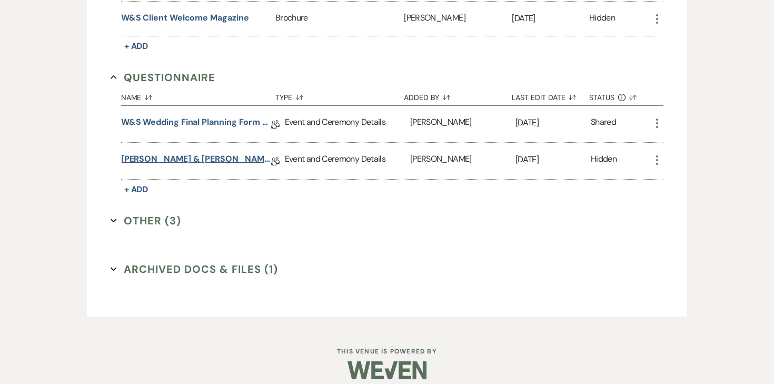
click at [208, 153] on link "Stan & Jessica Final Details - 8.21.25" at bounding box center [196, 161] width 150 height 16
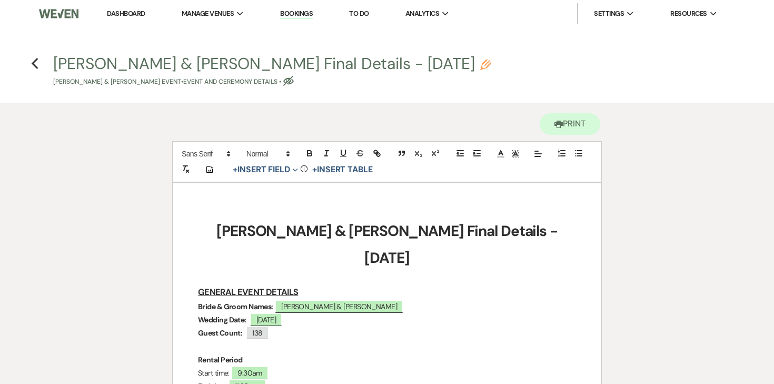
click at [42, 61] on h4 "Previous Stan & Jessica Final Details - 8.21.25 Pencil Jessica Gorea & Stan Chu…" at bounding box center [387, 70] width 758 height 34
click at [36, 61] on icon "Previous" at bounding box center [35, 63] width 8 height 13
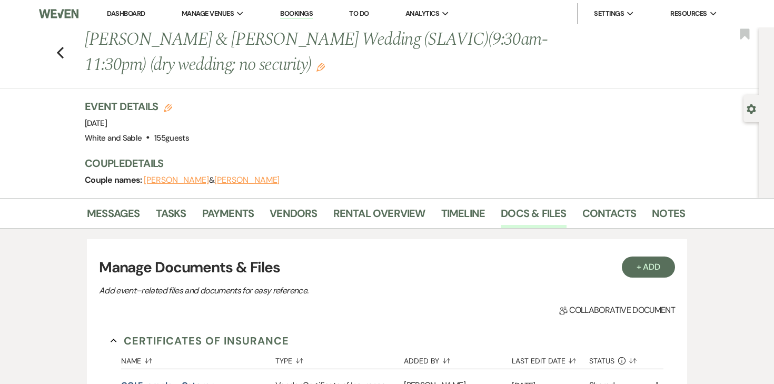
click at [193, 182] on button "Jessica Gorea" at bounding box center [176, 180] width 65 height 8
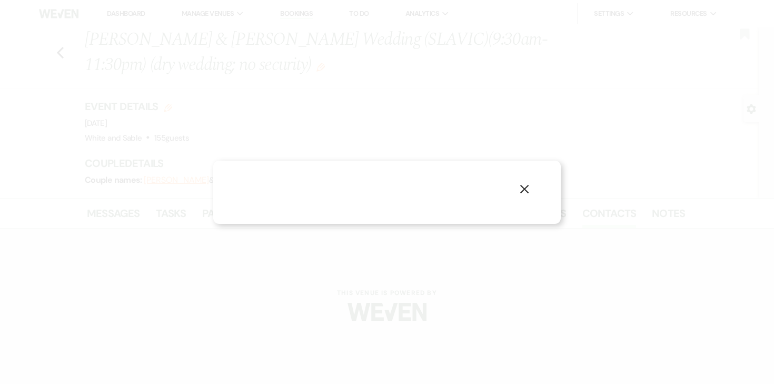
select select "1"
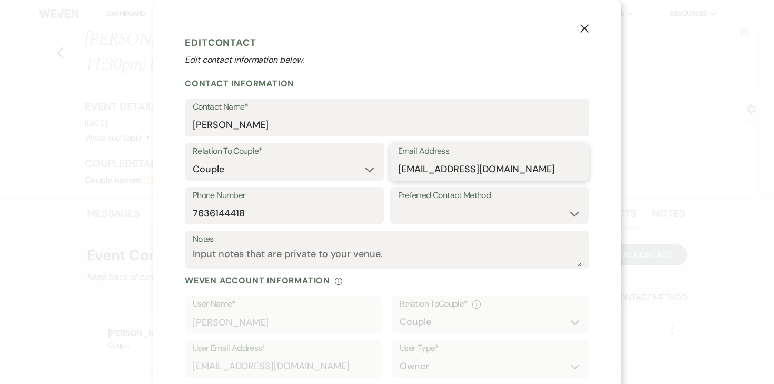
click at [475, 173] on input "jess.smith763614@gmail.com" at bounding box center [489, 169] width 183 height 21
click at [585, 29] on use "button" at bounding box center [584, 28] width 8 height 8
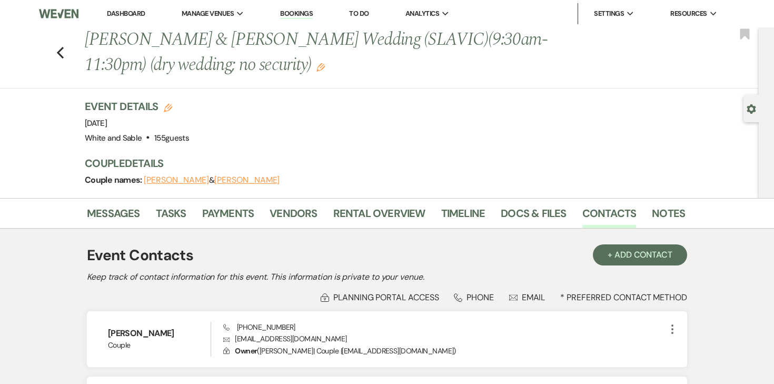
click at [127, 12] on link "Dashboard" at bounding box center [126, 13] width 38 height 9
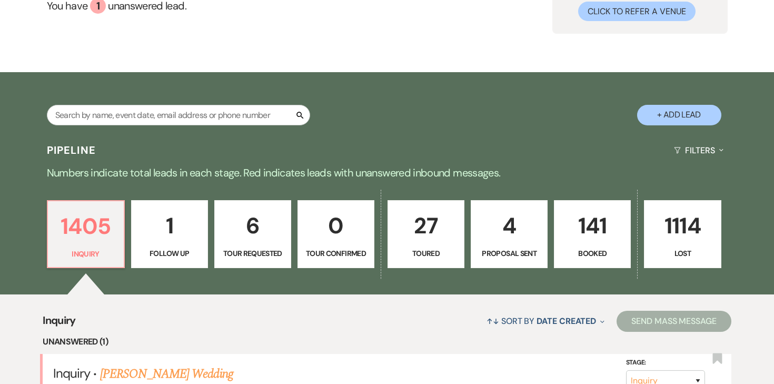
scroll to position [126, 0]
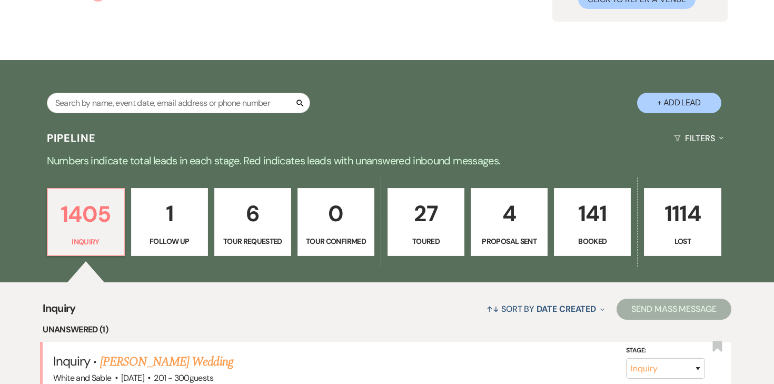
click at [505, 222] on p "4" at bounding box center [508, 213] width 63 height 35
select select "6"
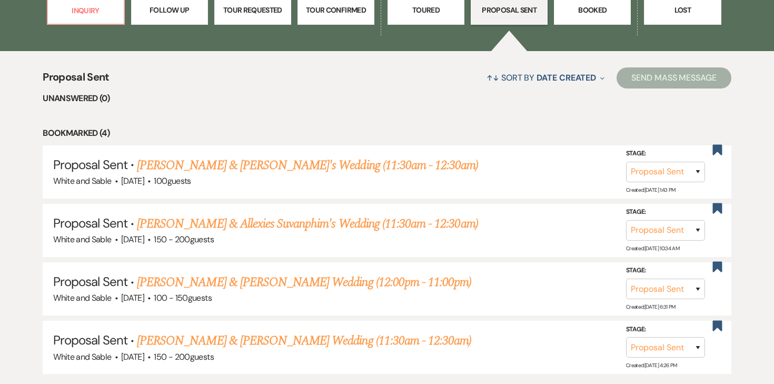
scroll to position [357, 0]
click at [381, 165] on link "[PERSON_NAME] & [PERSON_NAME]'s Wedding (11:30am - 12:30am)" at bounding box center [307, 164] width 341 height 19
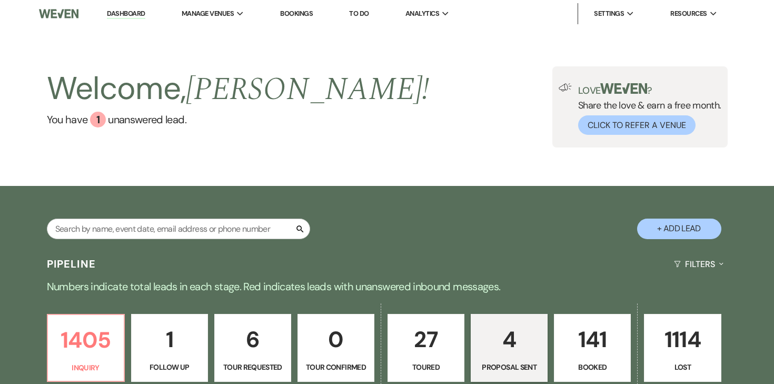
select select "6"
select select "12"
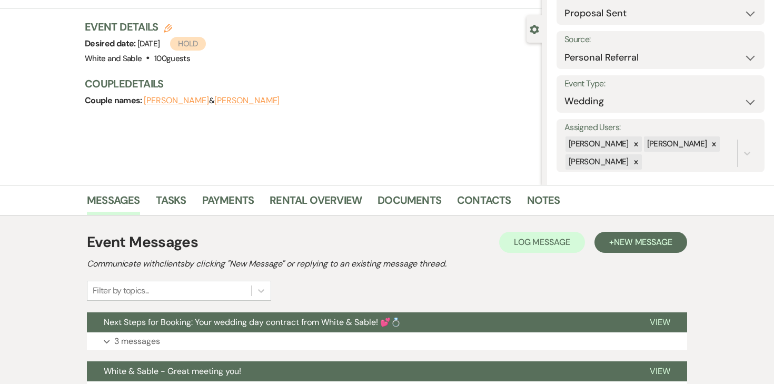
scroll to position [118, 0]
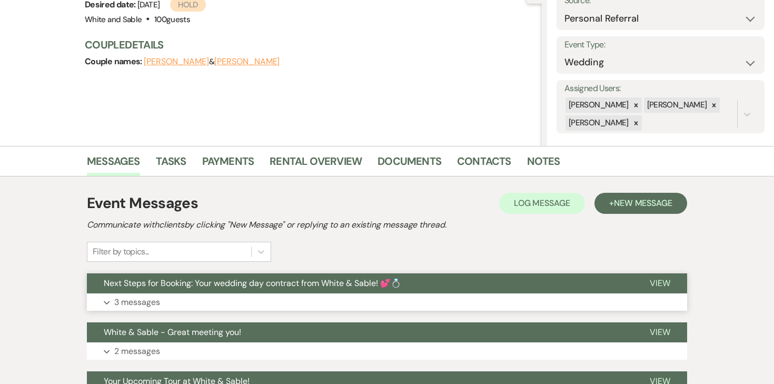
click at [146, 293] on button "Next Steps for Booking: Your wedding day contract from White & Sable! 💕💍" at bounding box center [360, 283] width 546 height 20
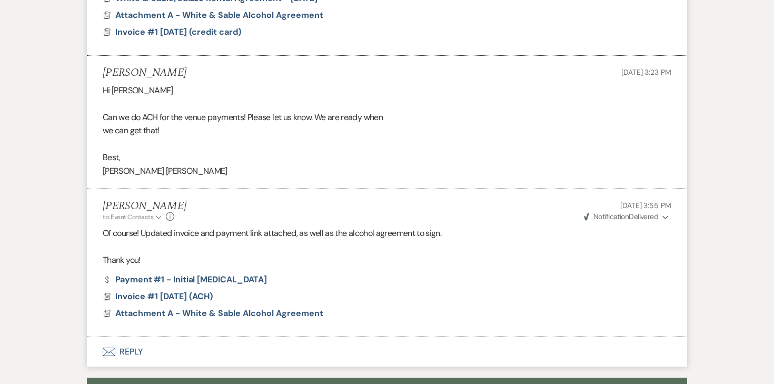
scroll to position [967, 0]
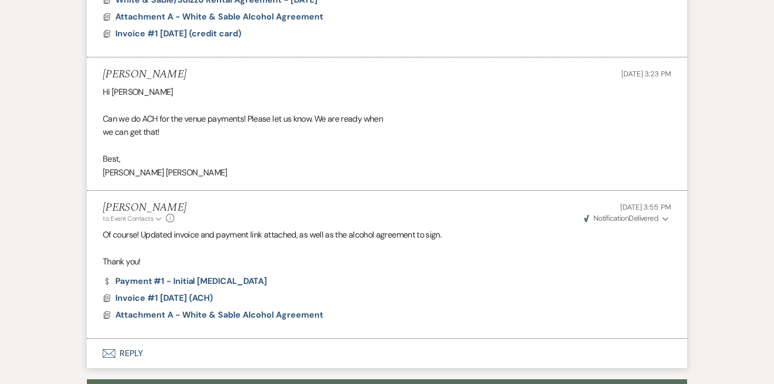
click at [277, 213] on div "Angela Oldenburger to: Event Contacts Expand Info Sep 14, 2025, 3:55 PM Weven C…" at bounding box center [387, 212] width 568 height 23
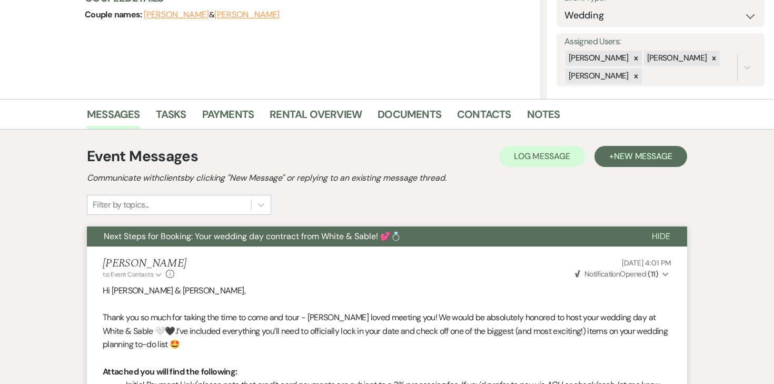
scroll to position [0, 0]
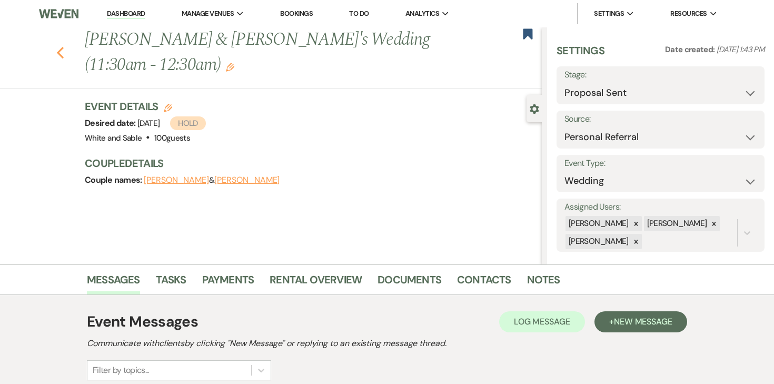
click at [61, 55] on use "button" at bounding box center [60, 53] width 7 height 12
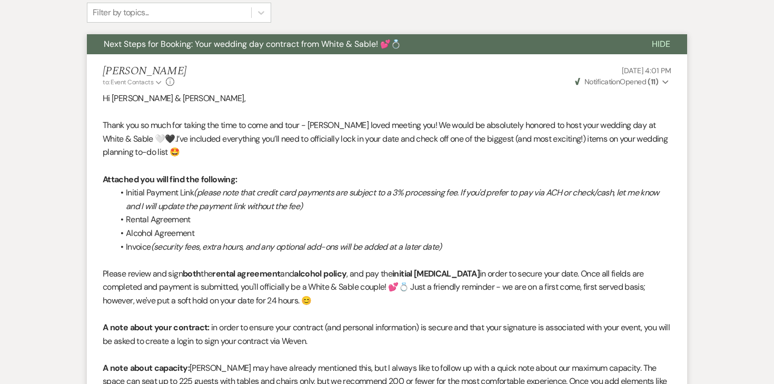
select select "6"
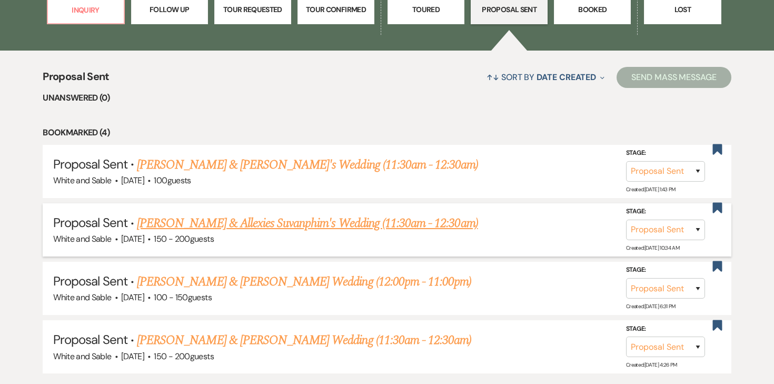
click at [242, 224] on link "[PERSON_NAME] & Allexies Suvanphim's Wedding (11:30am - 12:30am)" at bounding box center [307, 223] width 341 height 19
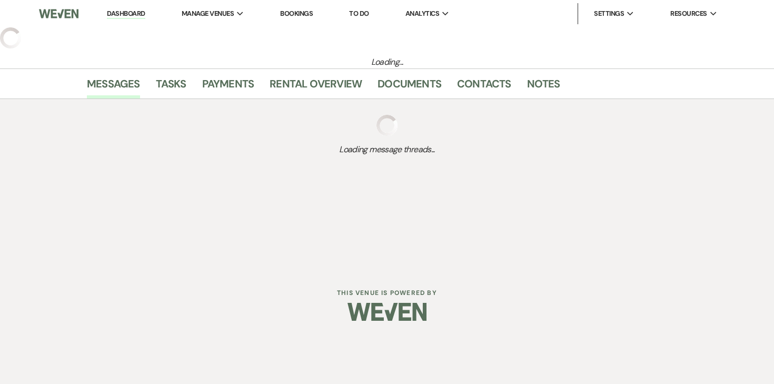
select select "6"
select select "7"
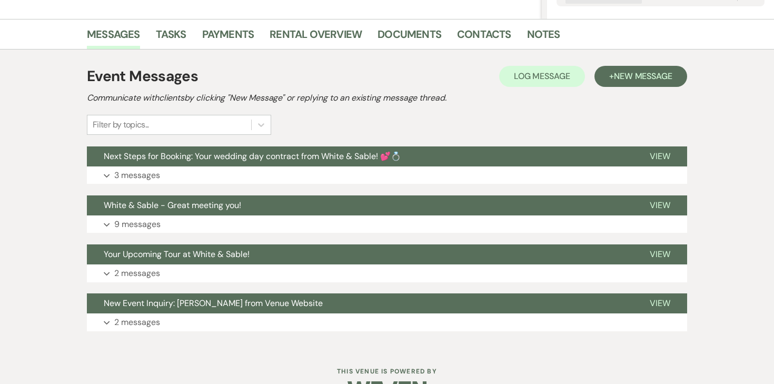
scroll to position [260, 0]
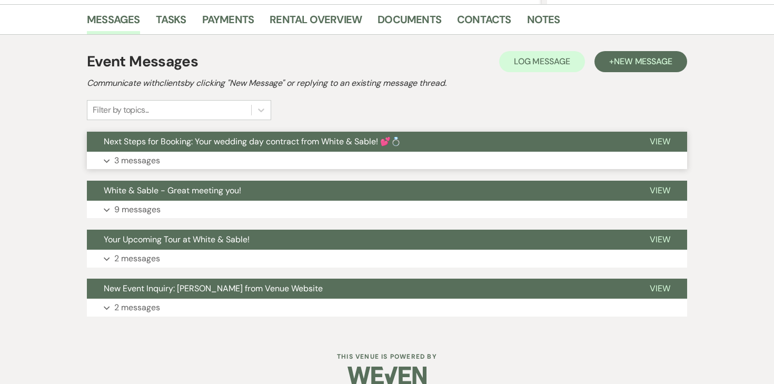
click at [154, 156] on p "3 messages" at bounding box center [137, 161] width 46 height 14
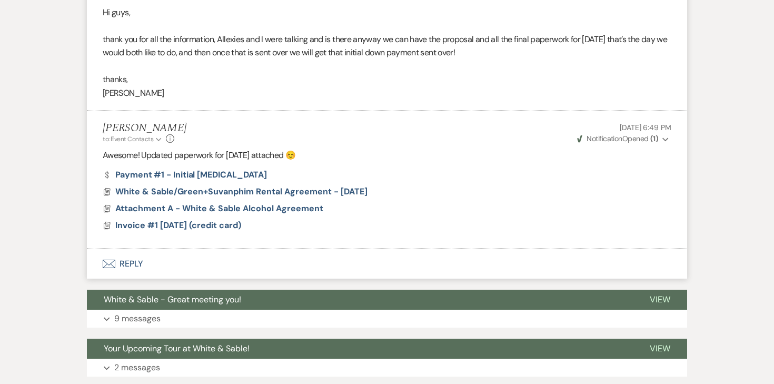
scroll to position [958, 0]
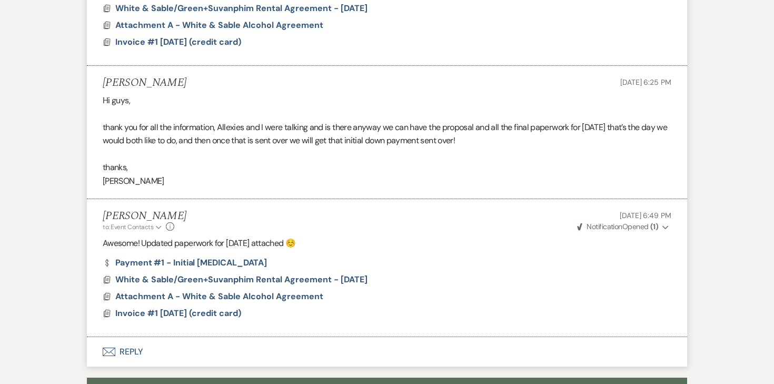
click at [650, 226] on strong "( 1 )" at bounding box center [654, 226] width 8 height 9
click at [517, 228] on div "Angela Oldenburger to: Event Contacts Expand Info Sep 13, 2025, 6:49 PM Weven C…" at bounding box center [387, 220] width 568 height 23
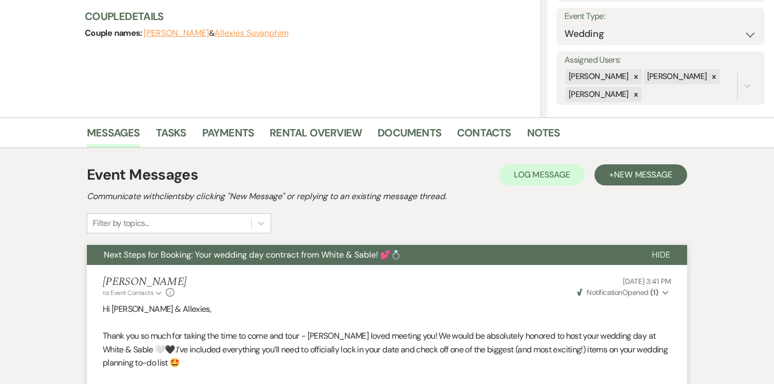
scroll to position [0, 0]
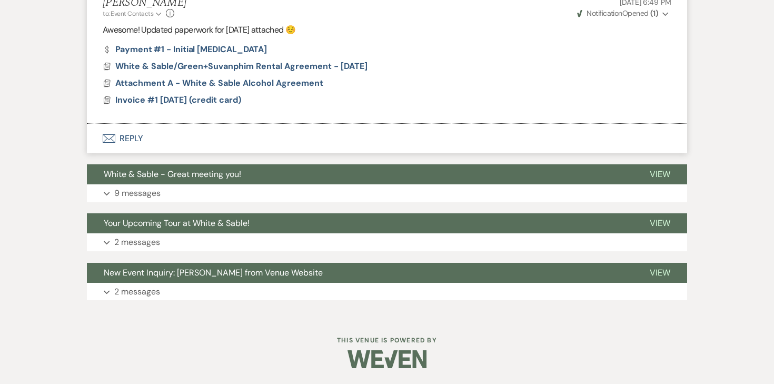
click at [121, 135] on button "Envelope Reply" at bounding box center [387, 138] width 600 height 29
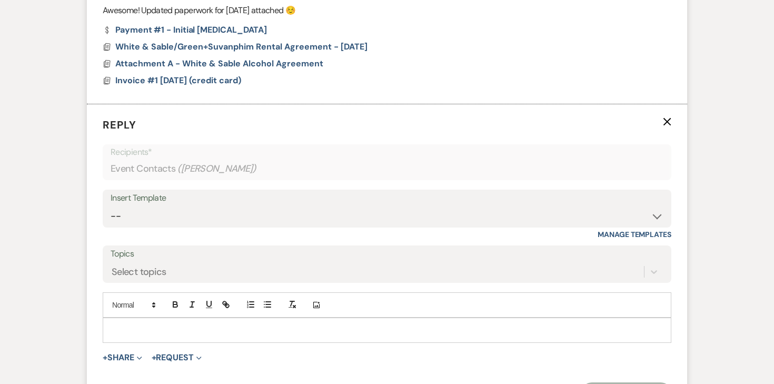
scroll to position [1259, 0]
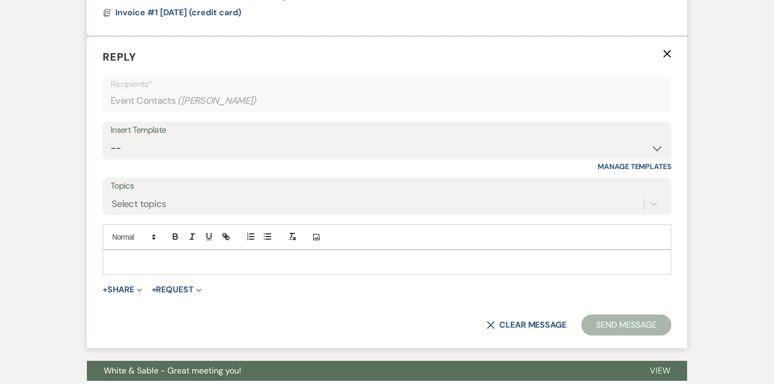
click at [162, 261] on p at bounding box center [387, 262] width 552 height 12
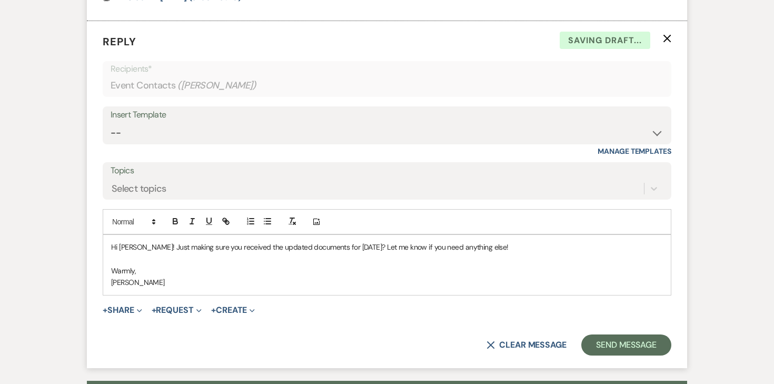
scroll to position [1275, 0]
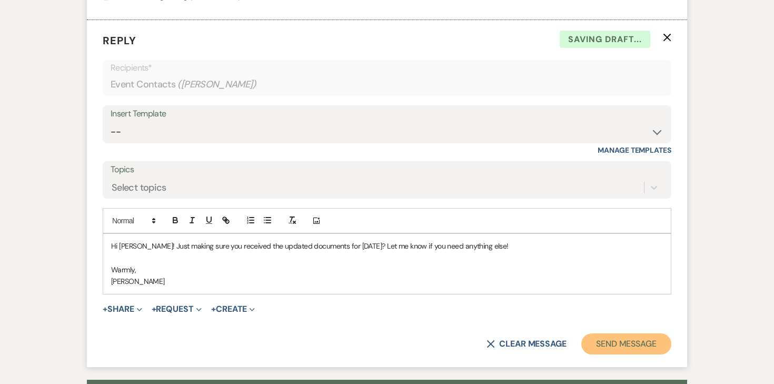
click at [614, 350] on button "Send Message" at bounding box center [626, 343] width 90 height 21
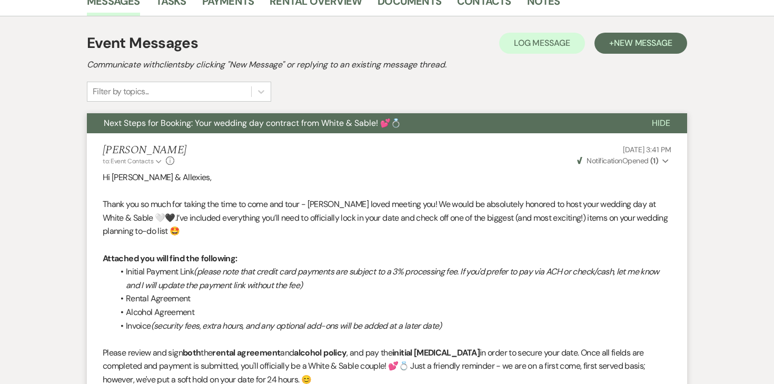
scroll to position [0, 0]
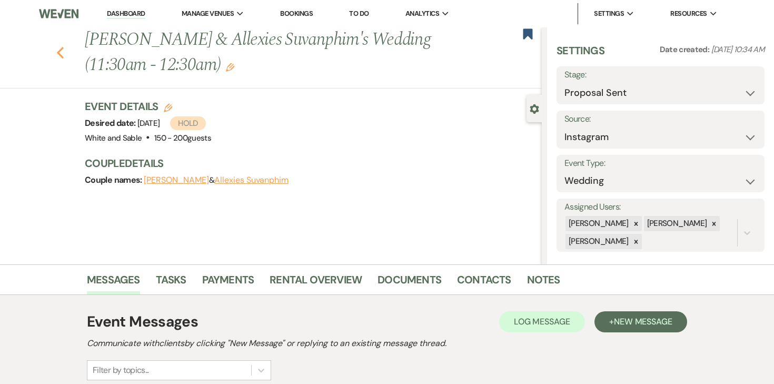
click at [58, 53] on use "button" at bounding box center [60, 53] width 7 height 12
select select "6"
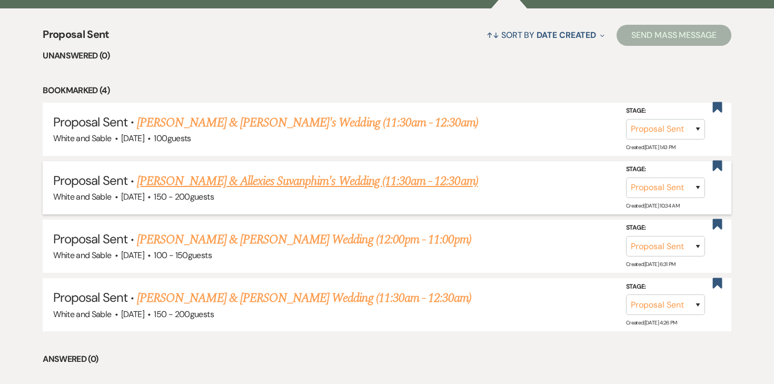
scroll to position [402, 0]
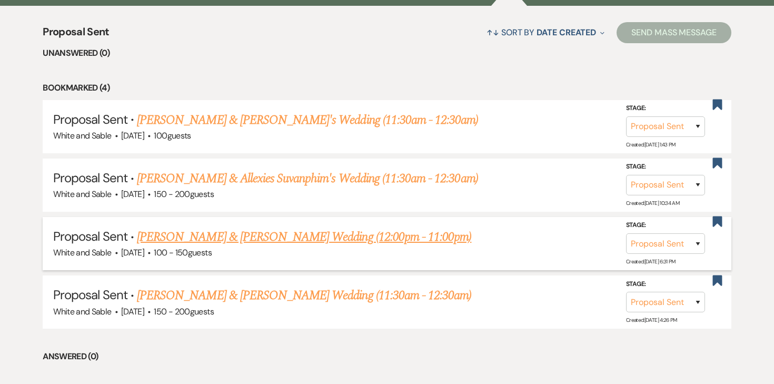
click at [213, 234] on link "[PERSON_NAME] & [PERSON_NAME] Wedding (12:00pm - 11:00pm)" at bounding box center [304, 236] width 334 height 19
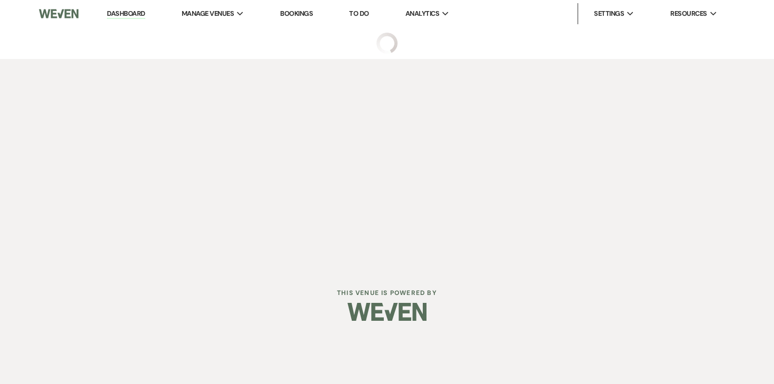
select select "6"
select select "7"
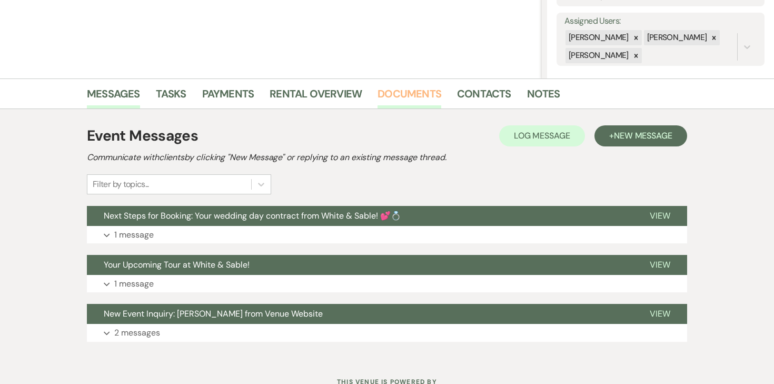
scroll to position [226, 0]
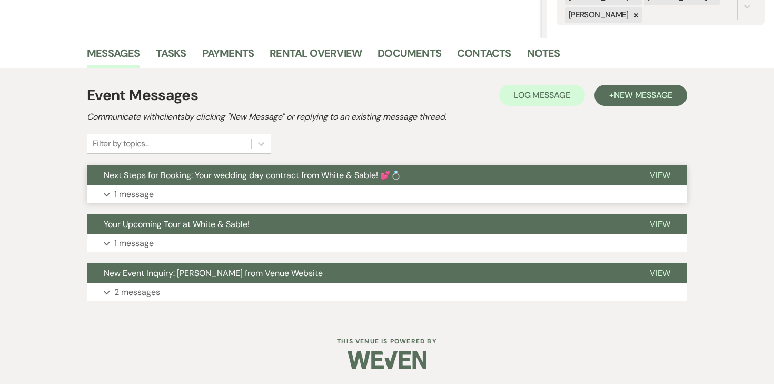
click at [133, 195] on p "1 message" at bounding box center [133, 194] width 39 height 14
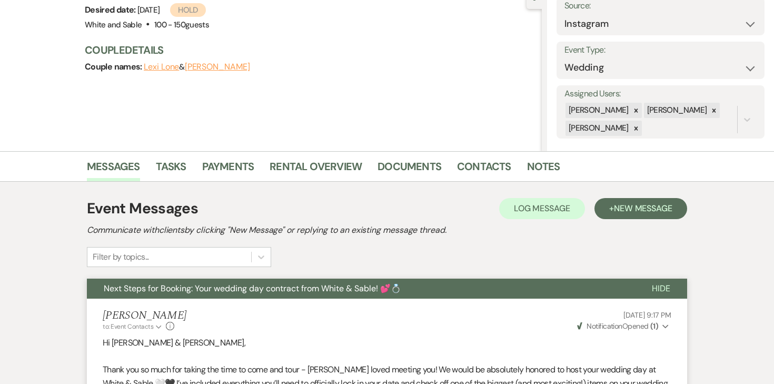
scroll to position [0, 0]
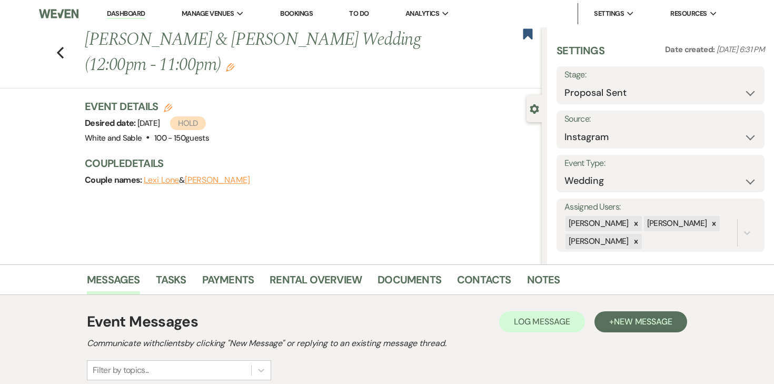
click at [125, 15] on link "Dashboard" at bounding box center [126, 14] width 38 height 10
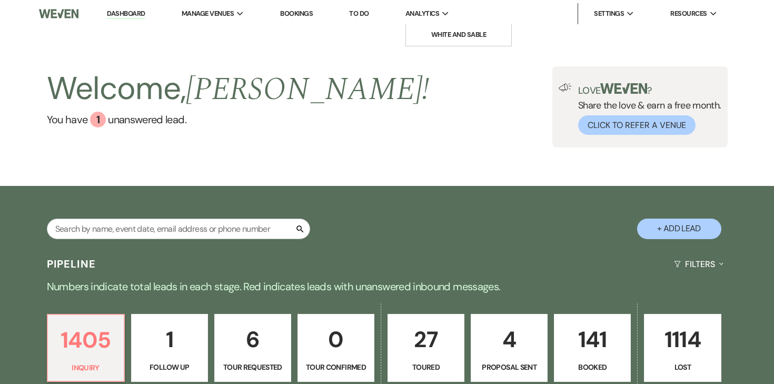
click at [436, 15] on span "Analytics" at bounding box center [422, 13] width 34 height 11
click at [434, 42] on link "White and Sable" at bounding box center [458, 34] width 105 height 21
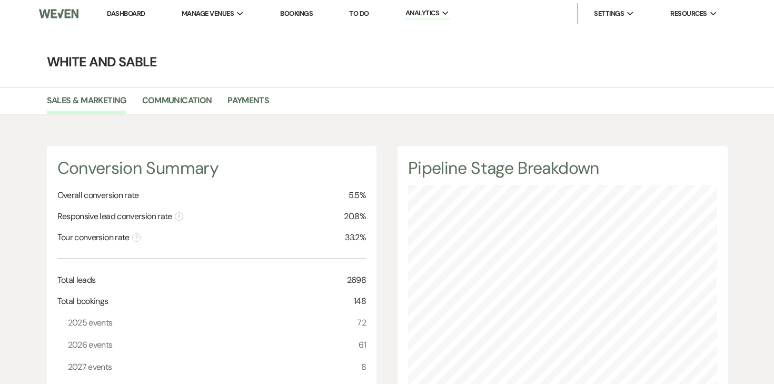
click at [130, 12] on link "Dashboard" at bounding box center [126, 13] width 38 height 9
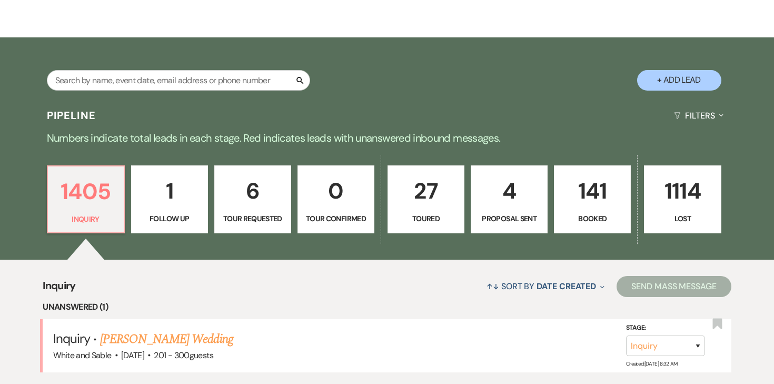
scroll to position [151, 0]
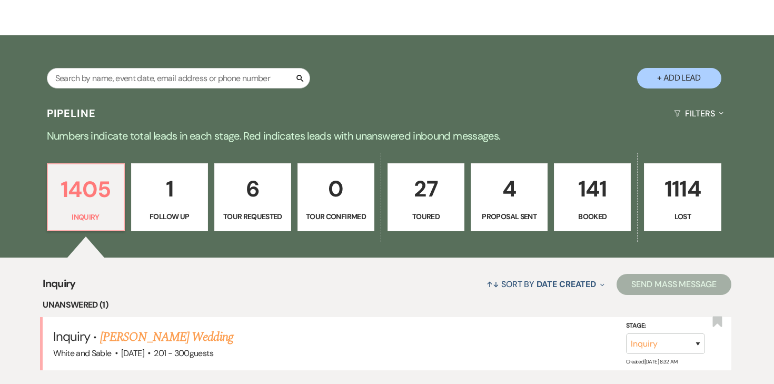
click at [583, 204] on p "141" at bounding box center [591, 188] width 63 height 35
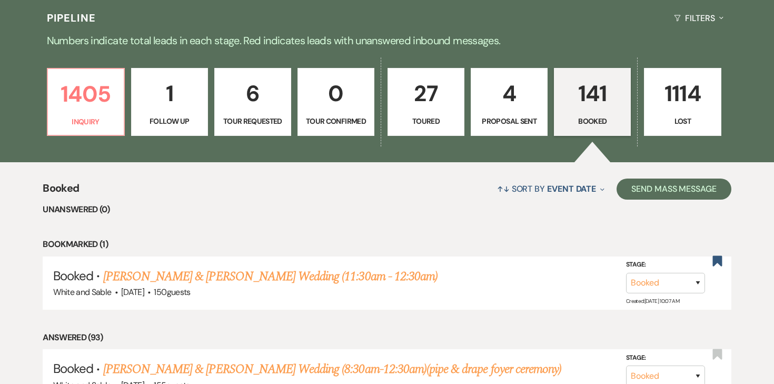
scroll to position [200, 0]
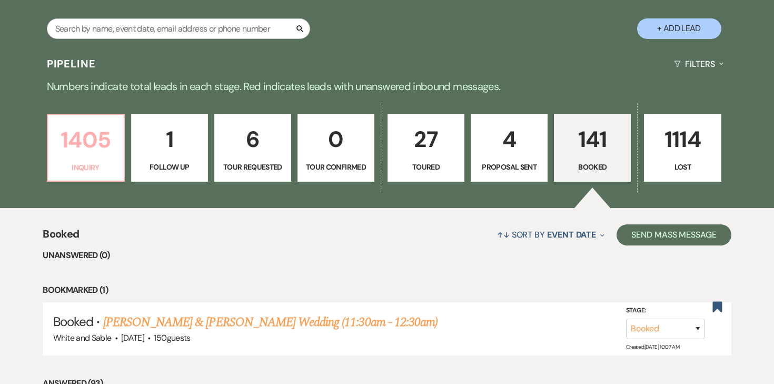
click at [92, 162] on p "Inquiry" at bounding box center [85, 168] width 63 height 12
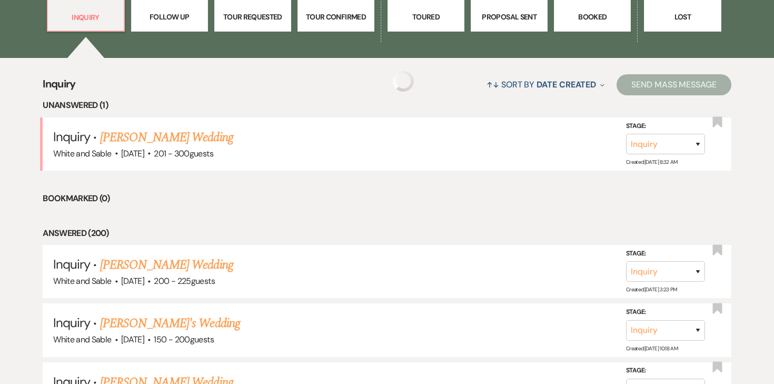
scroll to position [352, 0]
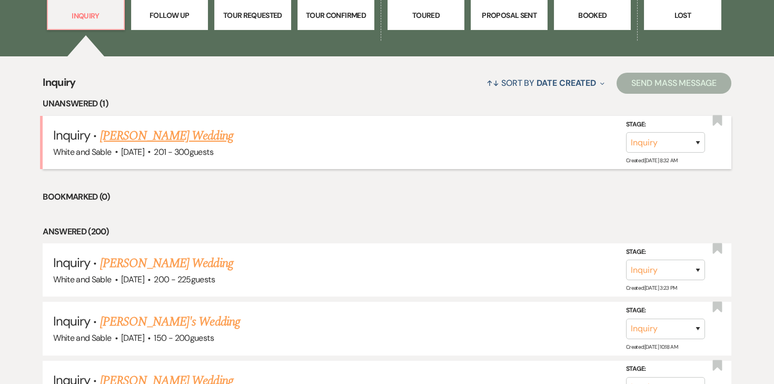
click at [202, 141] on link "Alison Gustavson's Wedding" at bounding box center [166, 135] width 133 height 19
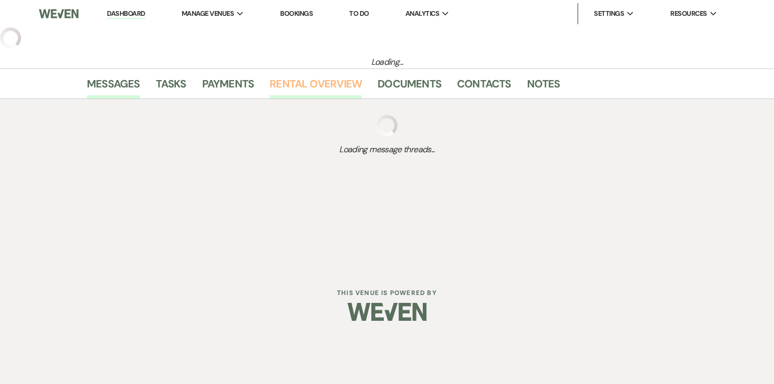
select select "2"
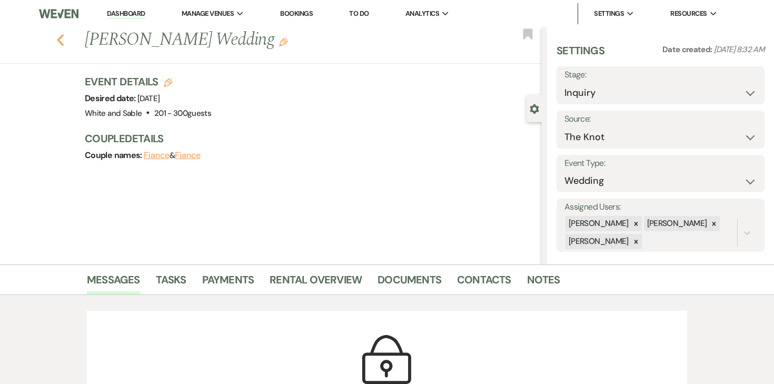
click at [59, 41] on use "button" at bounding box center [60, 40] width 7 height 12
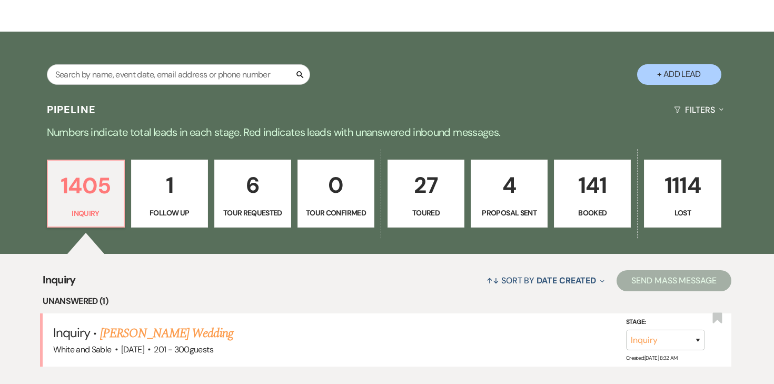
scroll to position [151, 0]
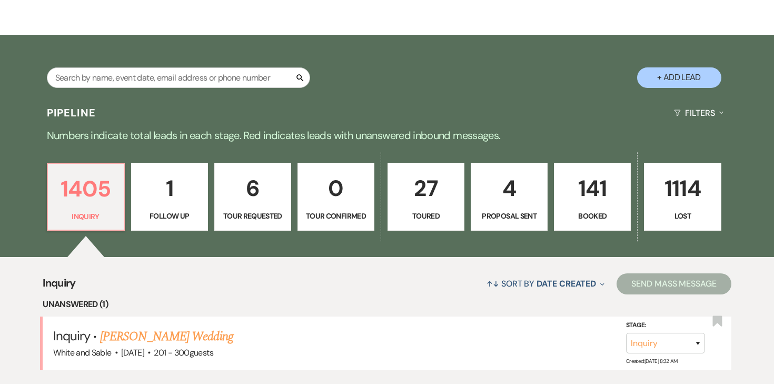
click at [203, 204] on link "1 Follow Up" at bounding box center [169, 197] width 77 height 68
select select "9"
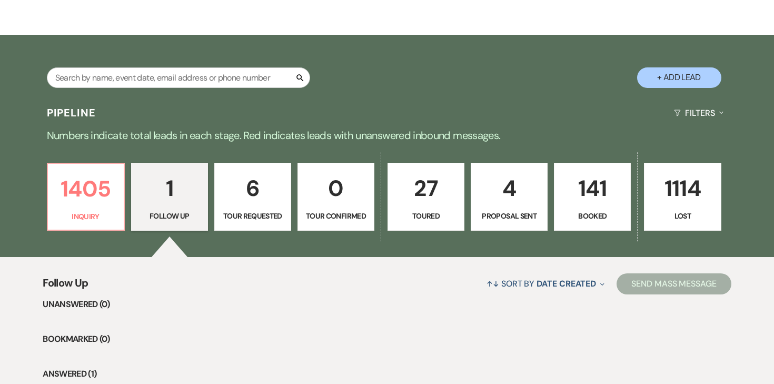
scroll to position [291, 0]
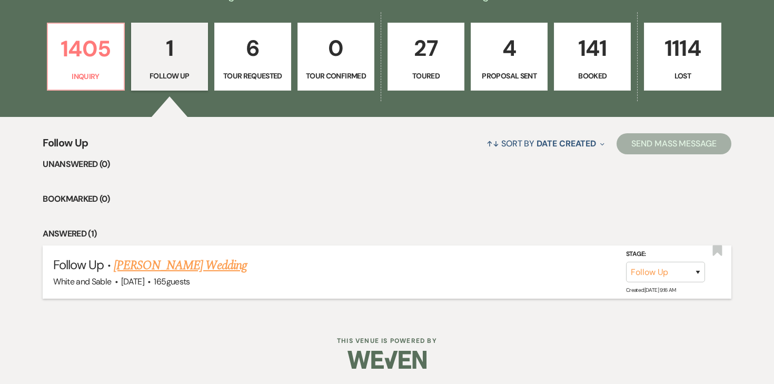
click at [183, 267] on link "[PERSON_NAME] Wedding" at bounding box center [180, 265] width 133 height 19
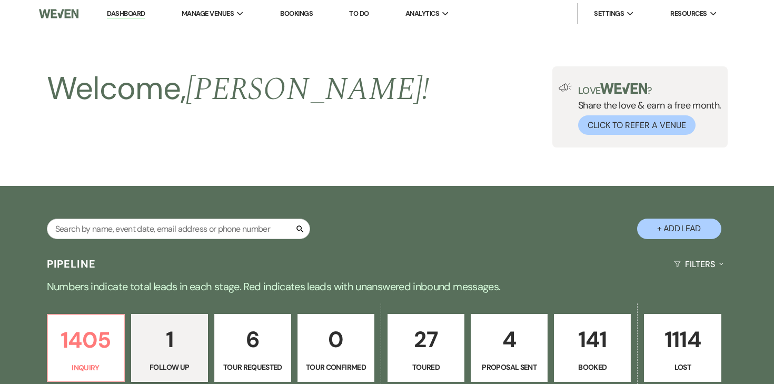
select select "9"
select select "6"
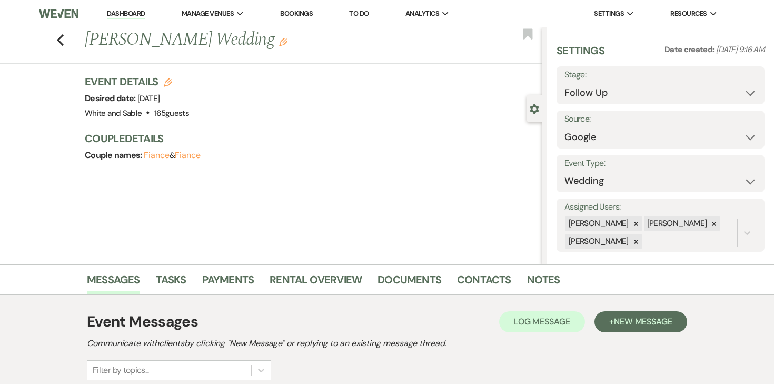
click at [108, 16] on link "Dashboard" at bounding box center [126, 14] width 38 height 10
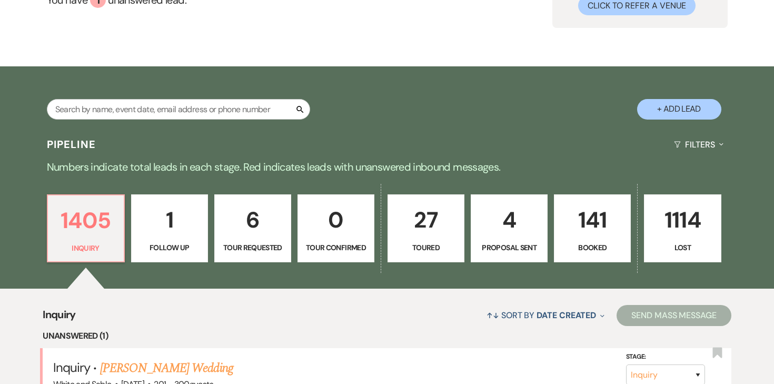
scroll to position [121, 0]
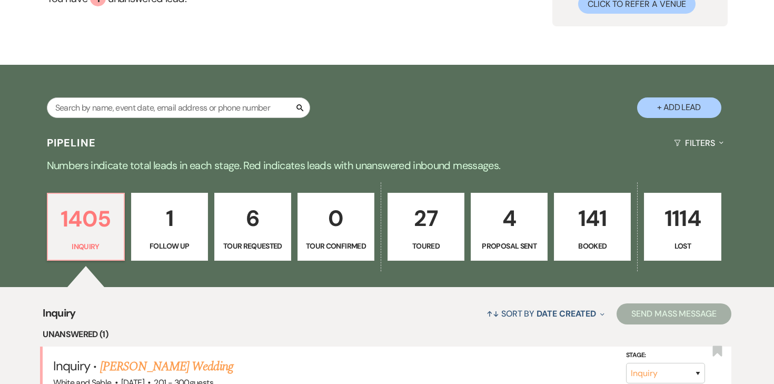
click at [412, 223] on p "27" at bounding box center [425, 218] width 63 height 35
select select "5"
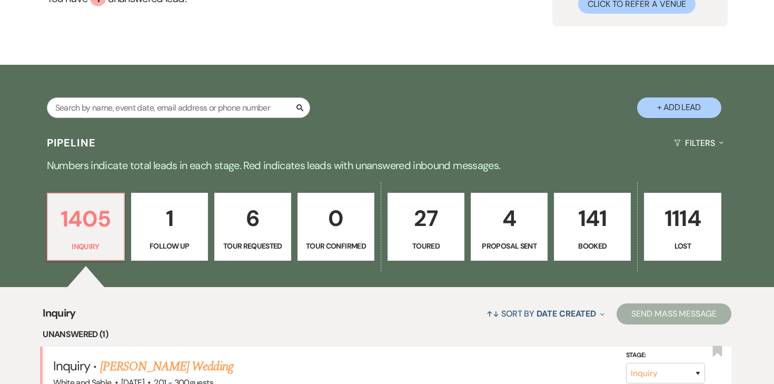
select select "5"
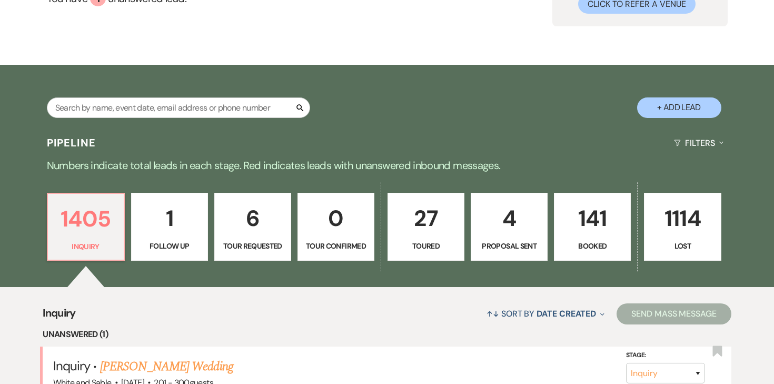
select select "5"
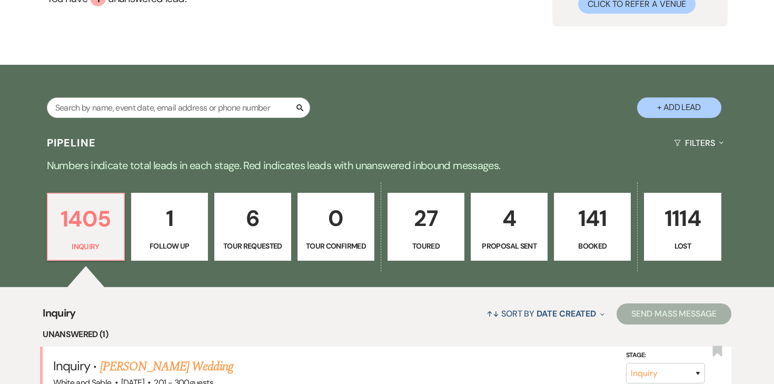
select select "5"
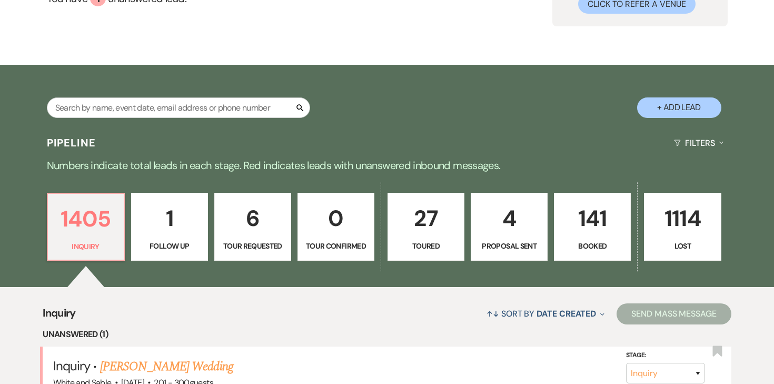
select select "5"
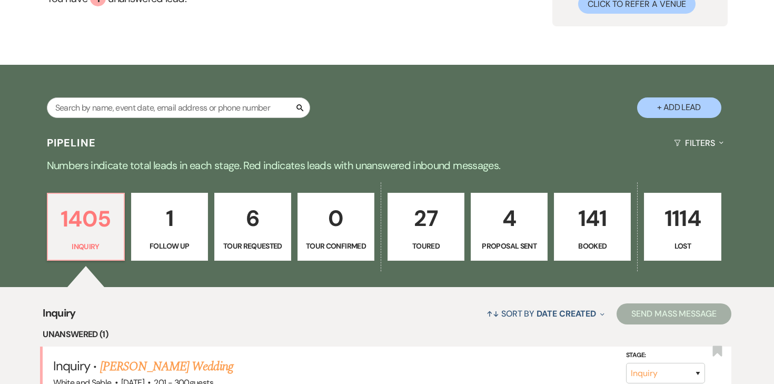
select select "5"
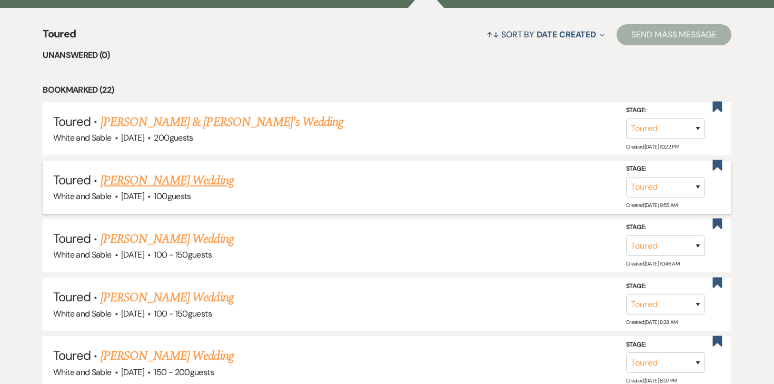
scroll to position [402, 0]
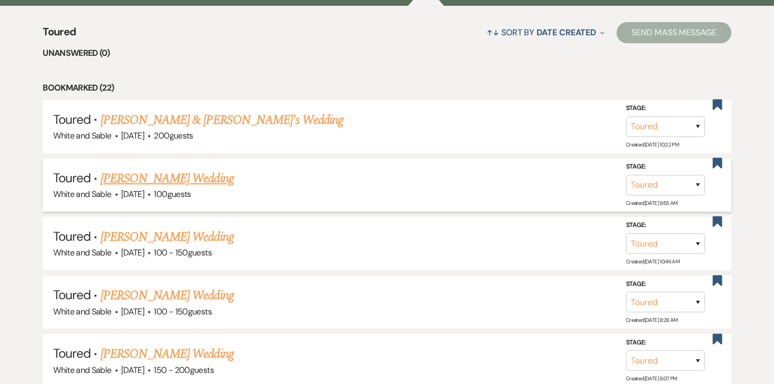
click at [175, 179] on link "Becca Lee's Wedding" at bounding box center [167, 178] width 133 height 19
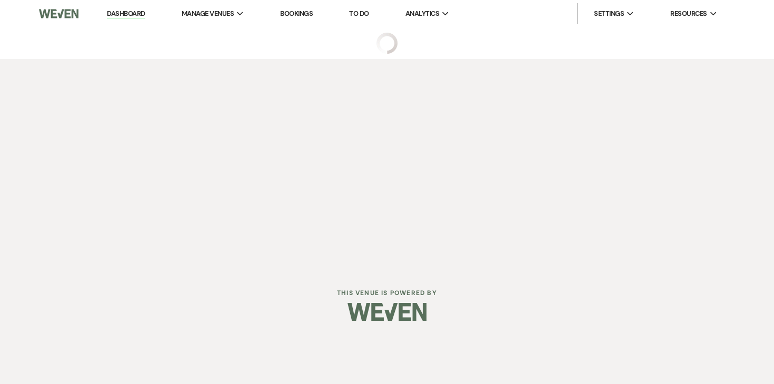
select select "5"
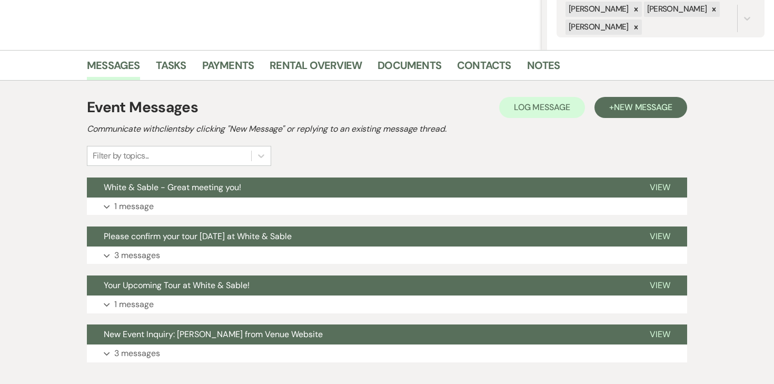
scroll to position [216, 0]
click at [329, 62] on link "Rental Overview" at bounding box center [315, 68] width 92 height 23
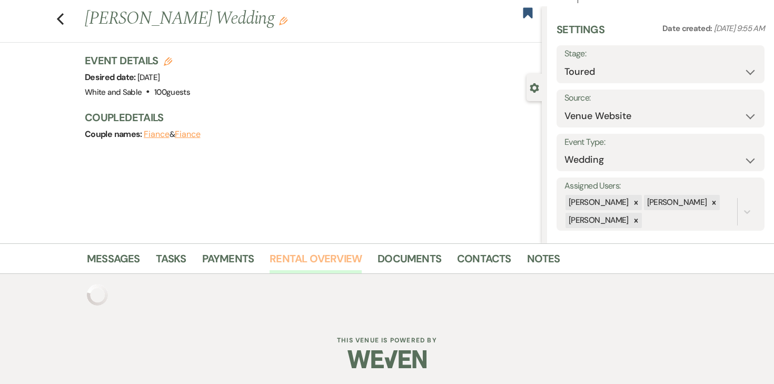
scroll to position [105, 0]
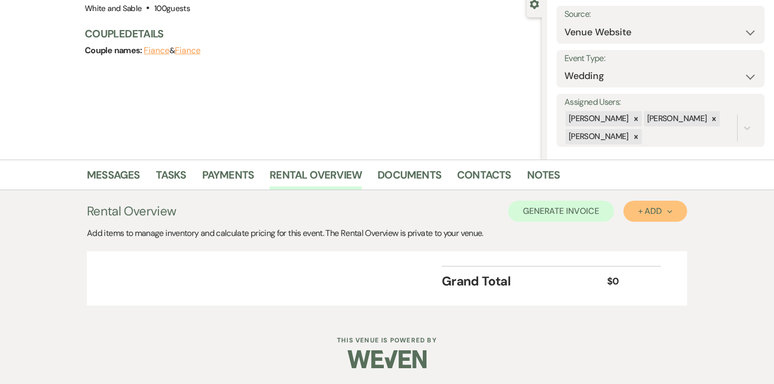
click at [625, 211] on button "+ Add Next" at bounding box center [655, 211] width 64 height 21
click at [661, 242] on button "Item" at bounding box center [649, 235] width 53 height 16
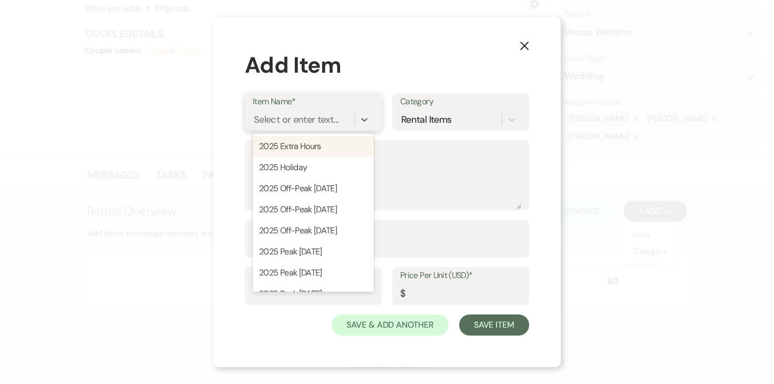
click at [324, 126] on div "Select or enter text..." at bounding box center [296, 120] width 85 height 14
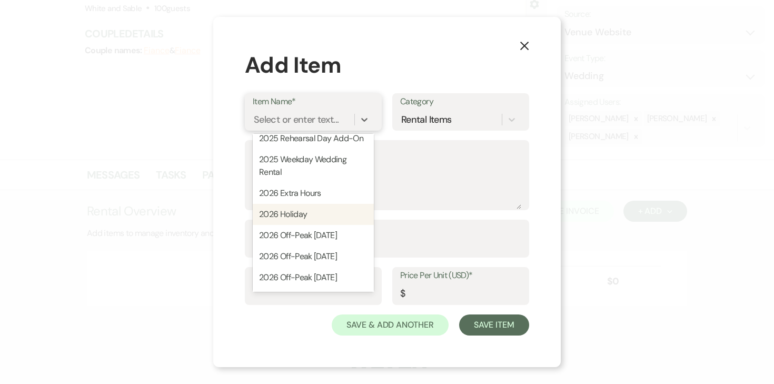
scroll to position [182, 0]
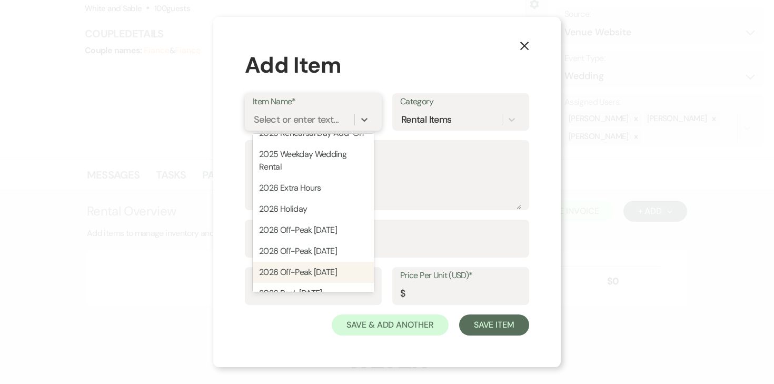
click at [340, 268] on div "2026 Off-Peak Sunday" at bounding box center [313, 272] width 121 height 21
type textarea "11:30am - 12:30am (13 hour rental period) Does not include: security, event day…"
type input "8000"
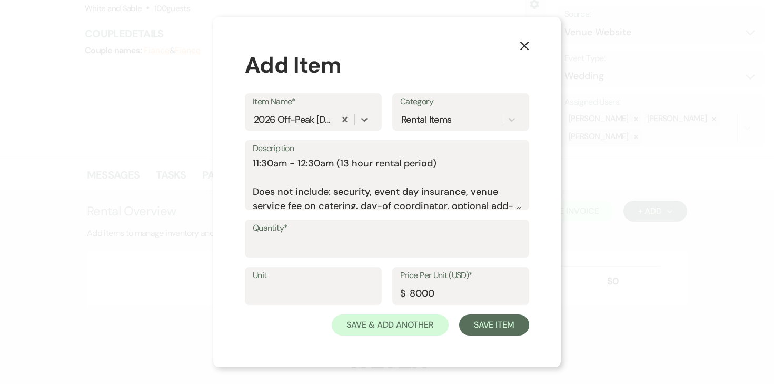
click at [526, 46] on icon "X" at bounding box center [523, 45] width 9 height 9
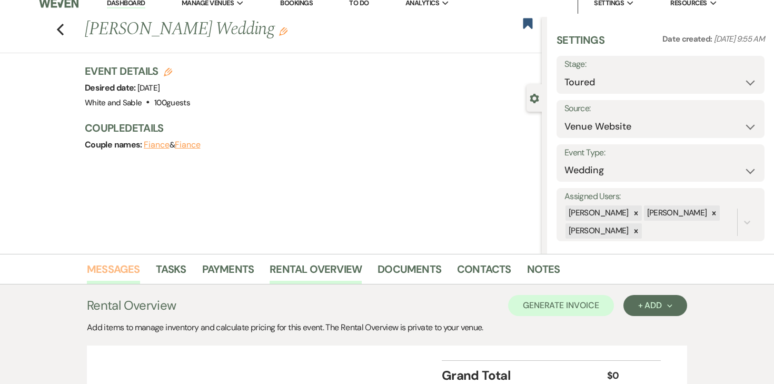
scroll to position [0, 0]
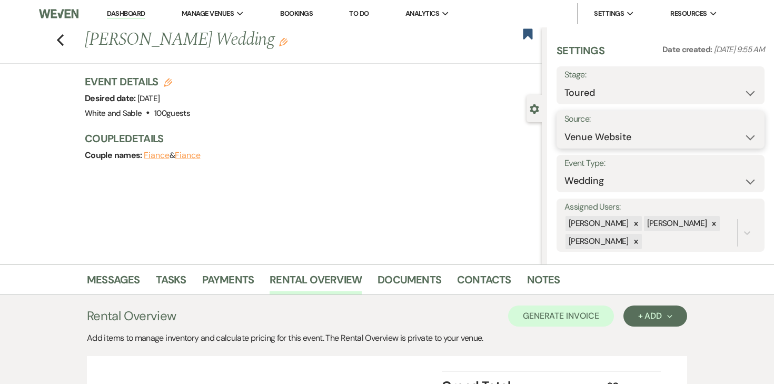
click at [655, 127] on select "Weven Venue Website Instagram Facebook Pinterest Google The Knot Wedding Wire H…" at bounding box center [660, 137] width 192 height 21
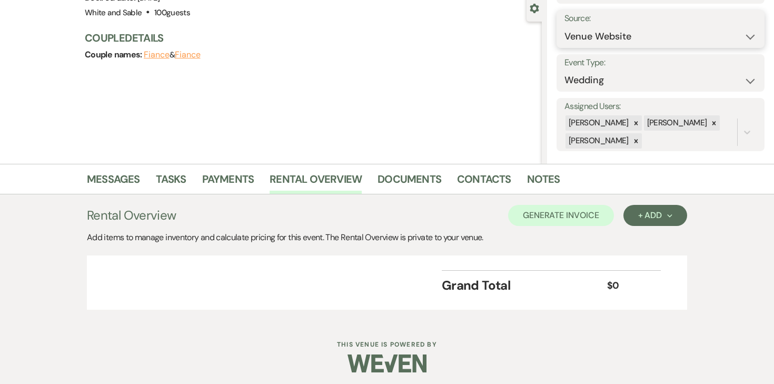
scroll to position [105, 0]
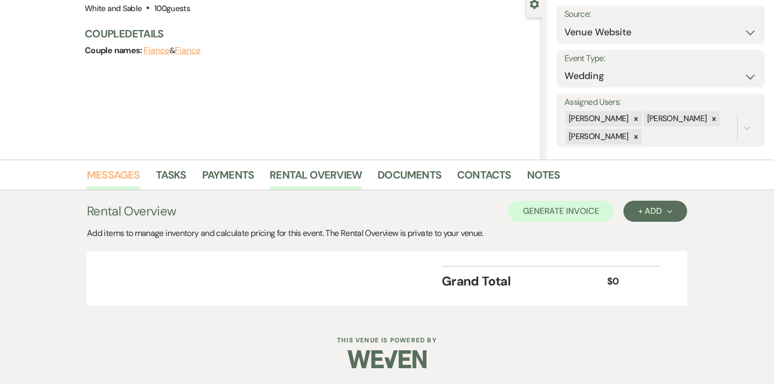
click at [116, 177] on link "Messages" at bounding box center [113, 177] width 53 height 23
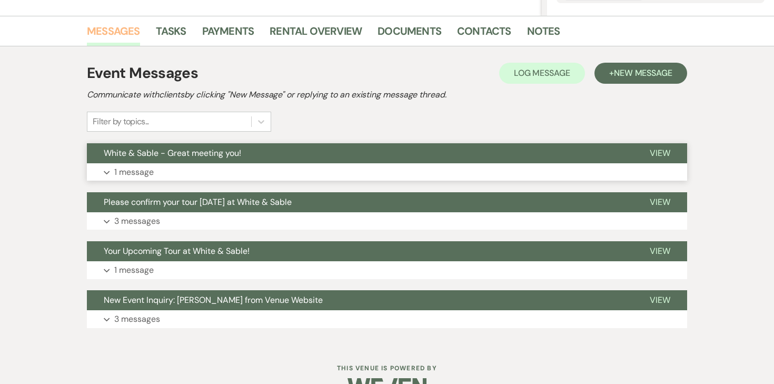
scroll to position [255, 0]
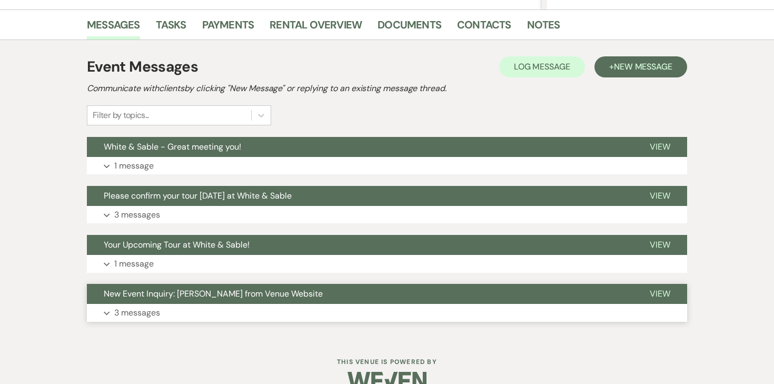
click at [138, 307] on p "3 messages" at bounding box center [137, 313] width 46 height 14
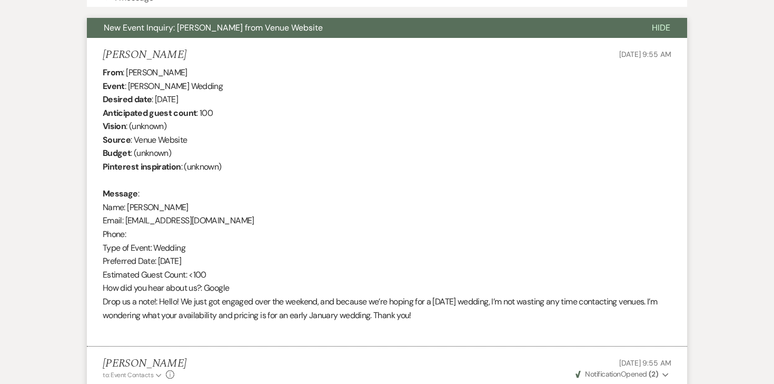
scroll to position [0, 0]
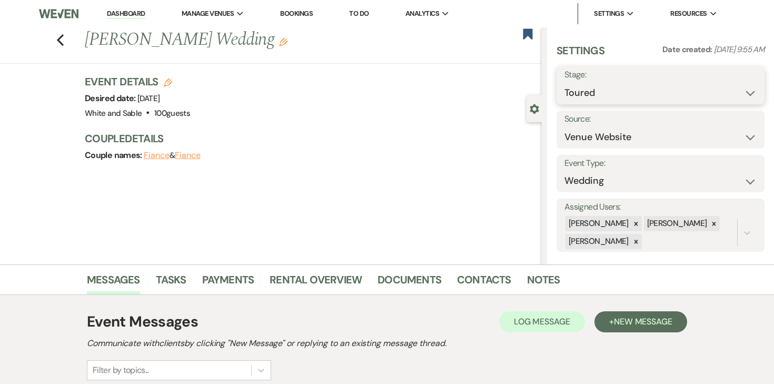
click at [610, 89] on select "Inquiry Follow Up Tour Requested Tour Confirmed Toured Proposal Sent Booked Lost" at bounding box center [660, 93] width 192 height 21
click at [598, 127] on select "Weven Venue Website Instagram Facebook Pinterest Google The Knot Wedding Wire H…" at bounding box center [660, 137] width 192 height 21
select select "6"
click at [726, 139] on button "Save" at bounding box center [735, 129] width 57 height 21
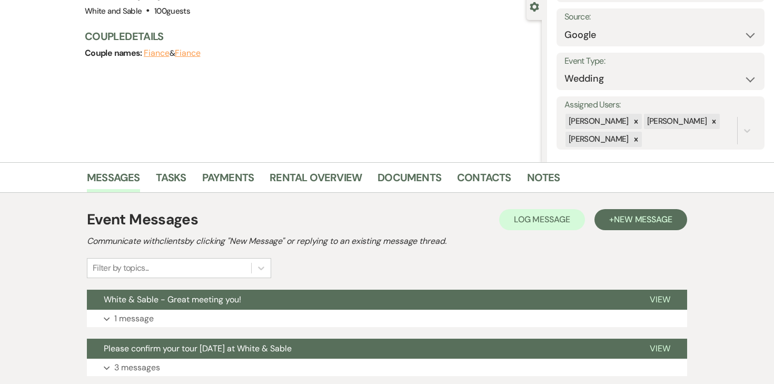
scroll to position [108, 0]
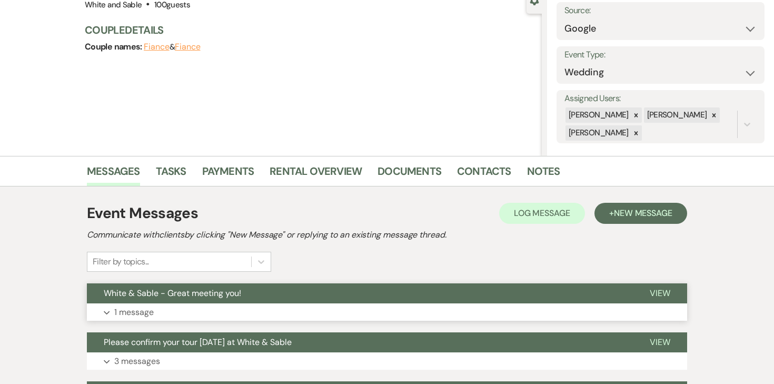
click at [147, 305] on button "Expand 1 message" at bounding box center [387, 312] width 600 height 18
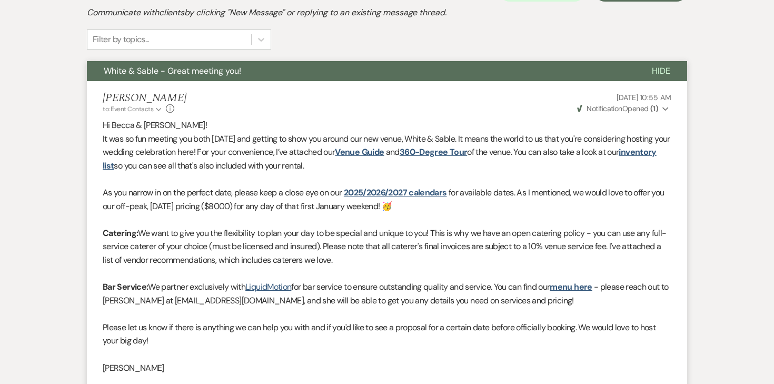
scroll to position [0, 0]
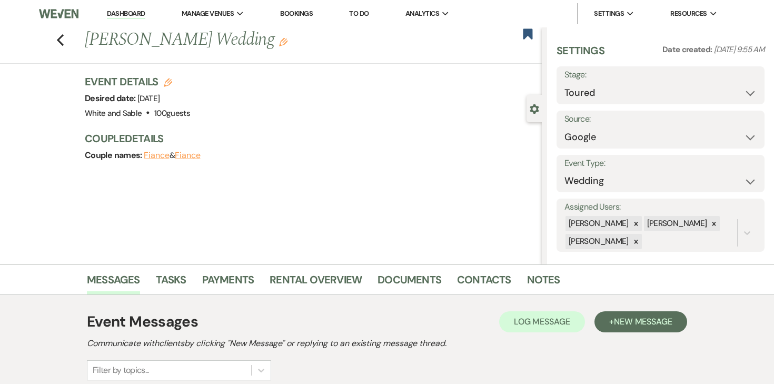
click at [128, 16] on link "Dashboard" at bounding box center [126, 14] width 38 height 10
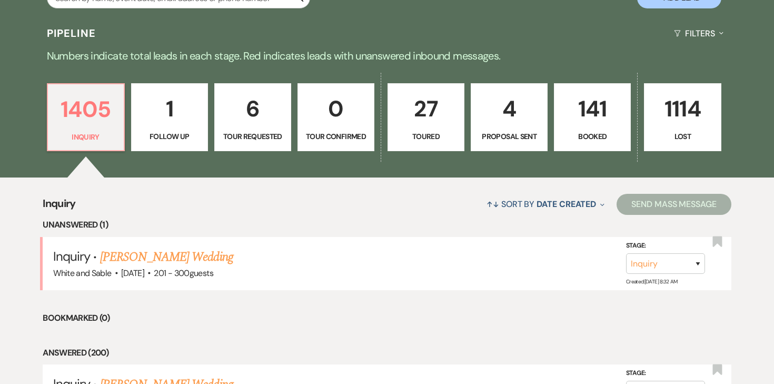
scroll to position [231, 0]
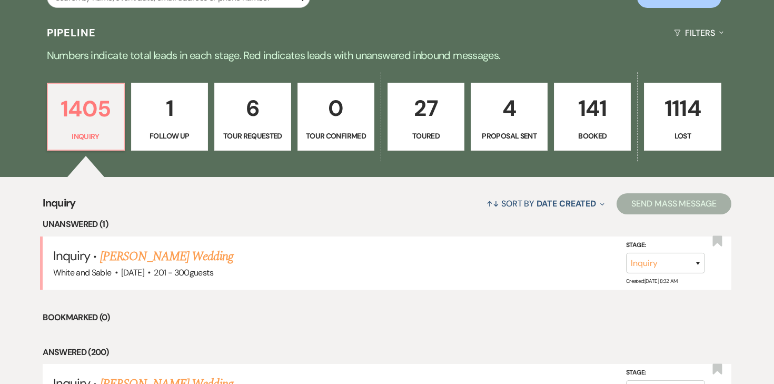
click at [450, 128] on link "27 Toured" at bounding box center [425, 117] width 77 height 68
select select "5"
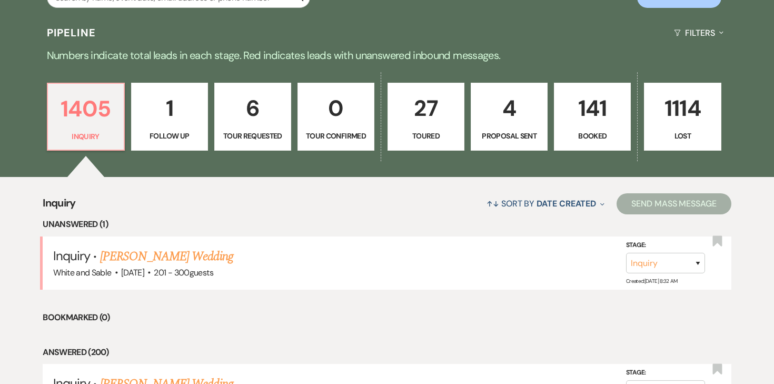
select select "5"
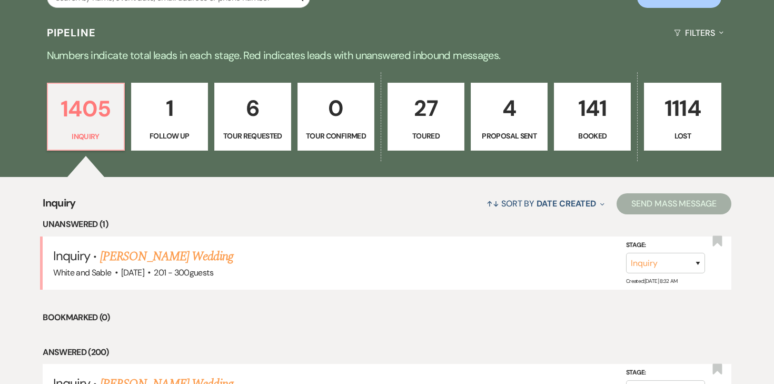
select select "5"
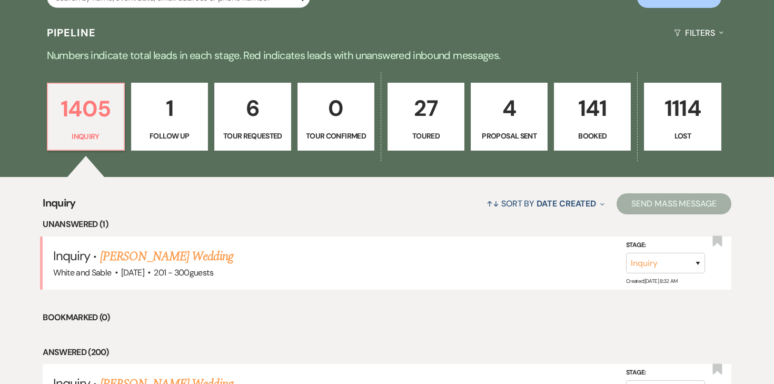
select select "5"
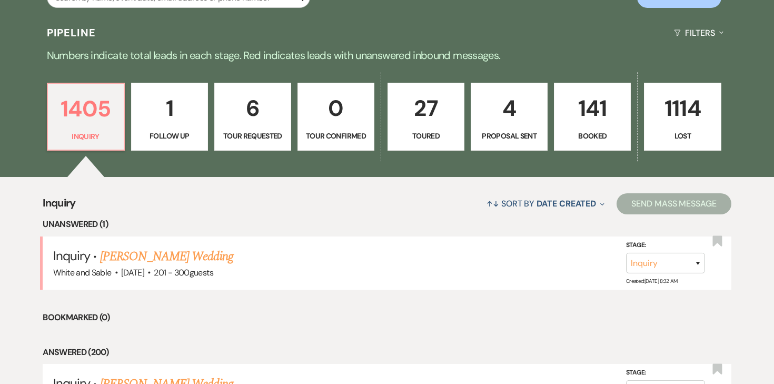
select select "5"
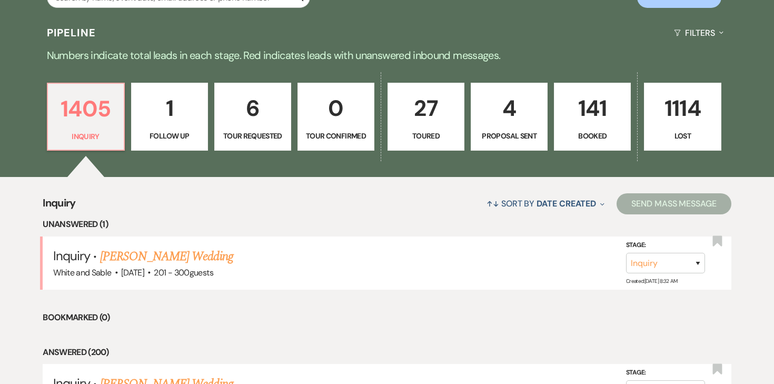
select select "5"
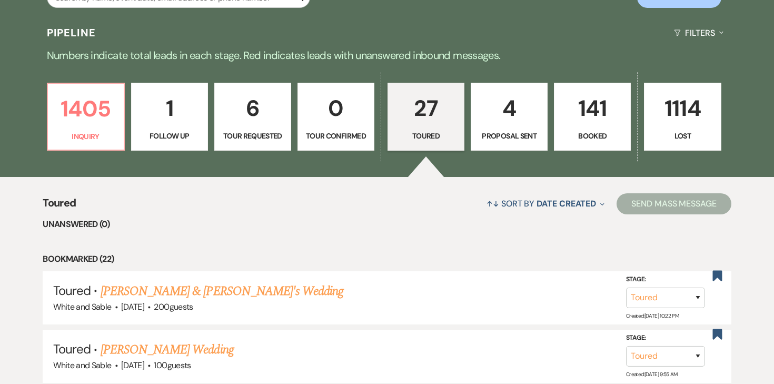
click at [506, 115] on p "4" at bounding box center [508, 108] width 63 height 35
select select "6"
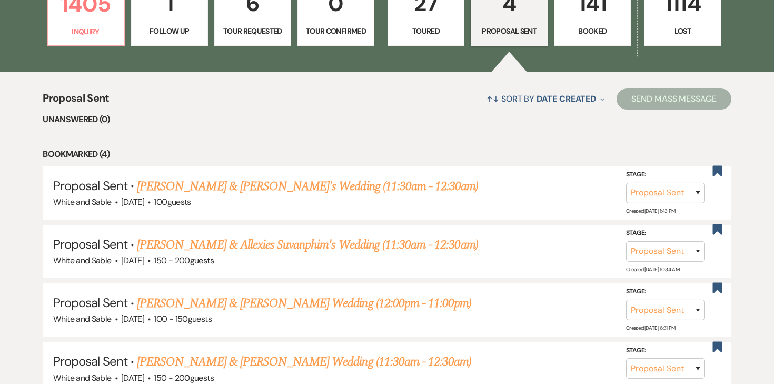
scroll to position [336, 0]
click at [286, 186] on link "[PERSON_NAME] & [PERSON_NAME]'s Wedding (11:30am - 12:30am)" at bounding box center [307, 185] width 341 height 19
select select "6"
select select "12"
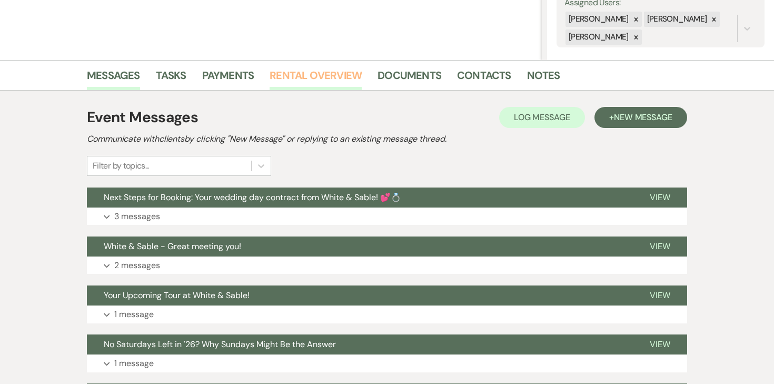
scroll to position [205, 0]
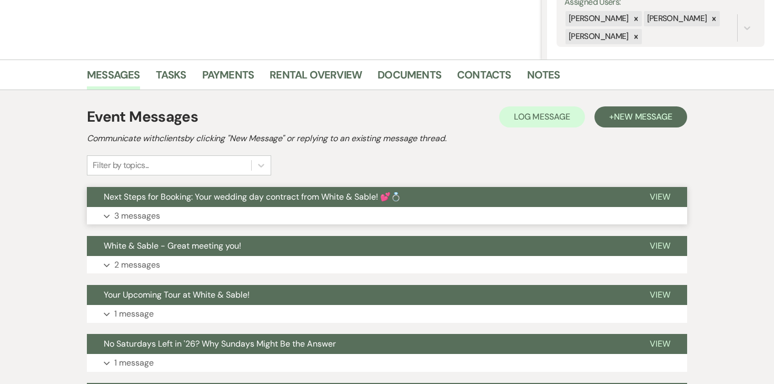
click at [153, 219] on p "3 messages" at bounding box center [137, 216] width 46 height 14
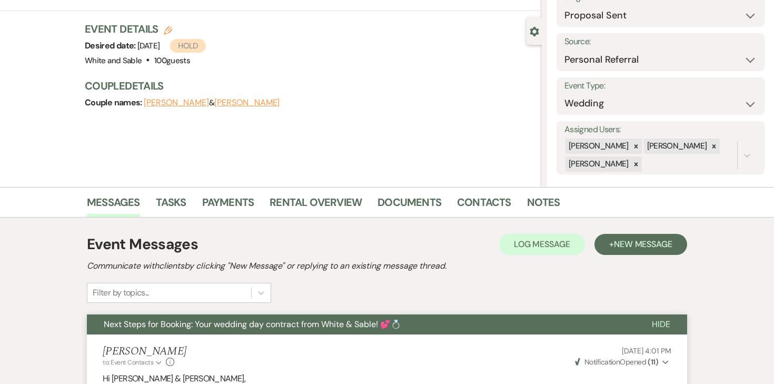
scroll to position [0, 0]
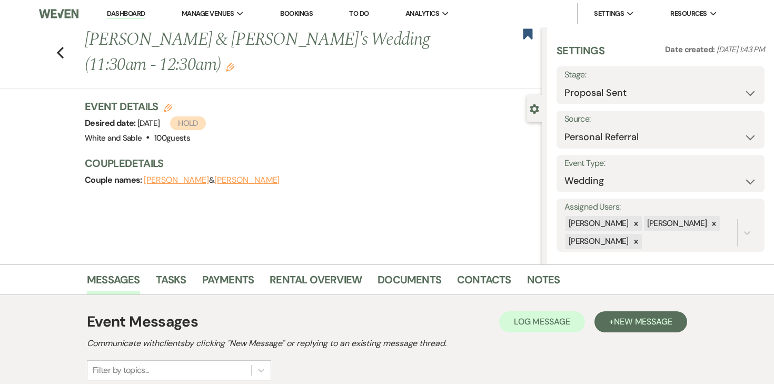
click at [55, 56] on div "Previous Tina Marie Suizzo & Nathan's Wedding (11:30am - 12:30am) Edit Bookmark" at bounding box center [268, 57] width 547 height 61
click at [59, 55] on icon "Previous" at bounding box center [60, 52] width 8 height 13
select select "6"
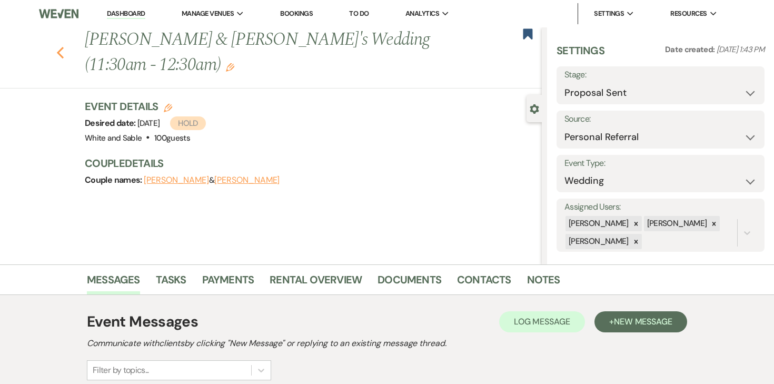
select select "6"
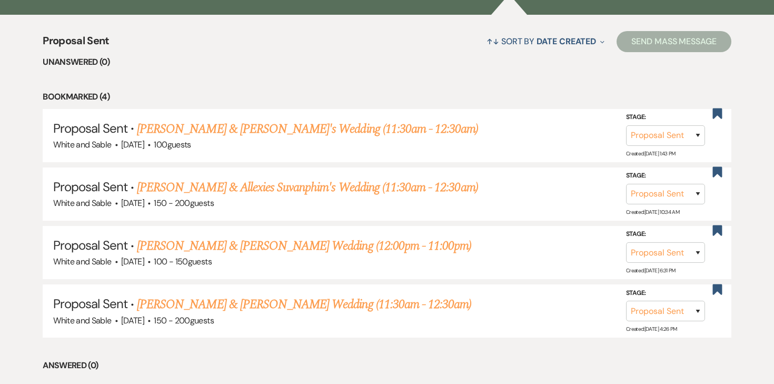
scroll to position [396, 0]
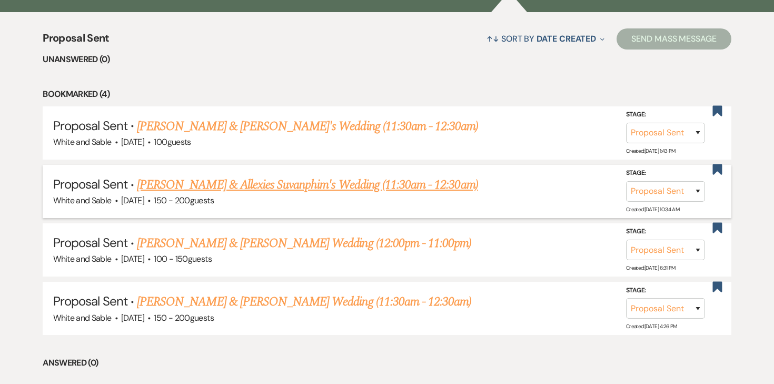
click at [171, 183] on link "[PERSON_NAME] & Allexies Suvanphim's Wedding (11:30am - 12:30am)" at bounding box center [307, 184] width 341 height 19
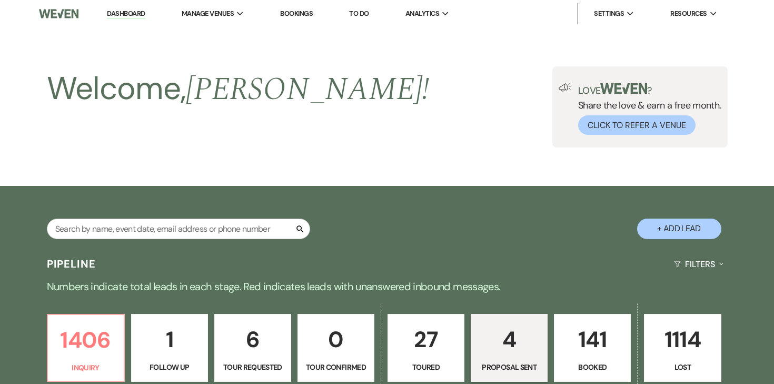
select select "6"
select select "7"
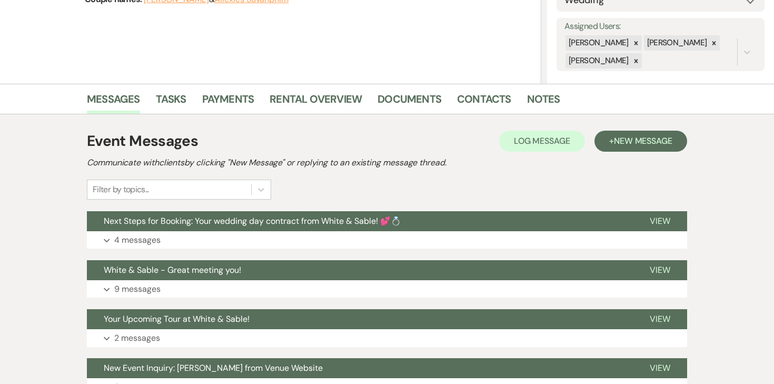
scroll to position [183, 0]
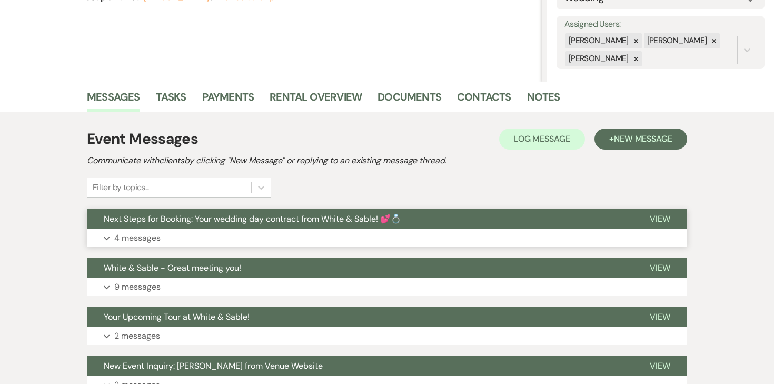
click at [137, 239] on p "4 messages" at bounding box center [137, 238] width 46 height 14
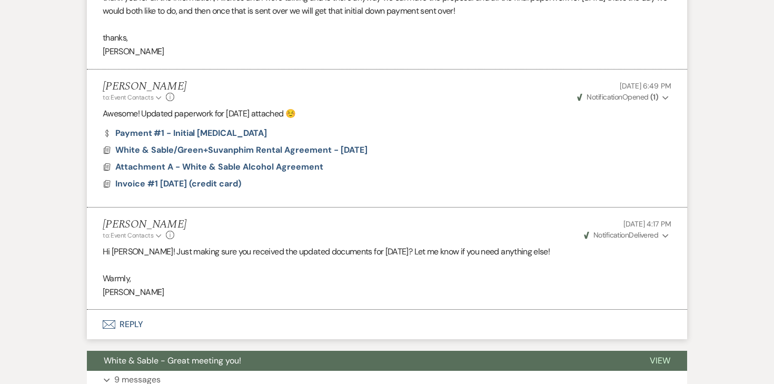
scroll to position [0, 0]
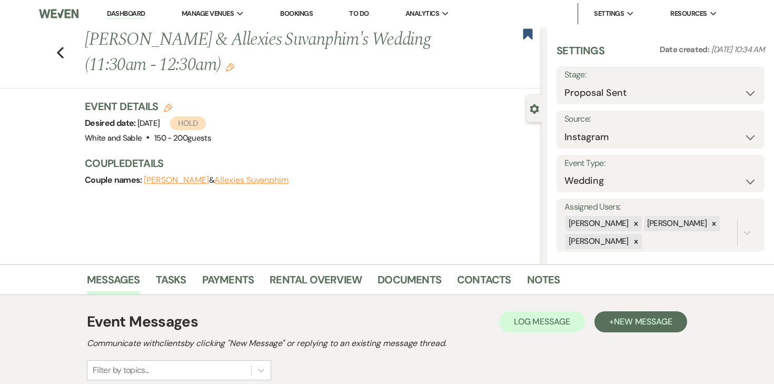
click at [144, 12] on link "Dashboard" at bounding box center [126, 14] width 38 height 10
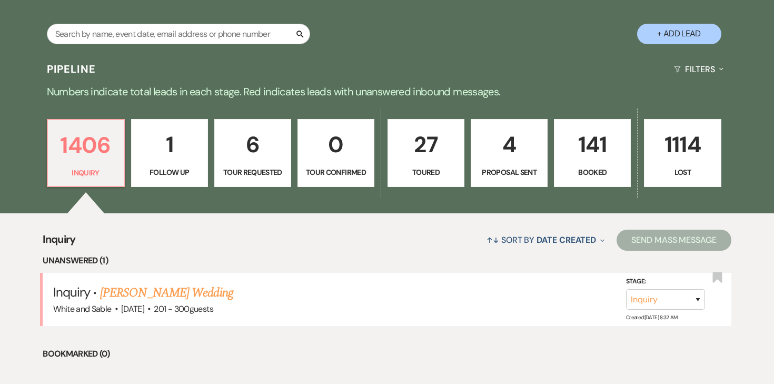
scroll to position [206, 0]
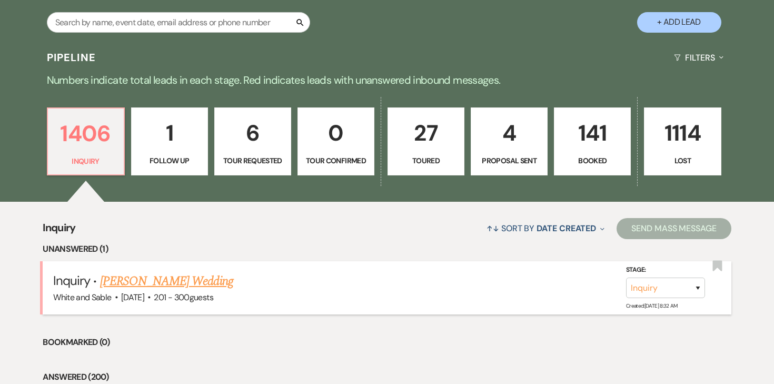
click at [133, 282] on link "Alison Gustavson's Wedding" at bounding box center [166, 281] width 133 height 19
select select "2"
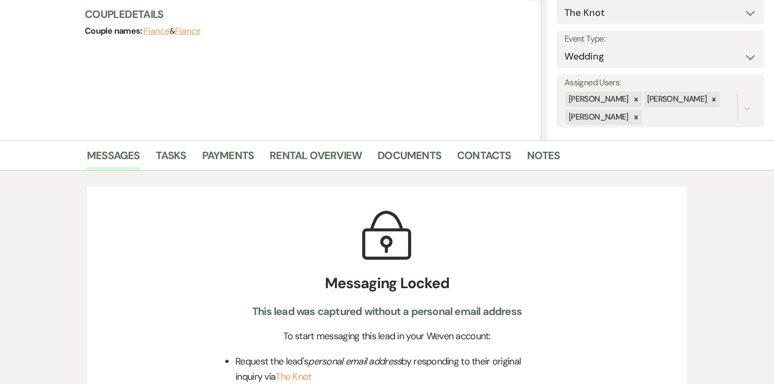
scroll to position [79, 0]
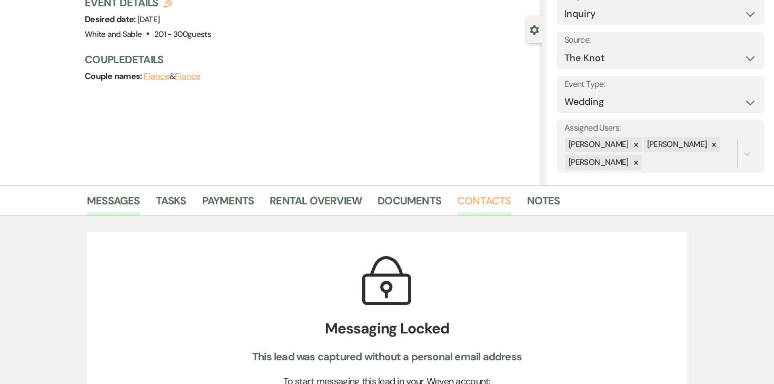
click at [478, 202] on link "Contacts" at bounding box center [484, 203] width 54 height 23
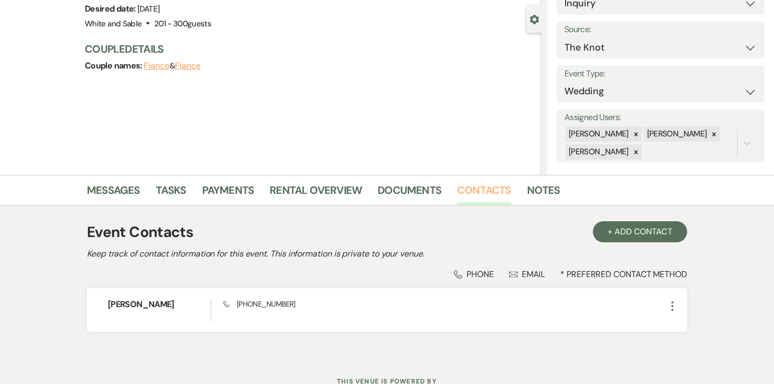
scroll to position [91, 0]
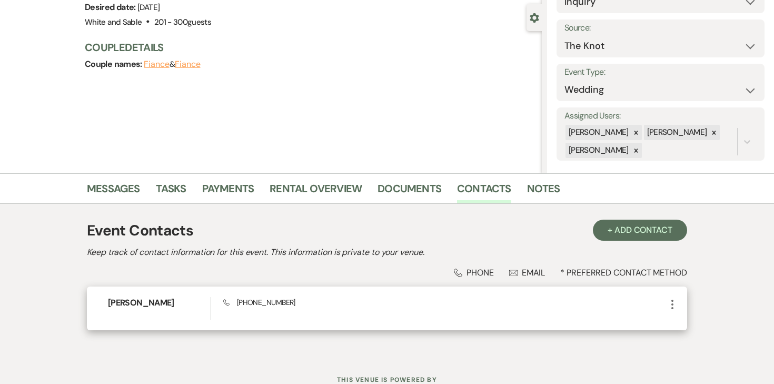
click at [675, 296] on div "Alison Gustavson Phone (763) 370-3629 More" at bounding box center [387, 308] width 600 height 44
click at [674, 301] on icon "More" at bounding box center [672, 304] width 13 height 13
click at [681, 318] on button "Pencil Edit" at bounding box center [697, 325] width 63 height 18
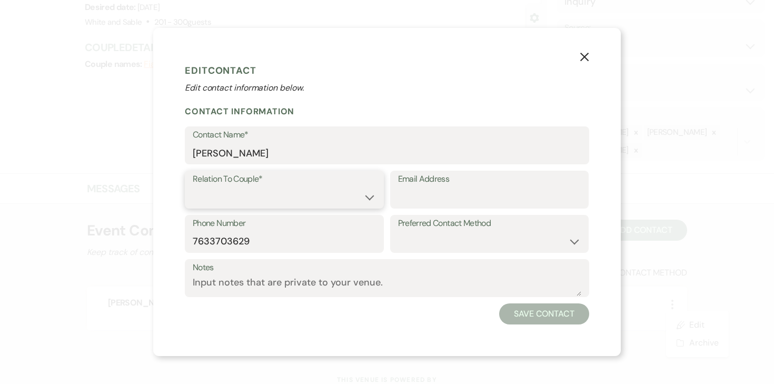
click at [341, 198] on select "Couple Planner Parent of Couple Family Member Friend Other" at bounding box center [284, 197] width 183 height 21
select select "1"
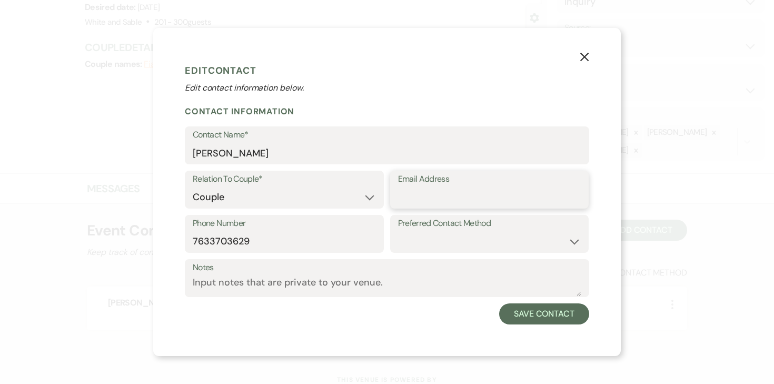
click at [439, 197] on input "Email Address" at bounding box center [489, 197] width 183 height 21
paste input "Alison.gustavson@yahoo.com"
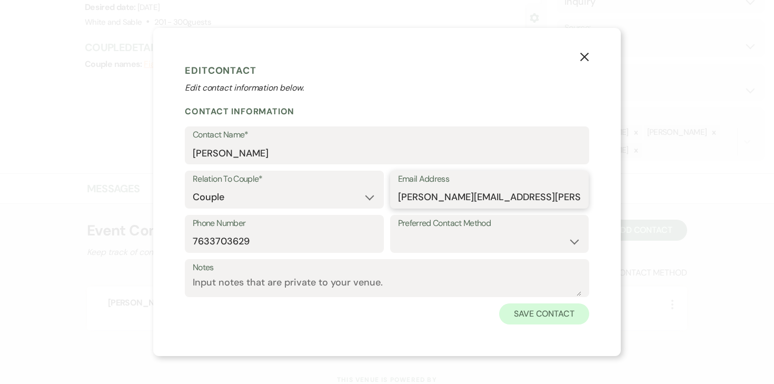
type input "Alison.gustavson@yahoo.com"
click at [537, 317] on button "Save Contact" at bounding box center [544, 313] width 90 height 21
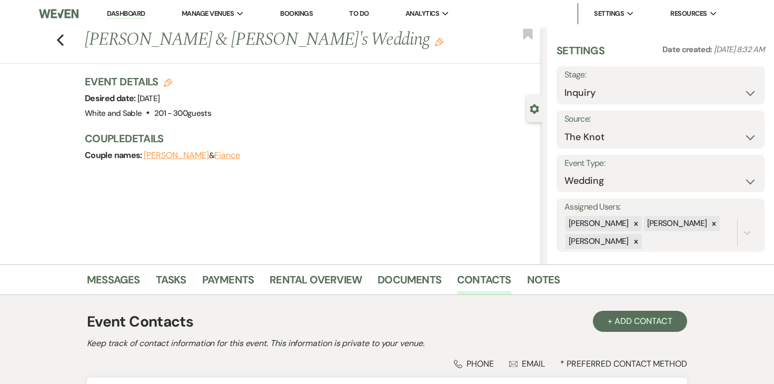
scroll to position [6, 0]
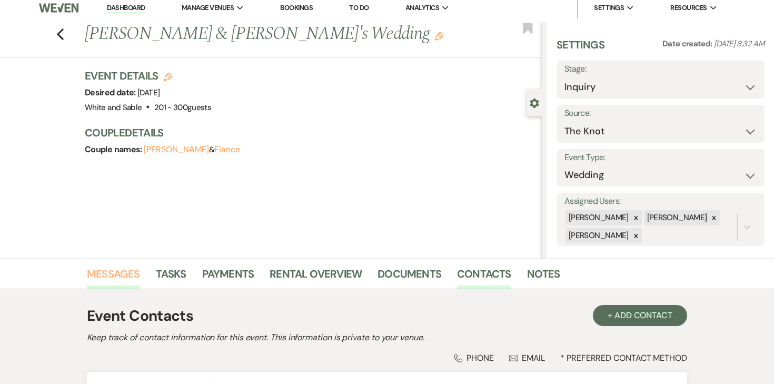
click at [129, 275] on link "Messages" at bounding box center [113, 276] width 53 height 23
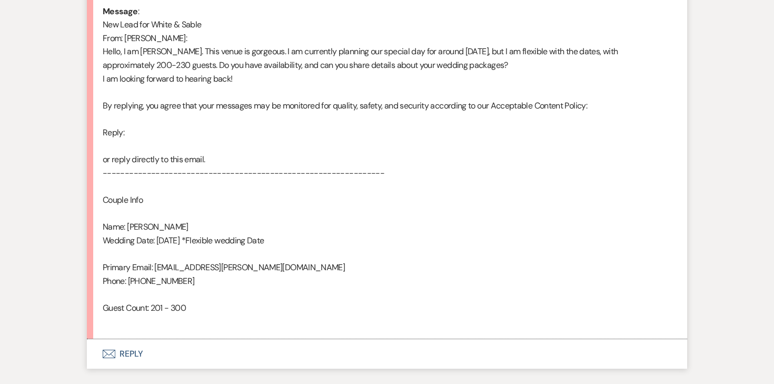
scroll to position [624, 0]
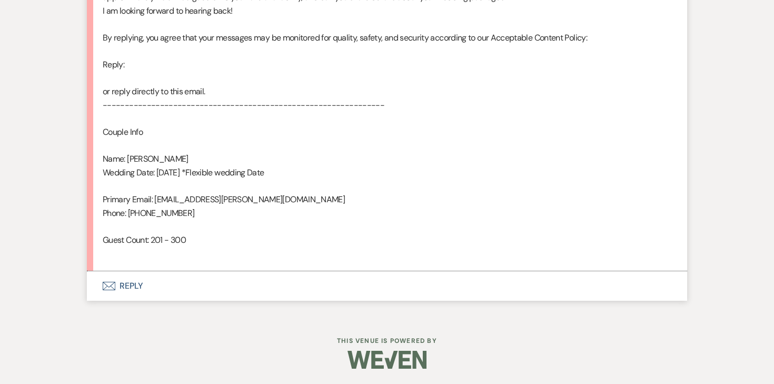
click at [131, 283] on button "Envelope Reply" at bounding box center [387, 285] width 600 height 29
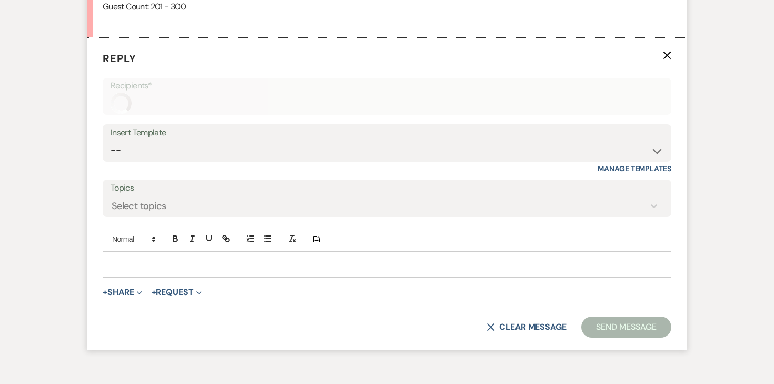
scroll to position [861, 0]
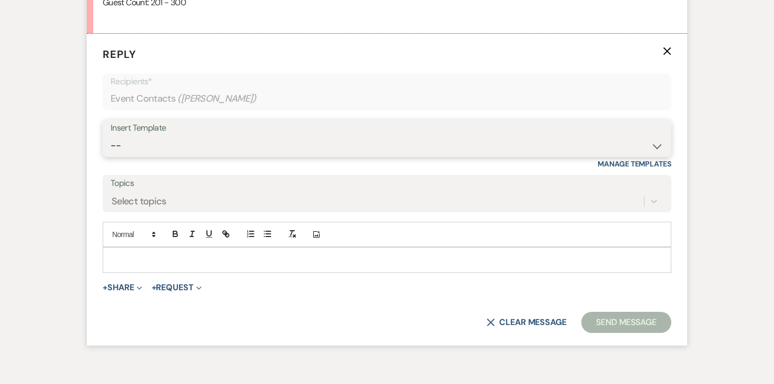
click at [191, 141] on select "-- Inquiry Response (Venue Guide) Schedule - Venue Tour Appt Confirmation Sched…" at bounding box center [387, 145] width 553 height 21
select select "3320"
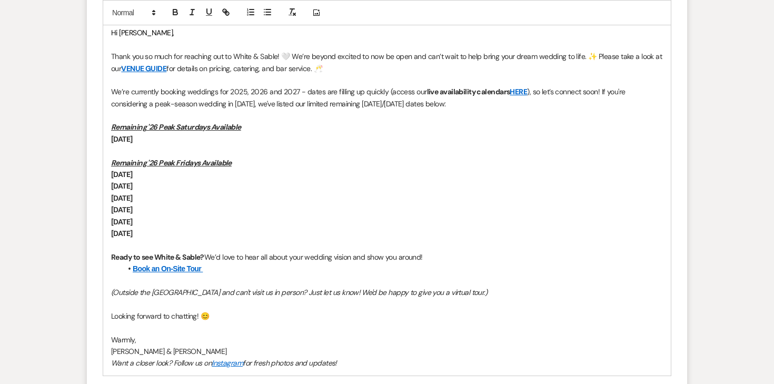
scroll to position [1149, 0]
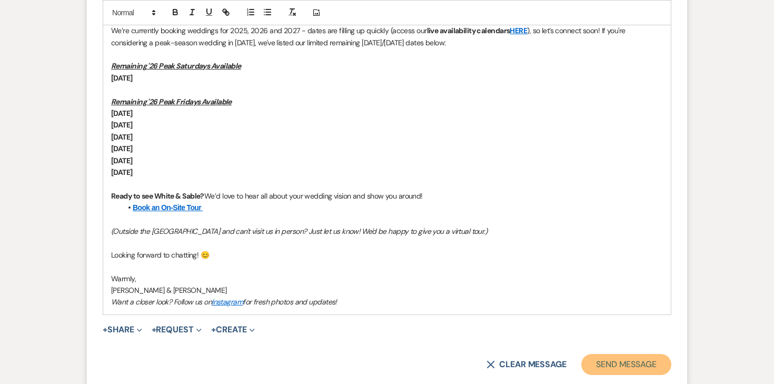
click at [644, 366] on button "Send Message" at bounding box center [626, 364] width 90 height 21
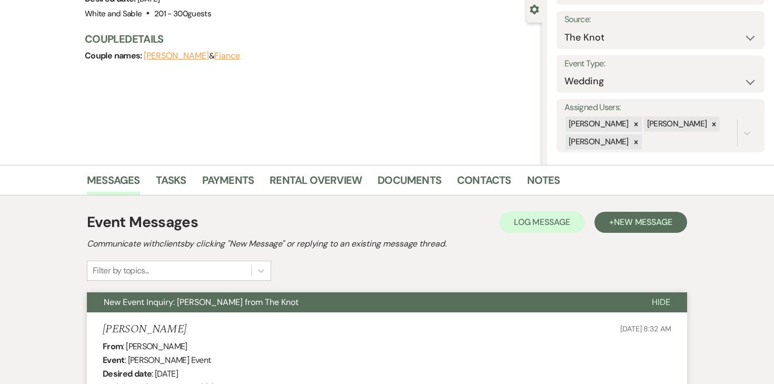
scroll to position [0, 0]
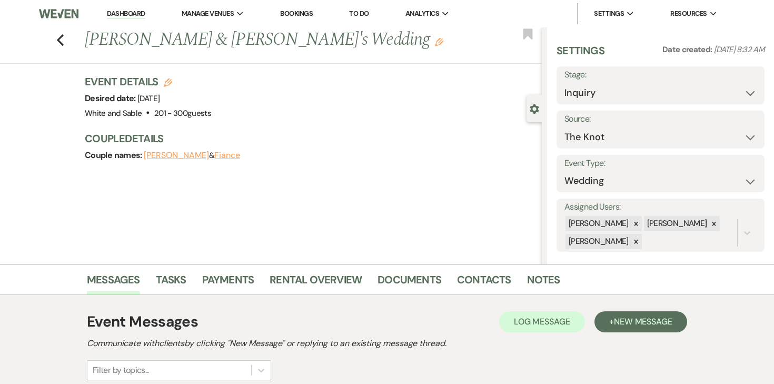
click at [137, 13] on link "Dashboard" at bounding box center [126, 14] width 38 height 10
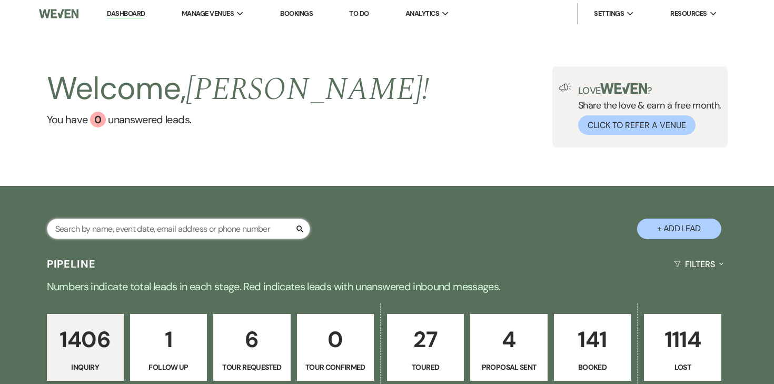
click at [169, 223] on input "text" at bounding box center [178, 228] width 263 height 21
type input "cox"
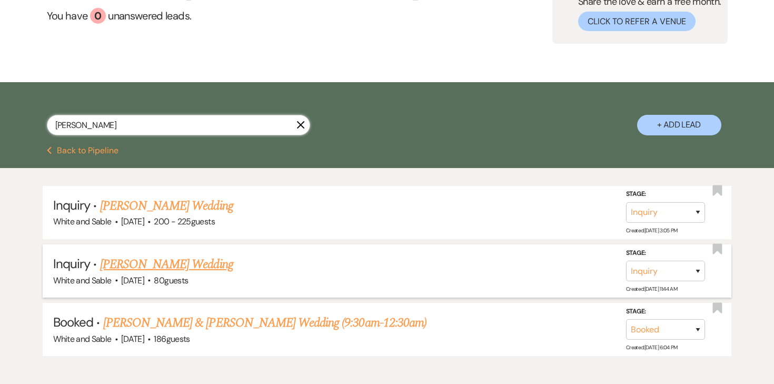
scroll to position [114, 0]
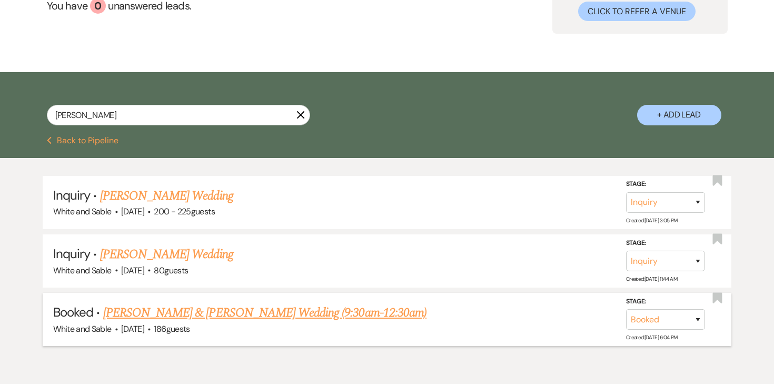
click at [158, 314] on link "Lainie Cox & Jack Meier's Wedding (9:30am-12:30am)" at bounding box center [264, 312] width 323 height 19
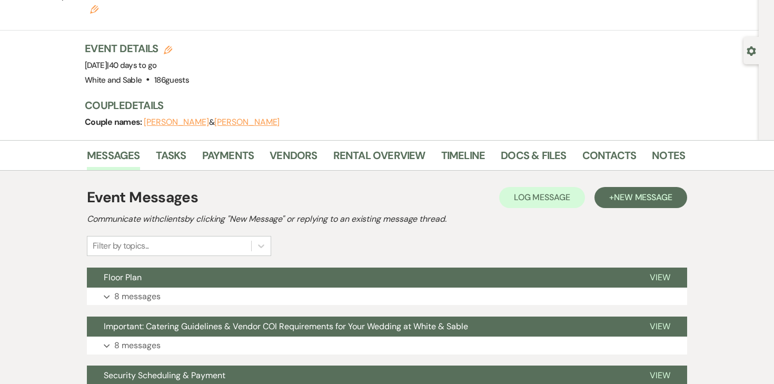
scroll to position [60, 0]
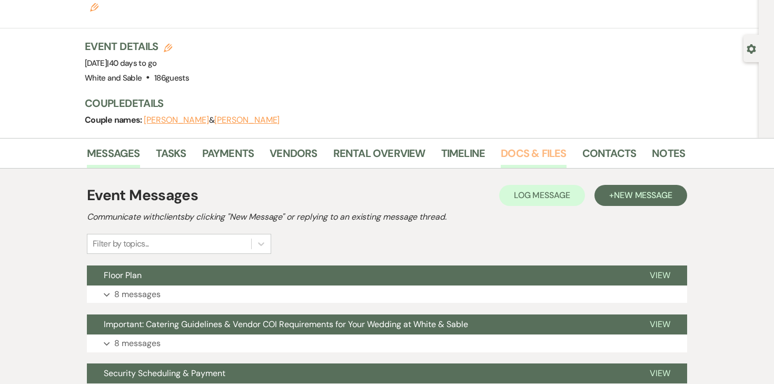
click at [522, 145] on link "Docs & Files" at bounding box center [533, 156] width 65 height 23
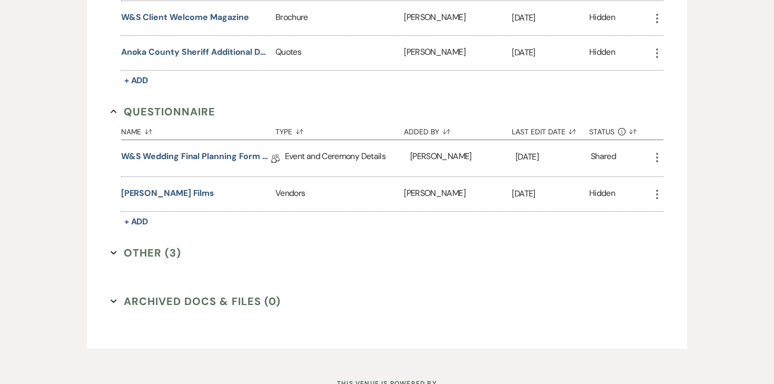
scroll to position [1705, 0]
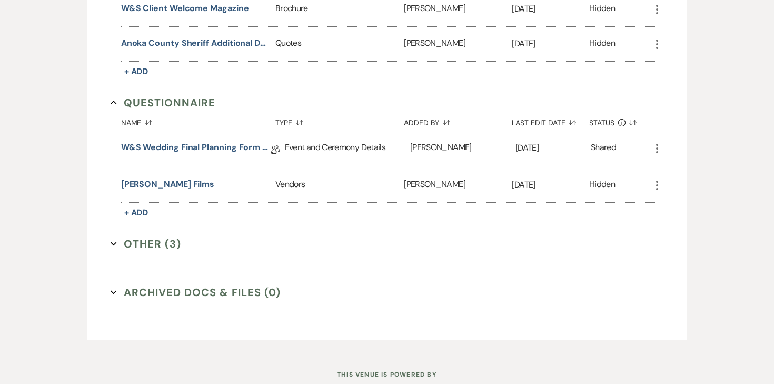
click at [207, 141] on link "W&S Wedding Final Planning Form - Lainie & Jack" at bounding box center [196, 149] width 150 height 16
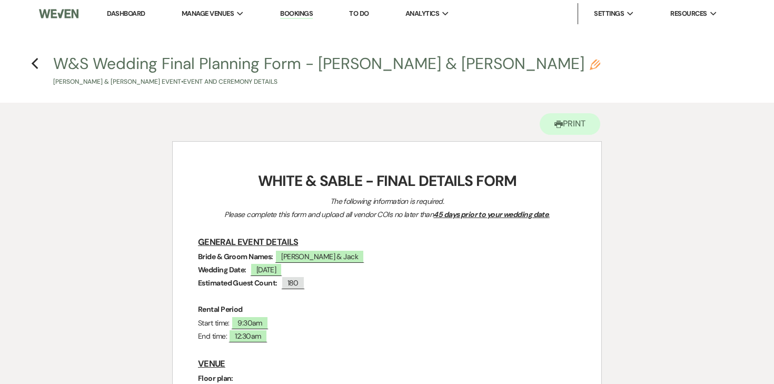
click at [130, 13] on link "Dashboard" at bounding box center [126, 13] width 38 height 9
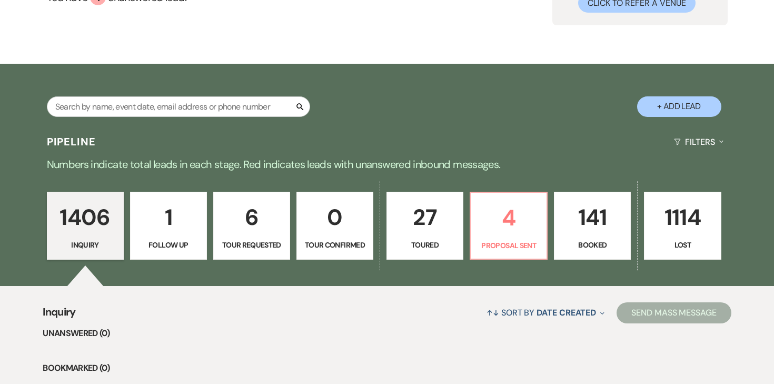
scroll to position [123, 0]
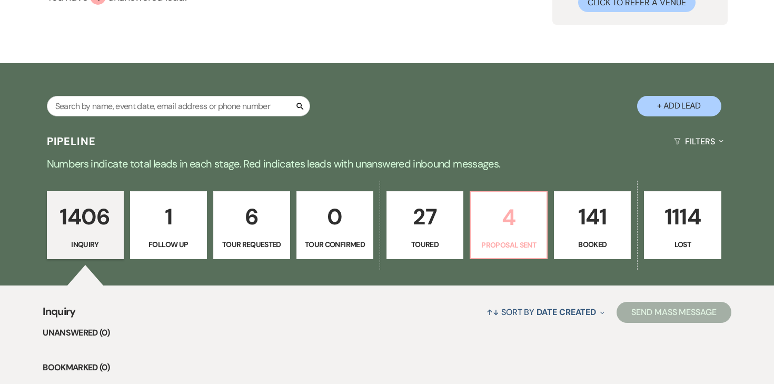
click at [517, 219] on p "4" at bounding box center [508, 216] width 63 height 35
select select "6"
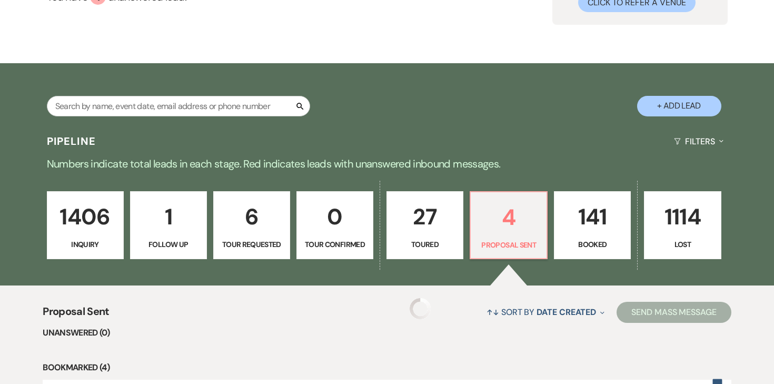
select select "6"
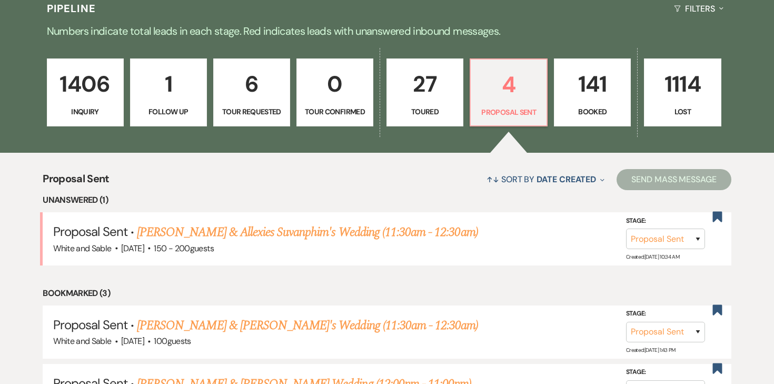
scroll to position [267, 0]
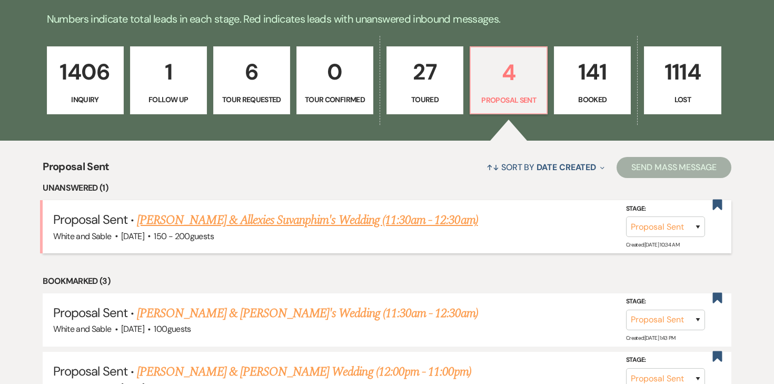
click at [352, 214] on link "[PERSON_NAME] & Allexies Suvanphim's Wedding (11:30am - 12:30am)" at bounding box center [307, 220] width 341 height 19
select select "6"
select select "7"
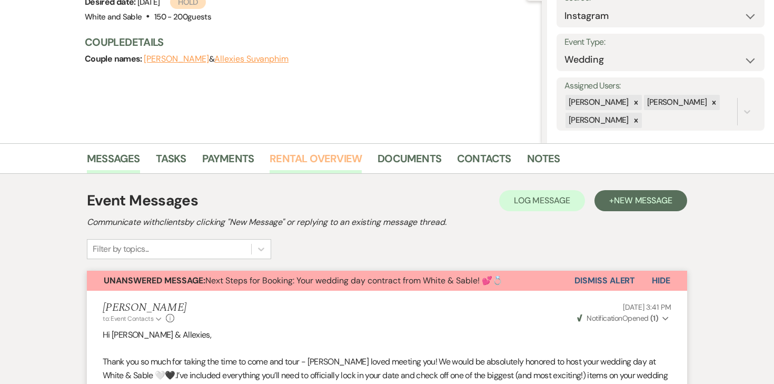
click at [313, 157] on link "Rental Overview" at bounding box center [315, 161] width 92 height 23
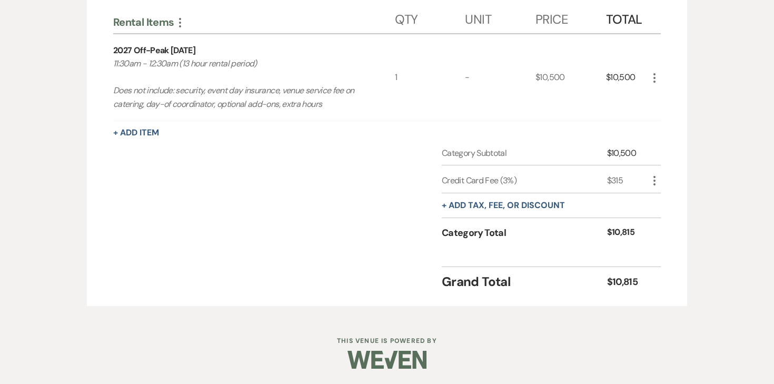
scroll to position [143, 0]
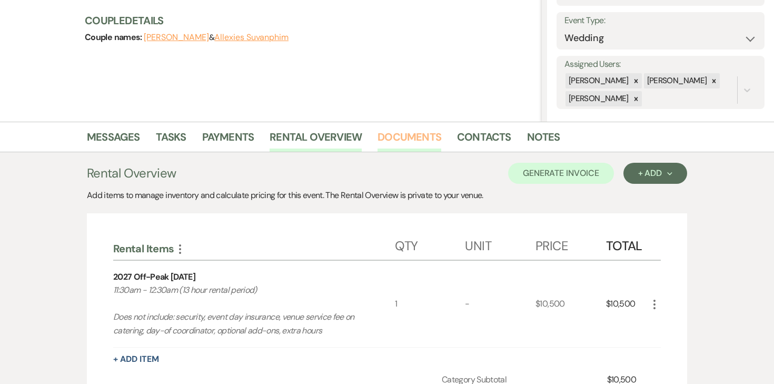
click at [409, 139] on link "Documents" at bounding box center [409, 139] width 64 height 23
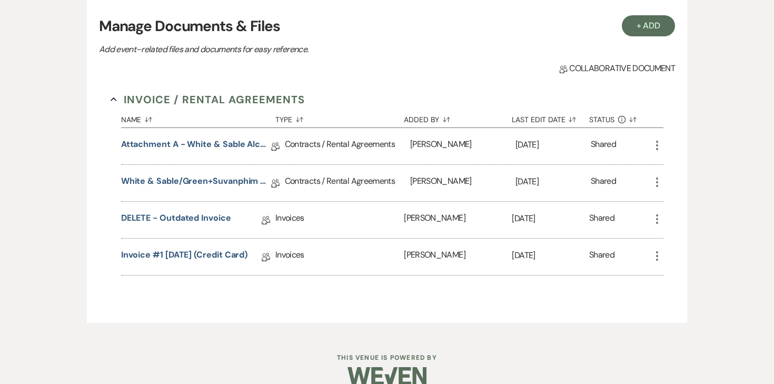
scroll to position [316, 0]
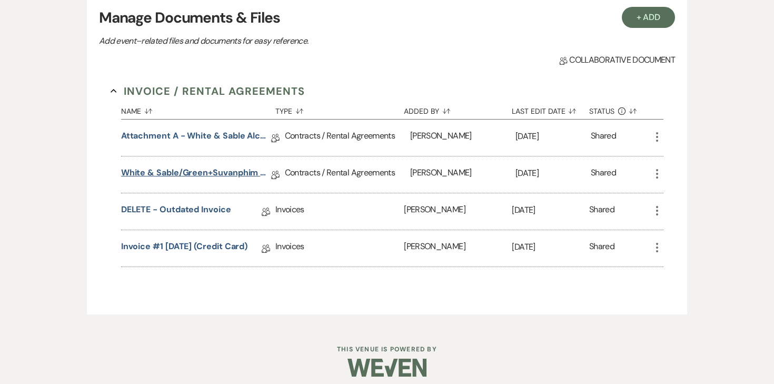
click at [236, 169] on link "White & Sable/Green+Suvanphim Rental Agreement - 4.9.27" at bounding box center [196, 174] width 150 height 16
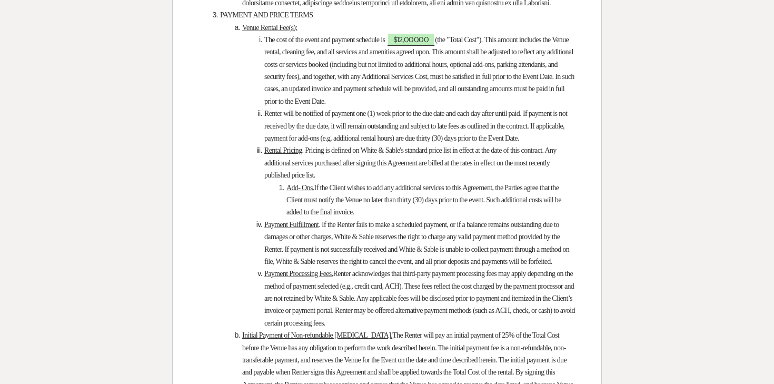
scroll to position [1439, 0]
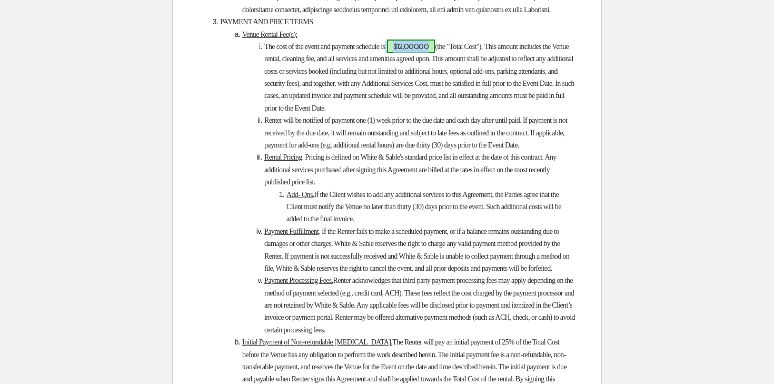
click at [431, 53] on span "$12,000.00" at bounding box center [411, 46] width 48 height 14
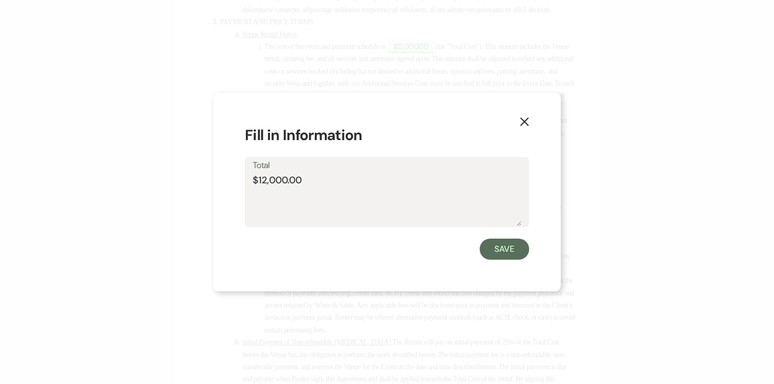
drag, startPoint x: 313, startPoint y: 179, endPoint x: 259, endPoint y: 179, distance: 53.2
click at [259, 179] on textarea "$12,000.00" at bounding box center [387, 199] width 268 height 53
type textarea "$10,500.00"
click at [515, 254] on button "Save" at bounding box center [503, 248] width 49 height 21
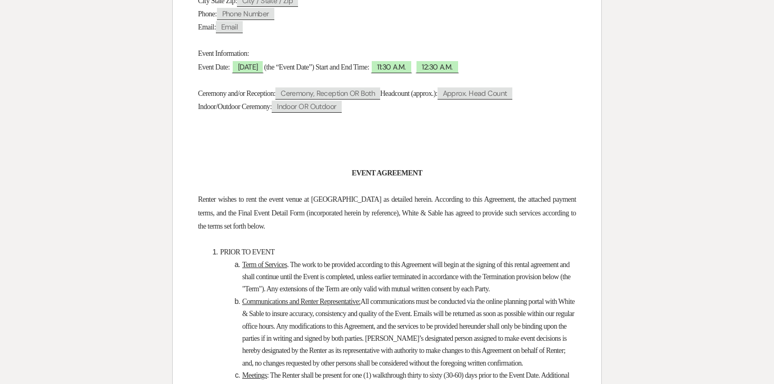
scroll to position [0, 0]
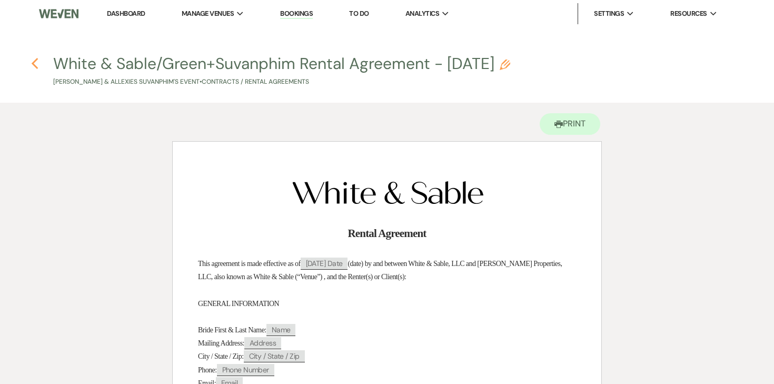
click at [35, 63] on icon "Previous" at bounding box center [35, 63] width 8 height 13
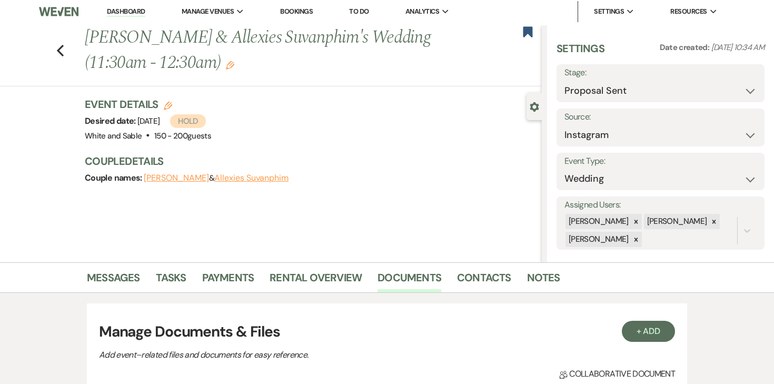
scroll to position [48, 0]
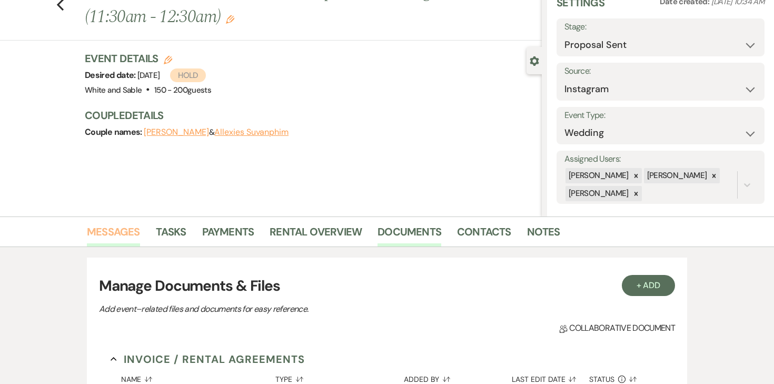
click at [126, 233] on link "Messages" at bounding box center [113, 234] width 53 height 23
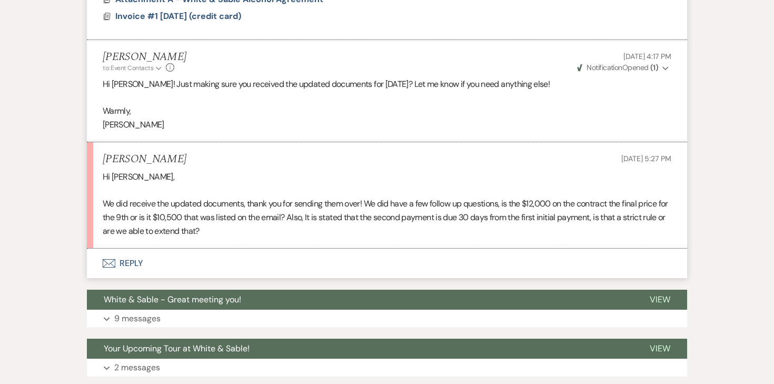
click at [130, 261] on button "Envelope Reply" at bounding box center [387, 262] width 600 height 29
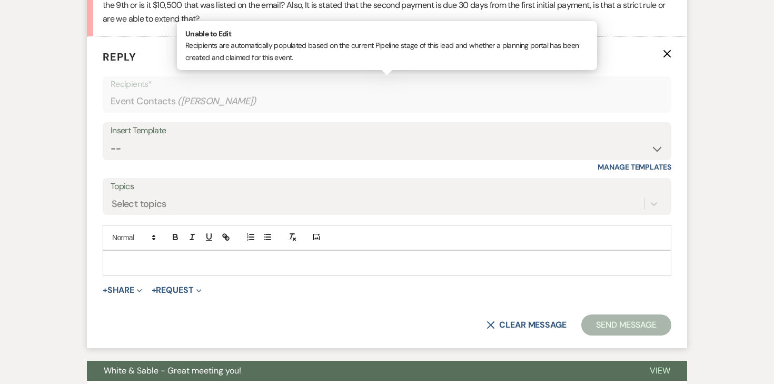
scroll to position [1468, 0]
click at [216, 250] on div at bounding box center [386, 262] width 567 height 24
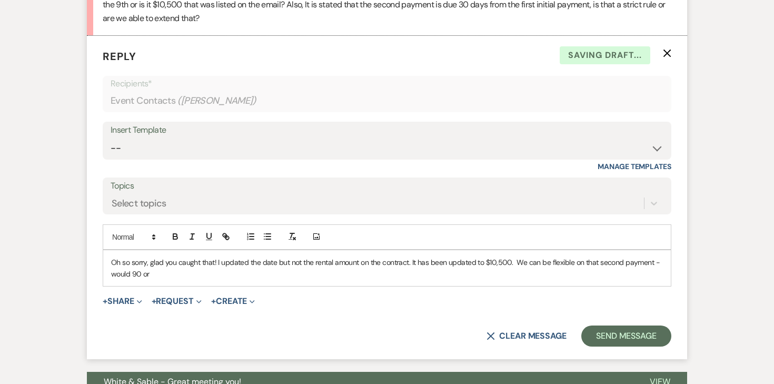
click at [156, 274] on p "Oh so sorry, glad you caught that! I updated the date but not the rental amount…" at bounding box center [387, 268] width 552 height 24
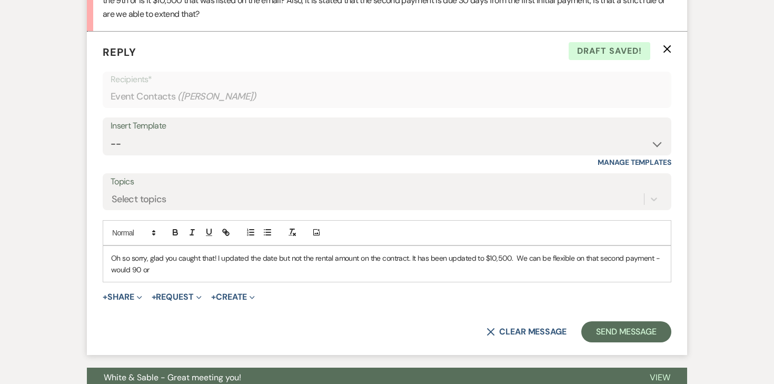
drag, startPoint x: 159, startPoint y: 273, endPoint x: 104, endPoint y: 271, distance: 55.8
click at [104, 271] on div "Oh so sorry, glad you caught that! I updated the date but not the rental amount…" at bounding box center [386, 264] width 567 height 36
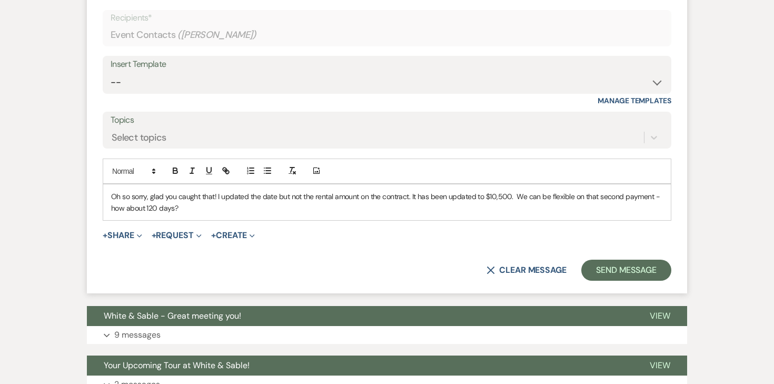
scroll to position [1538, 0]
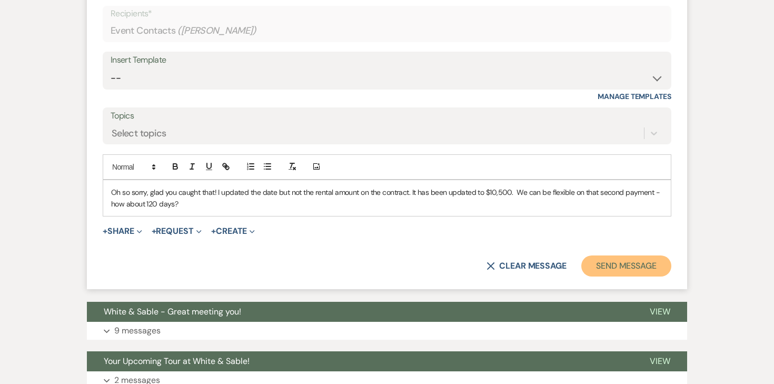
click at [626, 264] on button "Send Message" at bounding box center [626, 265] width 90 height 21
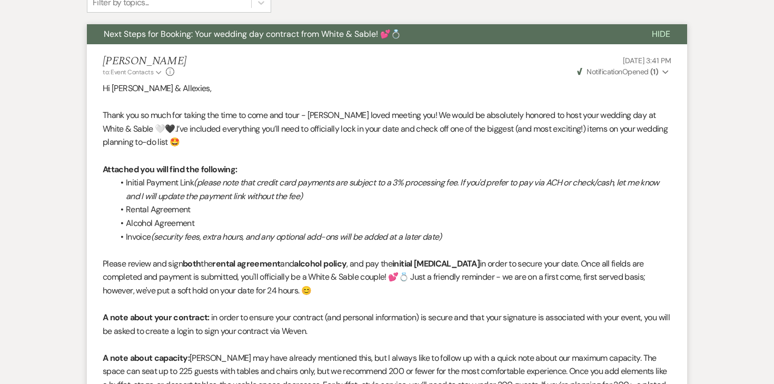
scroll to position [0, 0]
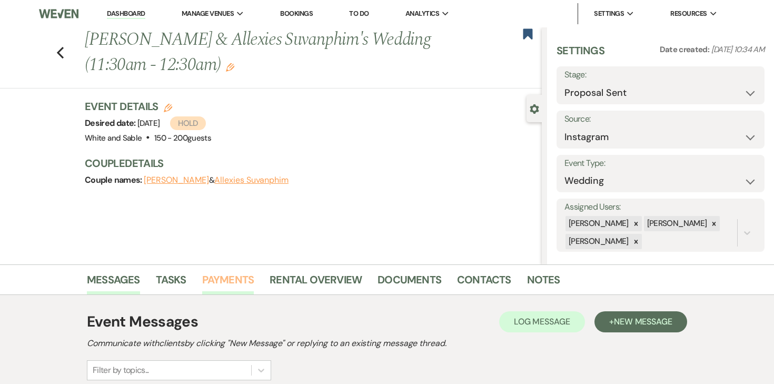
click at [234, 281] on link "Payments" at bounding box center [228, 282] width 52 height 23
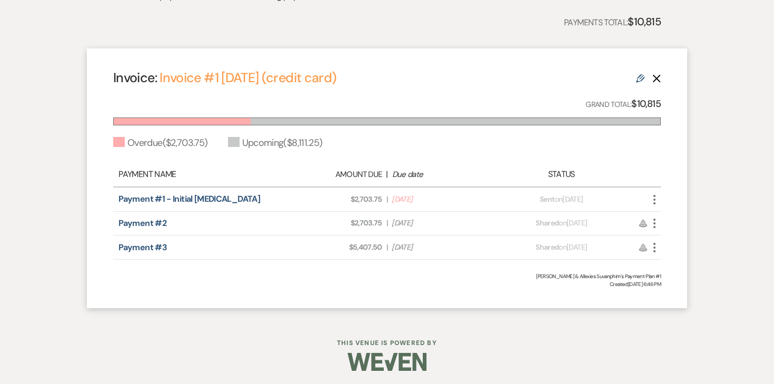
scroll to position [352, 0]
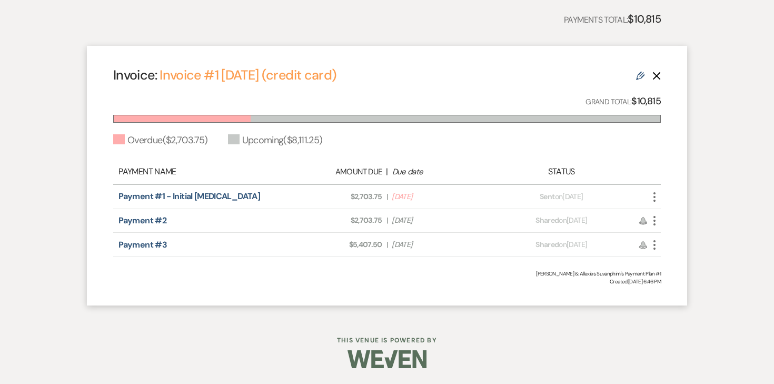
click at [638, 72] on icon "Edit" at bounding box center [640, 76] width 8 height 8
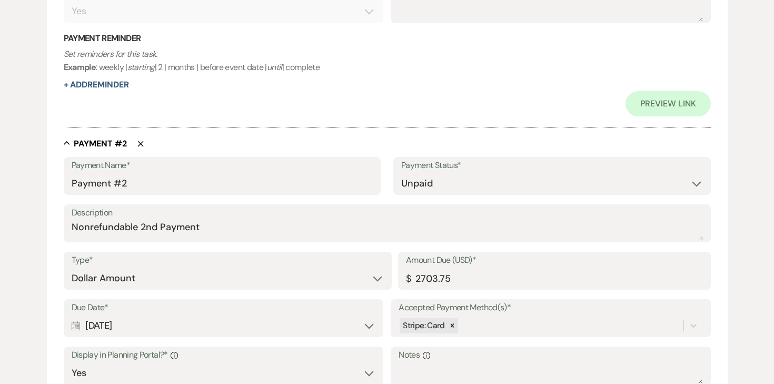
scroll to position [528, 0]
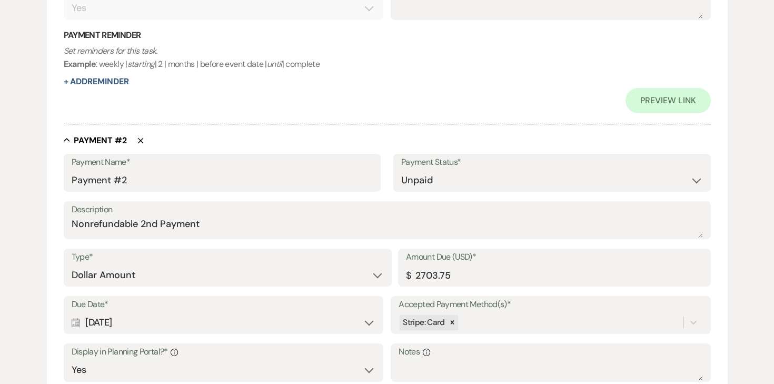
click at [310, 324] on div "Calendar Oct 14, 2025 Expand" at bounding box center [224, 322] width 304 height 21
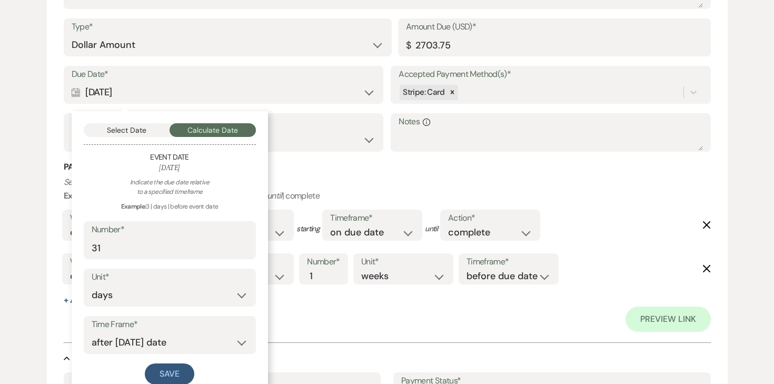
scroll to position [767, 0]
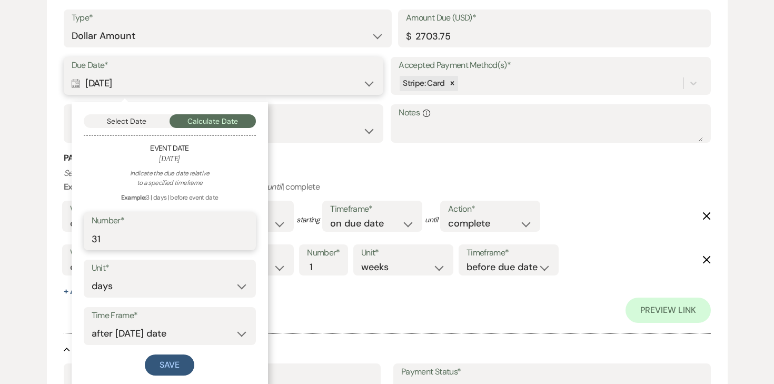
click at [162, 237] on input "31" at bounding box center [170, 238] width 156 height 21
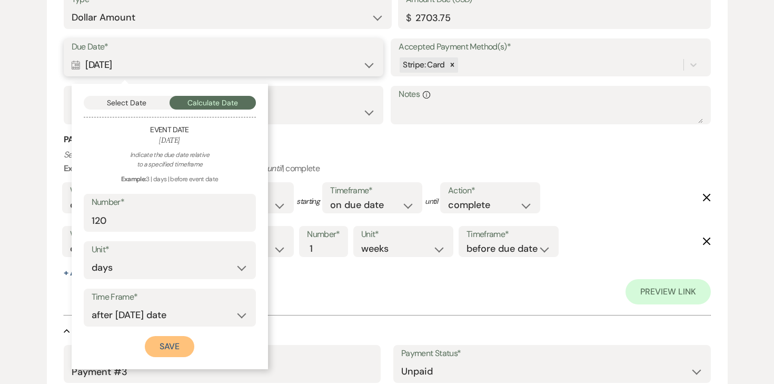
click at [160, 336] on button "Save" at bounding box center [169, 346] width 49 height 21
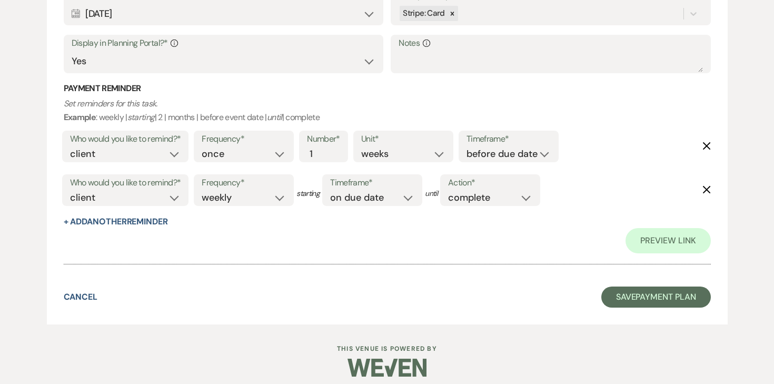
scroll to position [1293, 0]
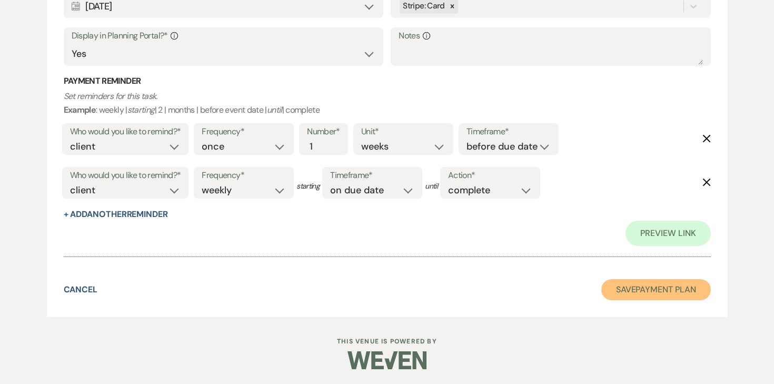
click at [634, 294] on button "Save Payment Plan" at bounding box center [655, 289] width 109 height 21
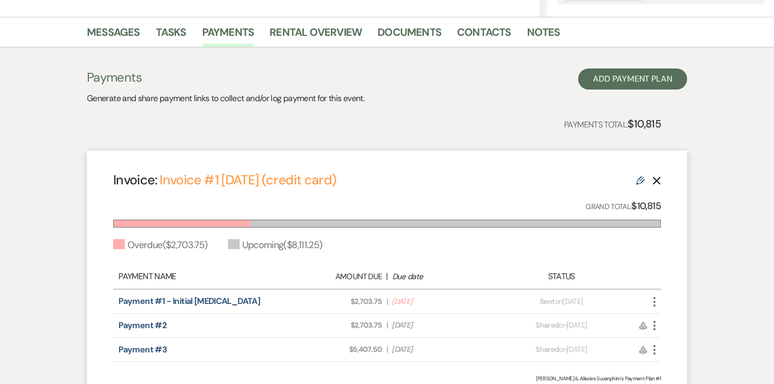
scroll to position [254, 0]
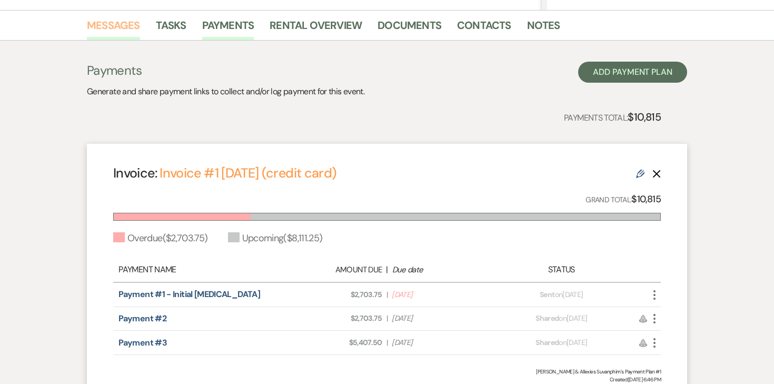
click at [137, 37] on link "Messages" at bounding box center [113, 28] width 53 height 23
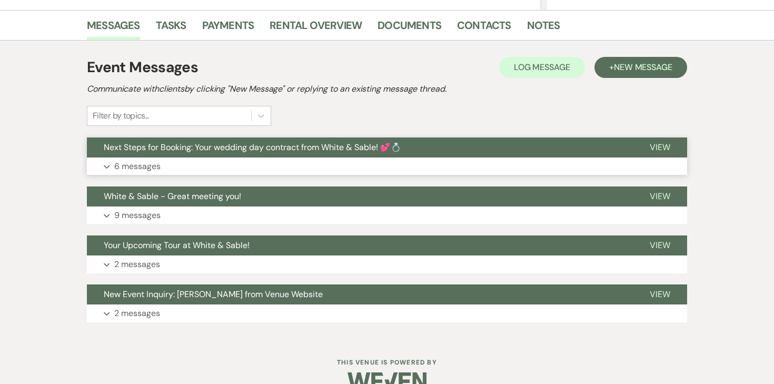
click at [156, 169] on p "6 messages" at bounding box center [137, 166] width 46 height 14
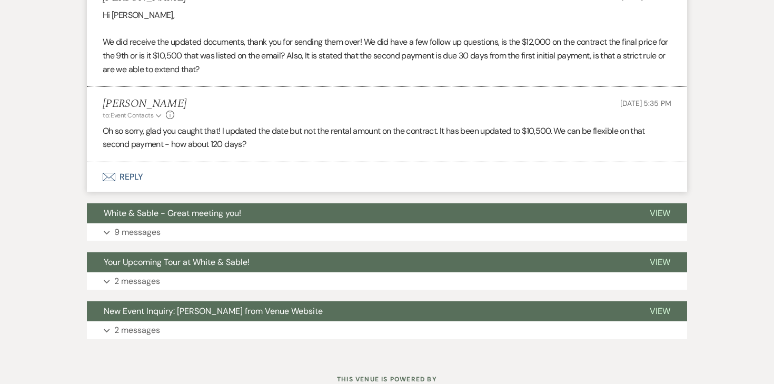
scroll to position [1293, 0]
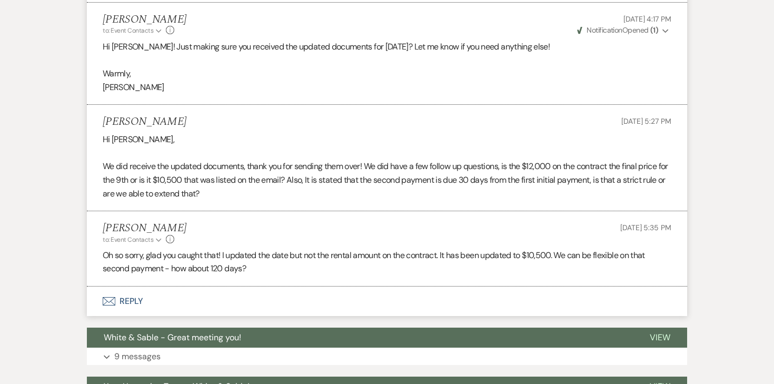
click at [133, 296] on button "Envelope Reply" at bounding box center [387, 300] width 600 height 29
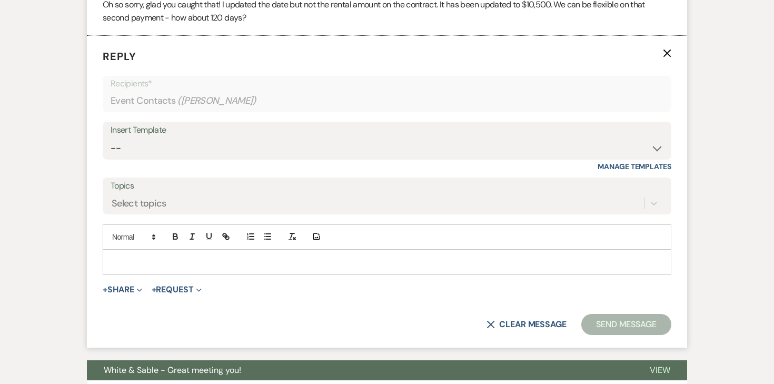
scroll to position [1566, 0]
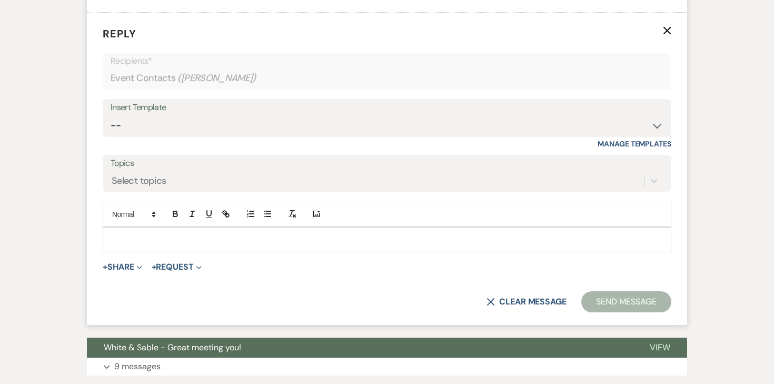
click at [116, 258] on form "Reply X Recipients* Event Contacts ( Darius Green ) Insert Template -- Inquiry …" at bounding box center [387, 169] width 600 height 312
click at [117, 266] on button "+ Share Expand" at bounding box center [122, 267] width 39 height 8
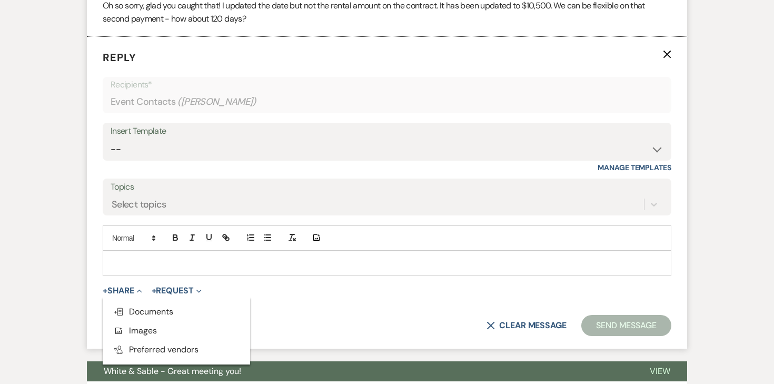
click at [667, 54] on use "button" at bounding box center [667, 55] width 8 height 8
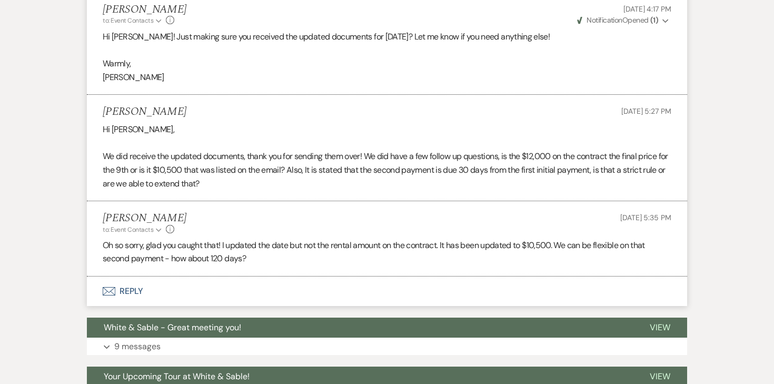
scroll to position [1333, 0]
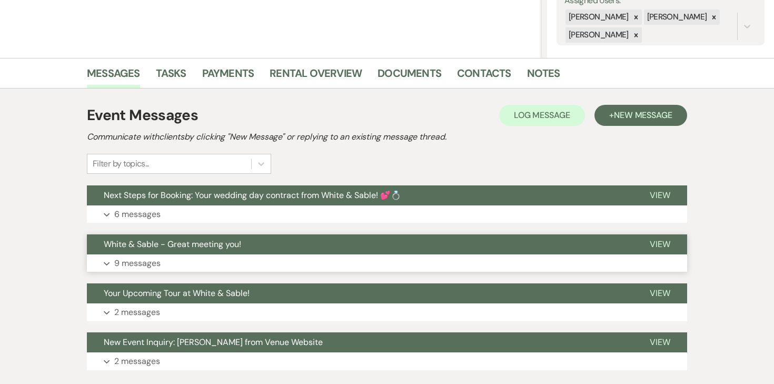
scroll to position [211, 0]
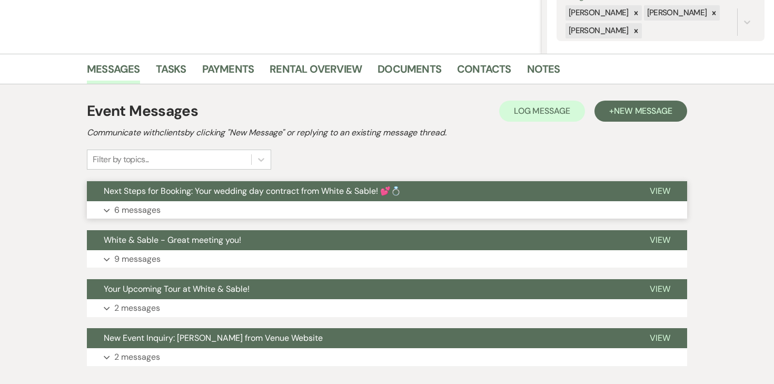
click at [135, 209] on p "6 messages" at bounding box center [137, 210] width 46 height 14
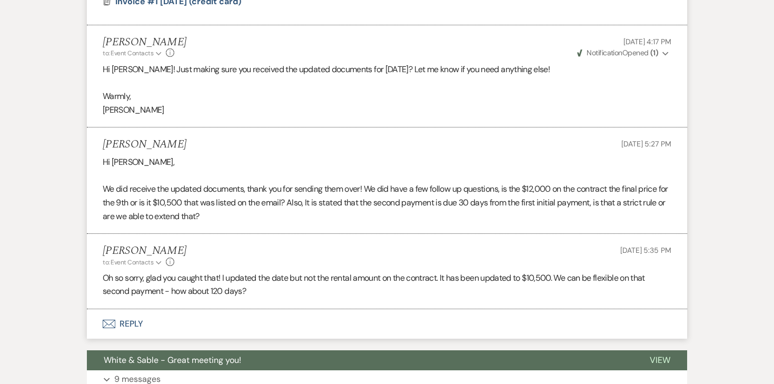
scroll to position [1277, 0]
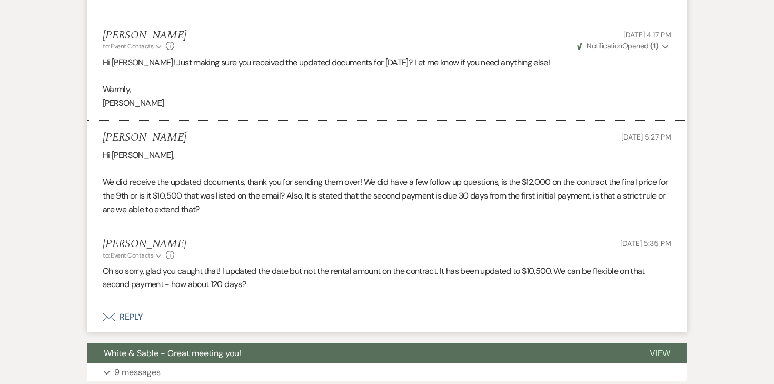
click at [136, 316] on button "Envelope Reply" at bounding box center [387, 316] width 600 height 29
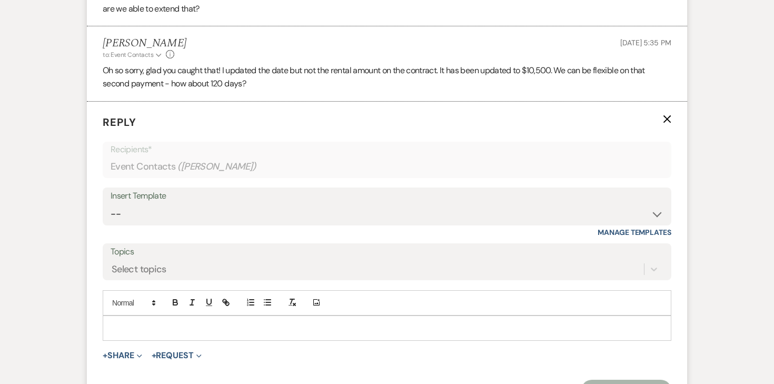
scroll to position [1496, 0]
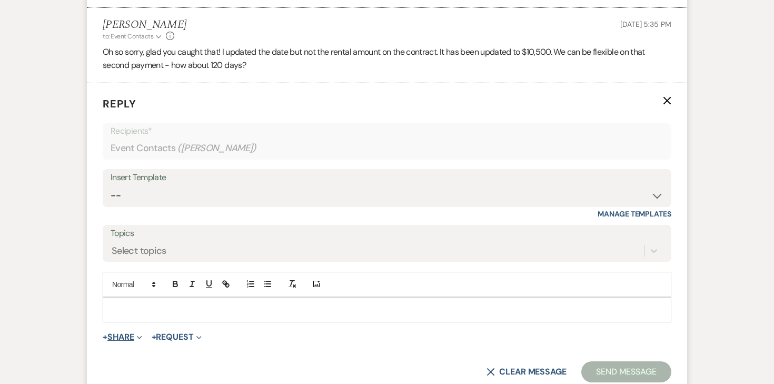
click at [131, 335] on button "+ Share Expand" at bounding box center [122, 337] width 39 height 8
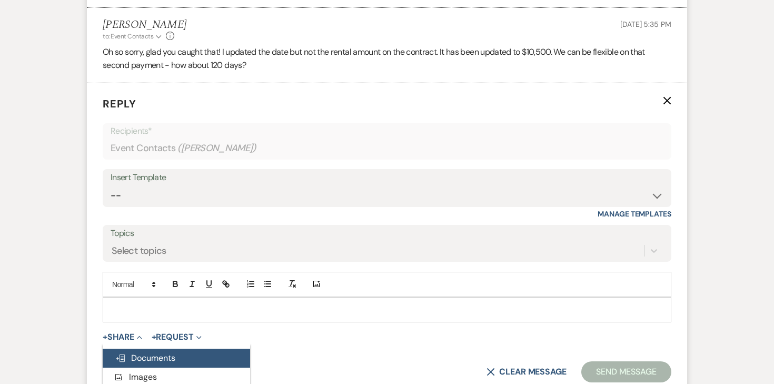
click at [134, 351] on button "Doc Upload Documents" at bounding box center [176, 357] width 147 height 19
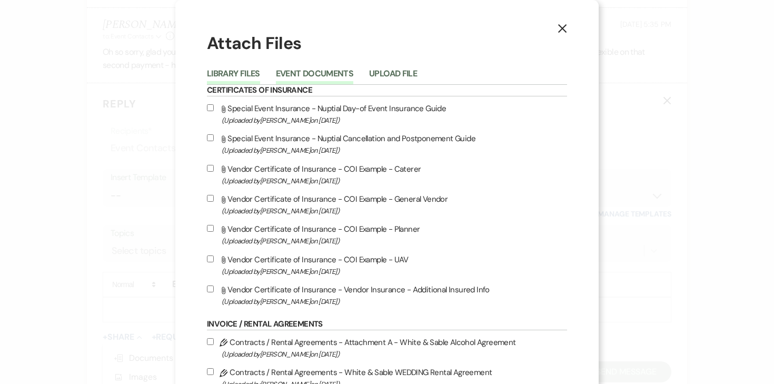
click at [333, 72] on button "Event Documents" at bounding box center [314, 76] width 77 height 15
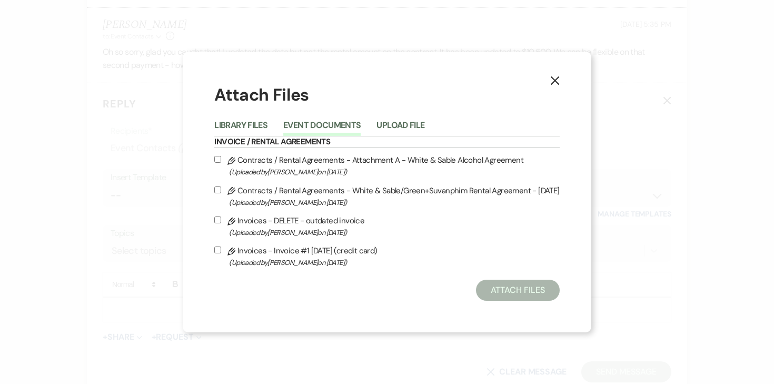
click at [221, 188] on input "Pencil Contracts / Rental Agreements - White & Sable/Green+Suvanphim Rental Agr…" at bounding box center [217, 189] width 7 height 7
checkbox input "true"
click at [221, 161] on input "Pencil Contracts / Rental Agreements - Attachment A - White & Sable Alcohol Agr…" at bounding box center [217, 159] width 7 height 7
checkbox input "true"
click at [221, 251] on input "Pencil Invoices - Invoice #1 9-13-2025 (credit card) (Uploaded by Angela Oldenb…" at bounding box center [217, 249] width 7 height 7
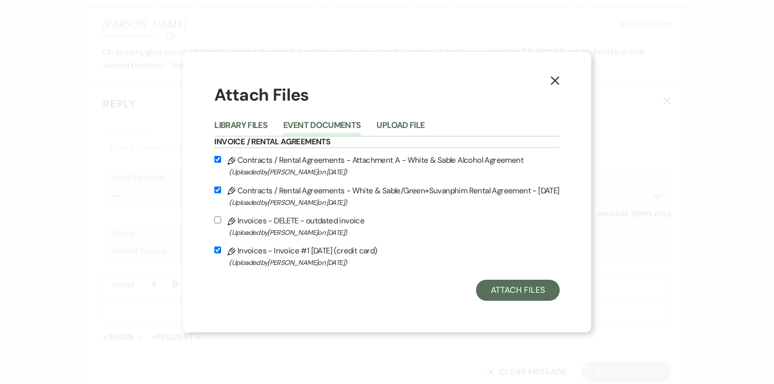
checkbox input "true"
click at [495, 286] on button "Attach Files" at bounding box center [518, 289] width 84 height 21
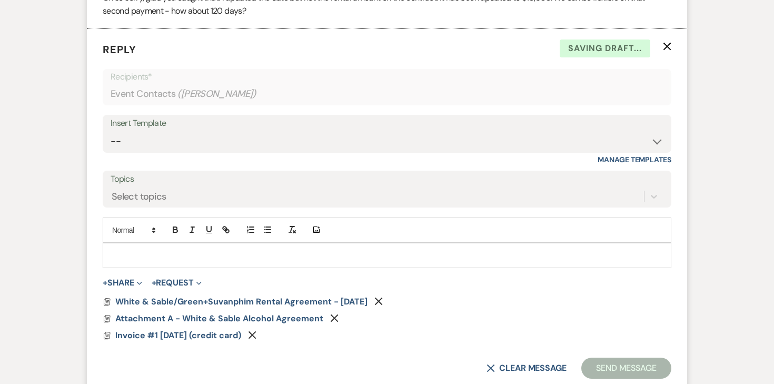
scroll to position [1552, 0]
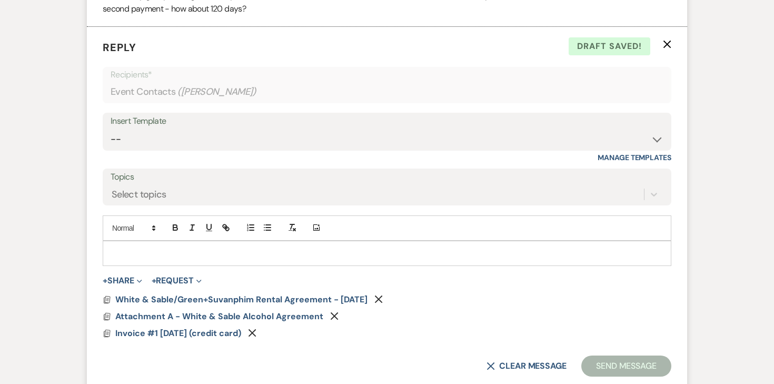
drag, startPoint x: 127, startPoint y: 281, endPoint x: 132, endPoint y: 252, distance: 29.8
click at [132, 252] on form "Reply X Draft saved! Recipients* Event Contacts ( Darius Green ) Insert Templat…" at bounding box center [387, 208] width 600 height 362
click at [174, 288] on form "Reply X Draft saved! Recipients* Event Contacts ( Darius Green ) Insert Templat…" at bounding box center [387, 208] width 600 height 362
click at [174, 277] on button "+ Request Expand" at bounding box center [177, 280] width 50 height 8
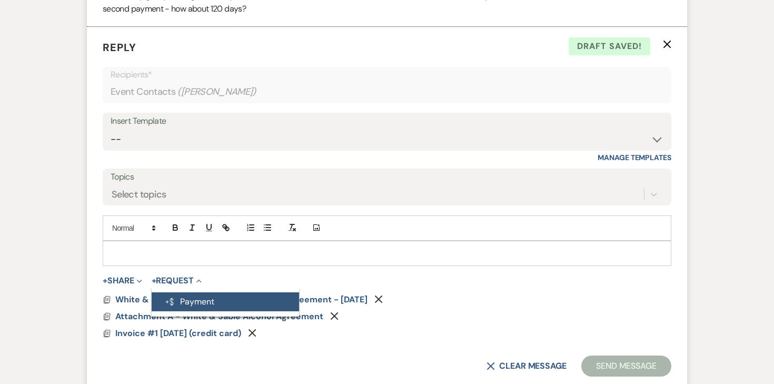
click at [182, 299] on button "Generate Payment Payment" at bounding box center [225, 301] width 147 height 19
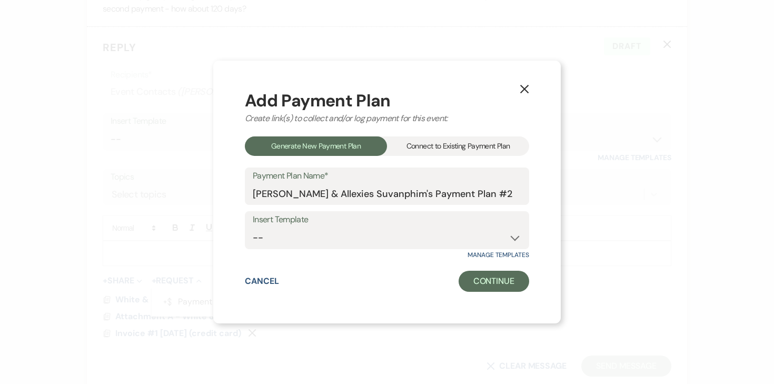
click at [414, 145] on div "Connect to Existing Payment Plan" at bounding box center [458, 145] width 142 height 19
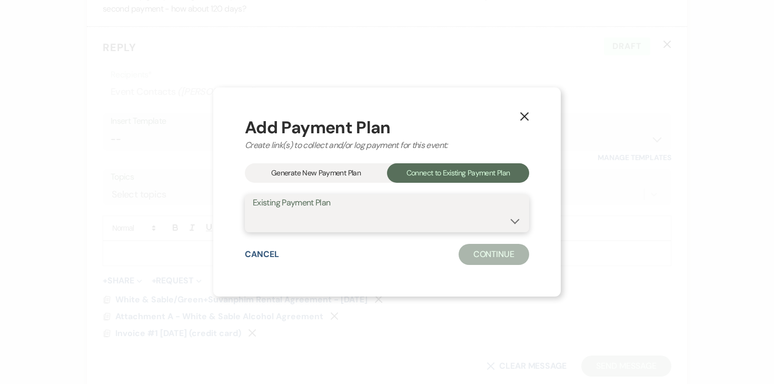
click at [346, 222] on select "Darius Green & Allexies Suvanphim's Payment Plan #1" at bounding box center [387, 221] width 268 height 21
select select "25408"
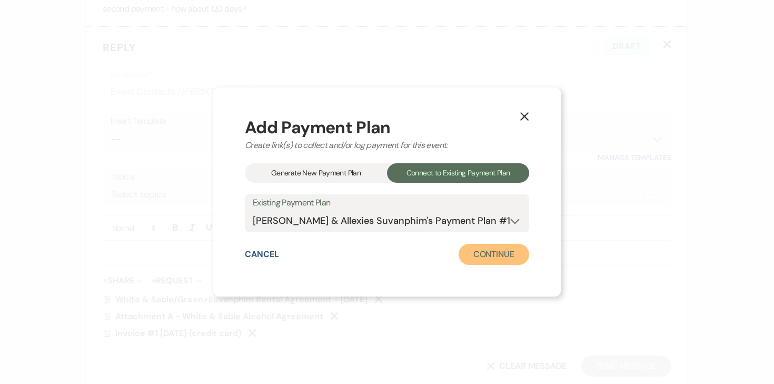
click at [473, 260] on button "Continue" at bounding box center [493, 254] width 71 height 21
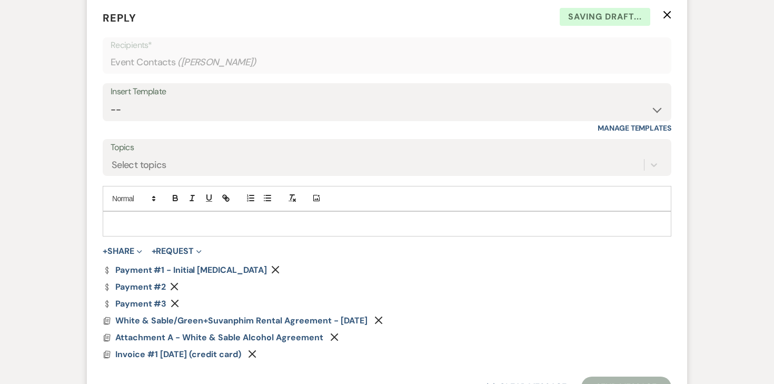
scroll to position [1588, 0]
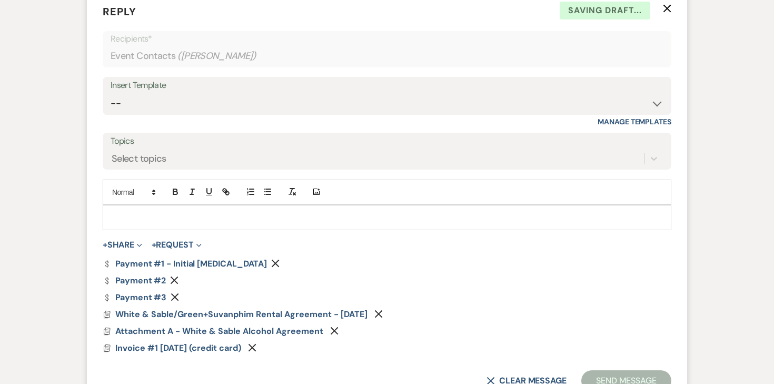
click at [188, 208] on div at bounding box center [386, 217] width 567 height 24
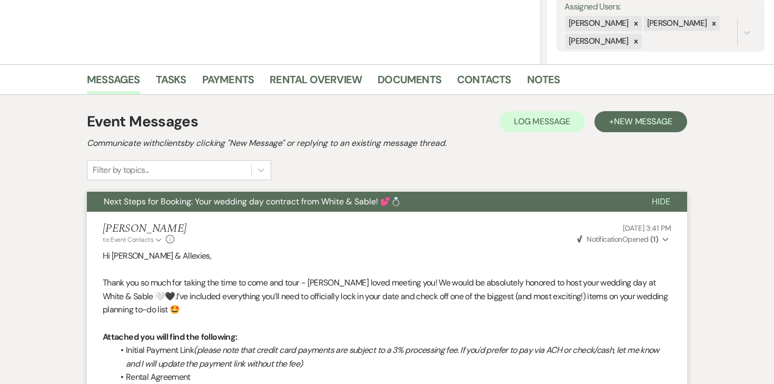
scroll to position [0, 0]
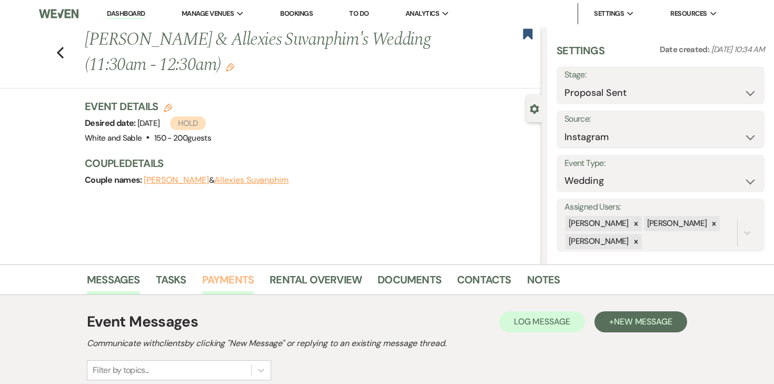
click at [232, 272] on link "Payments" at bounding box center [228, 282] width 52 height 23
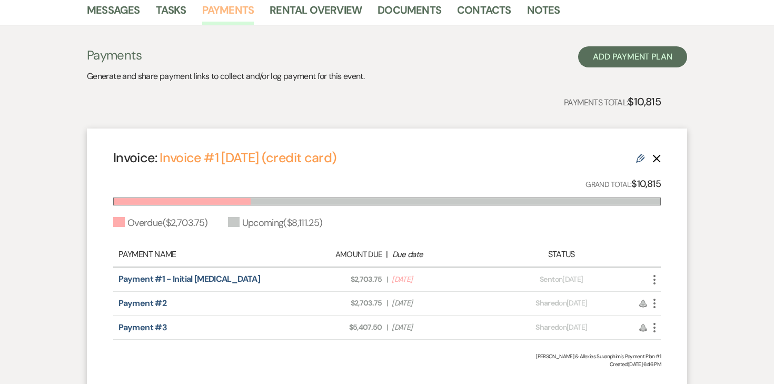
scroll to position [99, 0]
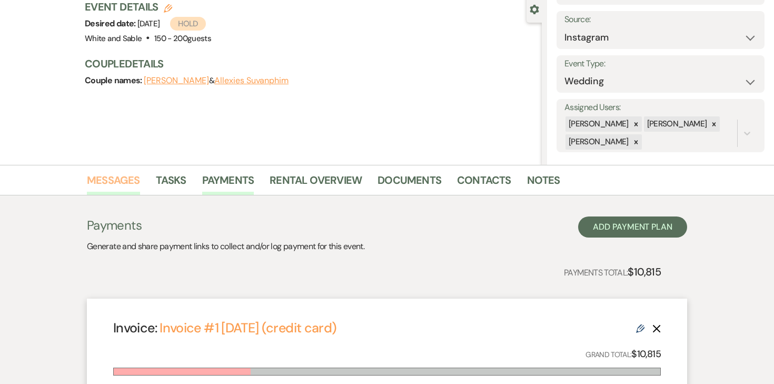
click at [116, 180] on link "Messages" at bounding box center [113, 183] width 53 height 23
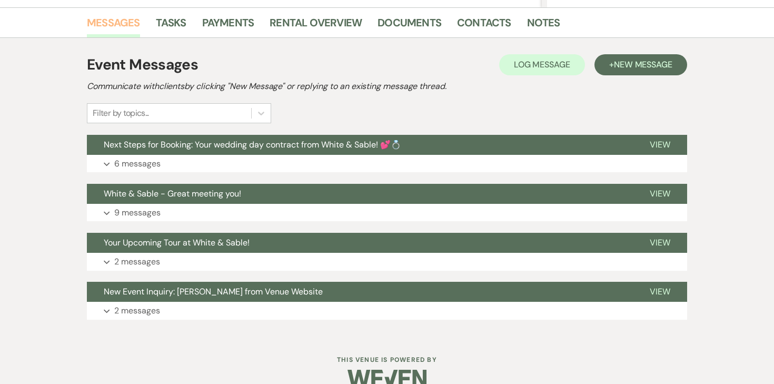
scroll to position [276, 0]
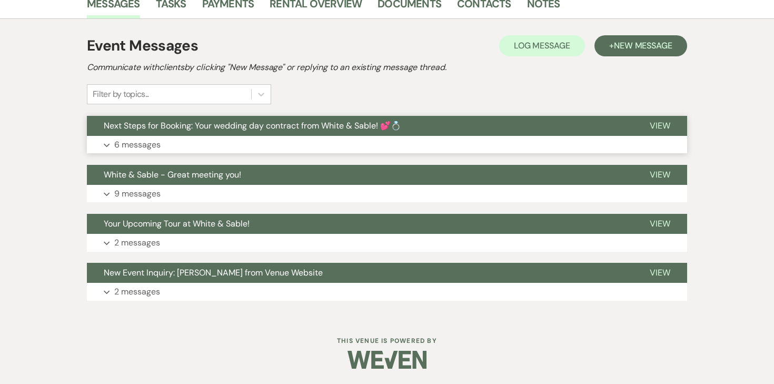
click at [149, 146] on p "6 messages" at bounding box center [137, 145] width 46 height 14
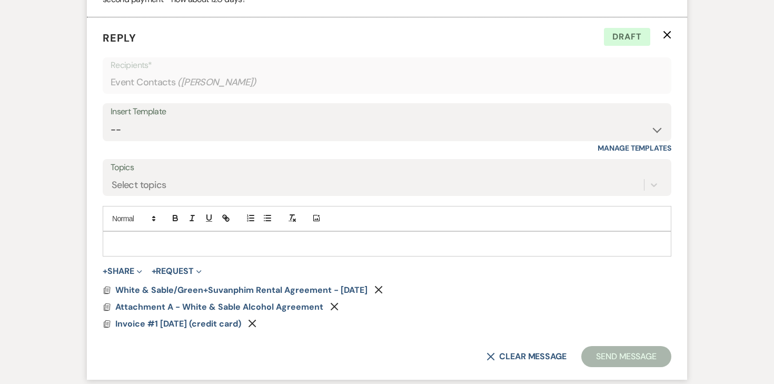
scroll to position [1567, 0]
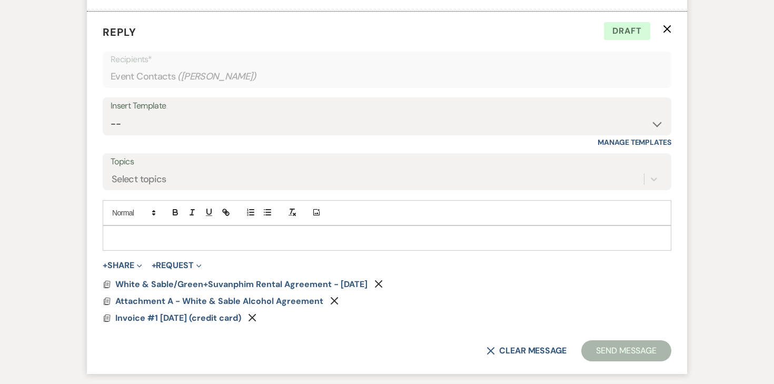
click at [256, 228] on div at bounding box center [386, 238] width 567 height 24
click at [166, 268] on button "+ Request Expand" at bounding box center [177, 265] width 50 height 8
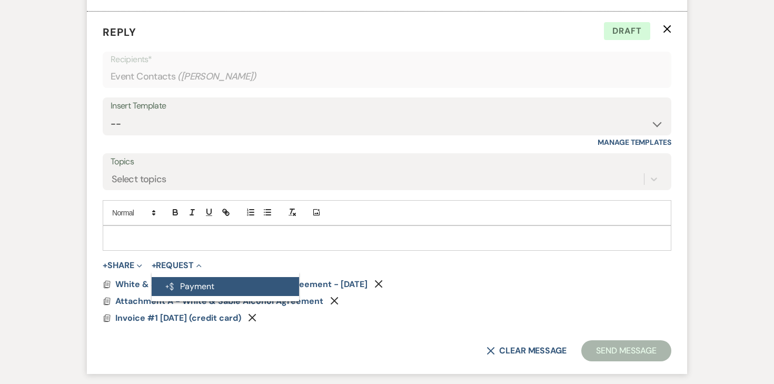
click at [186, 293] on button "Generate Payment Payment" at bounding box center [225, 286] width 147 height 19
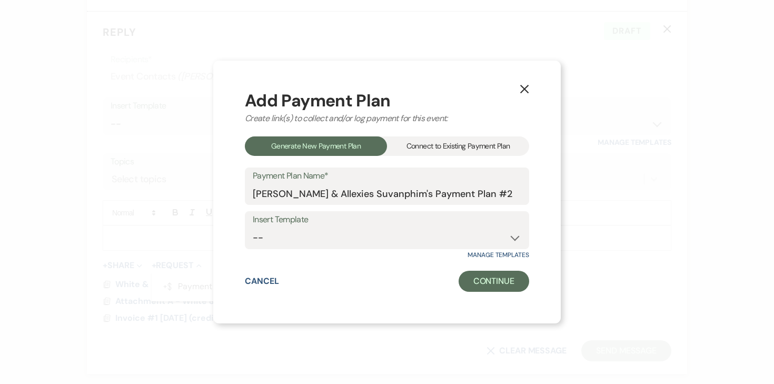
click at [427, 150] on div "Connect to Existing Payment Plan" at bounding box center [458, 145] width 142 height 19
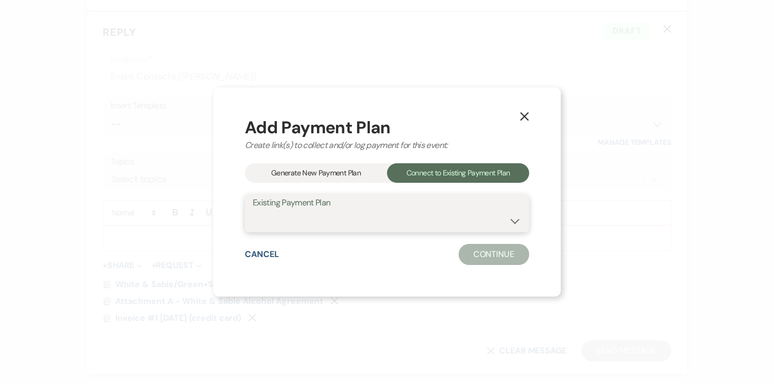
click at [346, 224] on select "Darius Green & Allexies Suvanphim's Payment Plan #1" at bounding box center [387, 221] width 268 height 21
select select "25408"
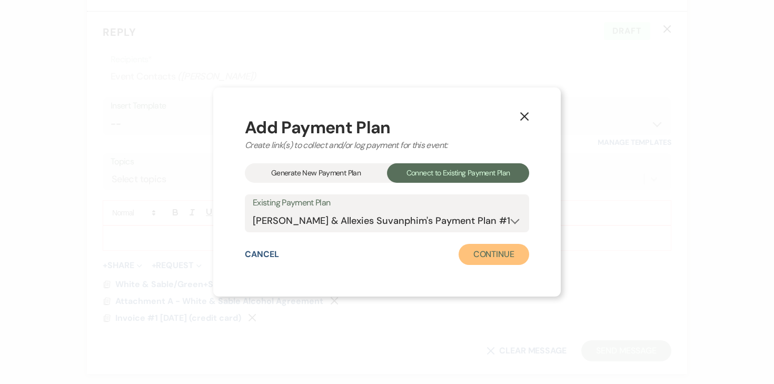
click at [465, 250] on button "Continue" at bounding box center [493, 254] width 71 height 21
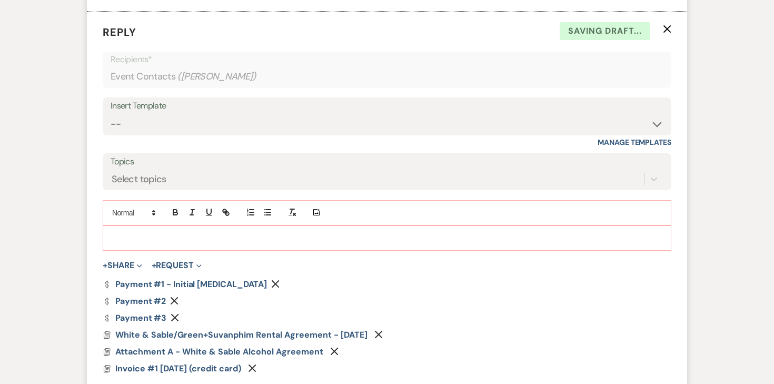
click at [179, 229] on div at bounding box center [386, 238] width 567 height 24
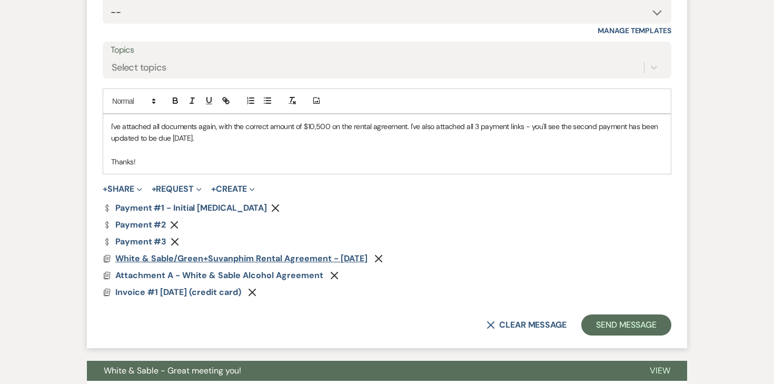
scroll to position [1684, 0]
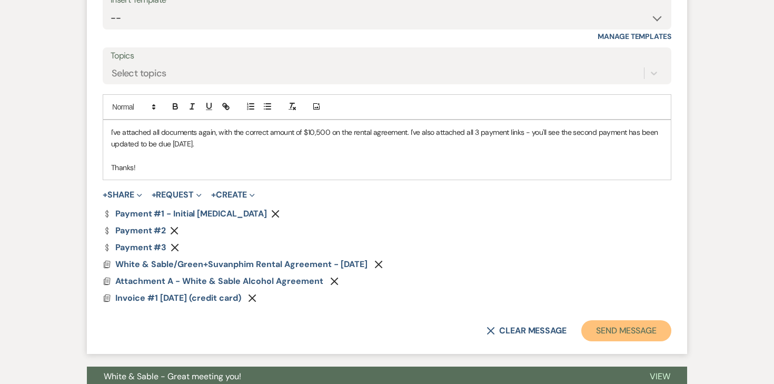
click at [615, 328] on button "Send Message" at bounding box center [626, 330] width 90 height 21
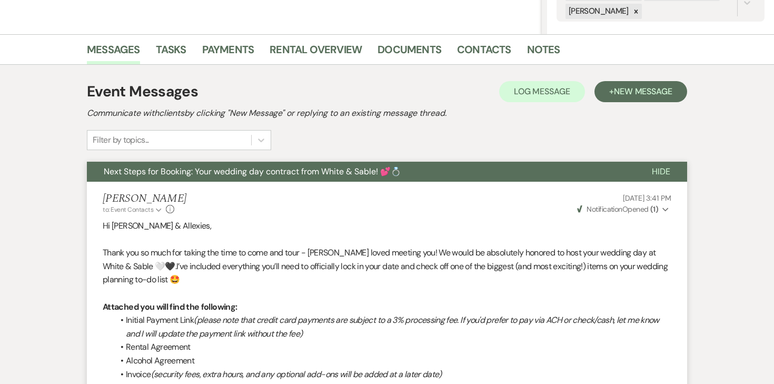
scroll to position [0, 0]
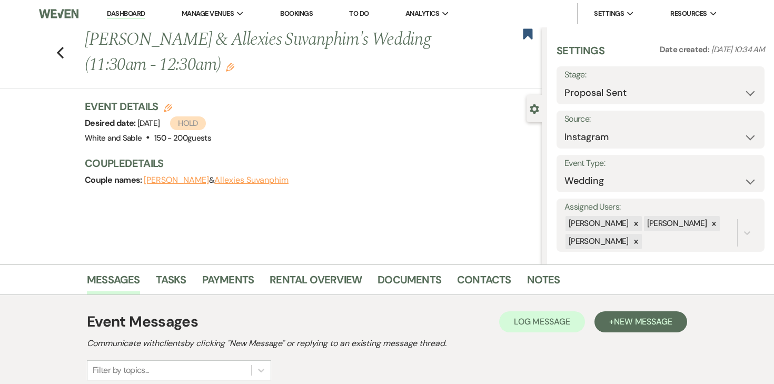
click at [130, 15] on link "Dashboard" at bounding box center [126, 14] width 38 height 10
